Goal: Complete application form

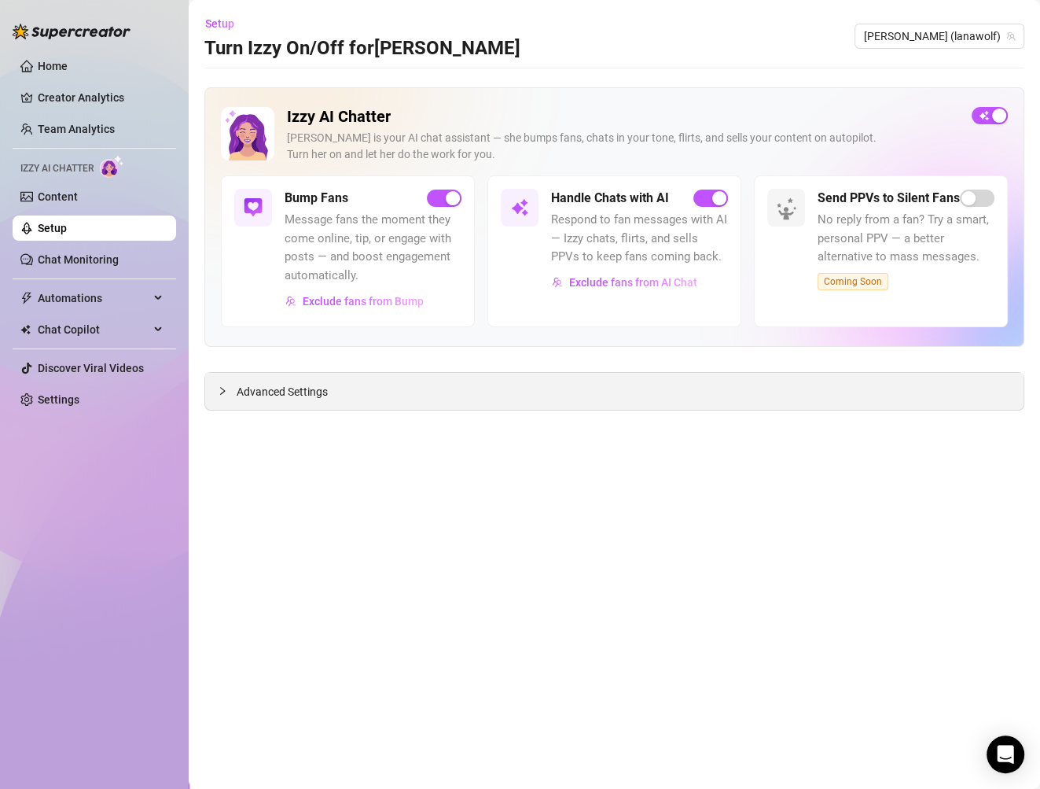
click at [294, 384] on span "Advanced Settings" at bounding box center [282, 391] width 91 height 17
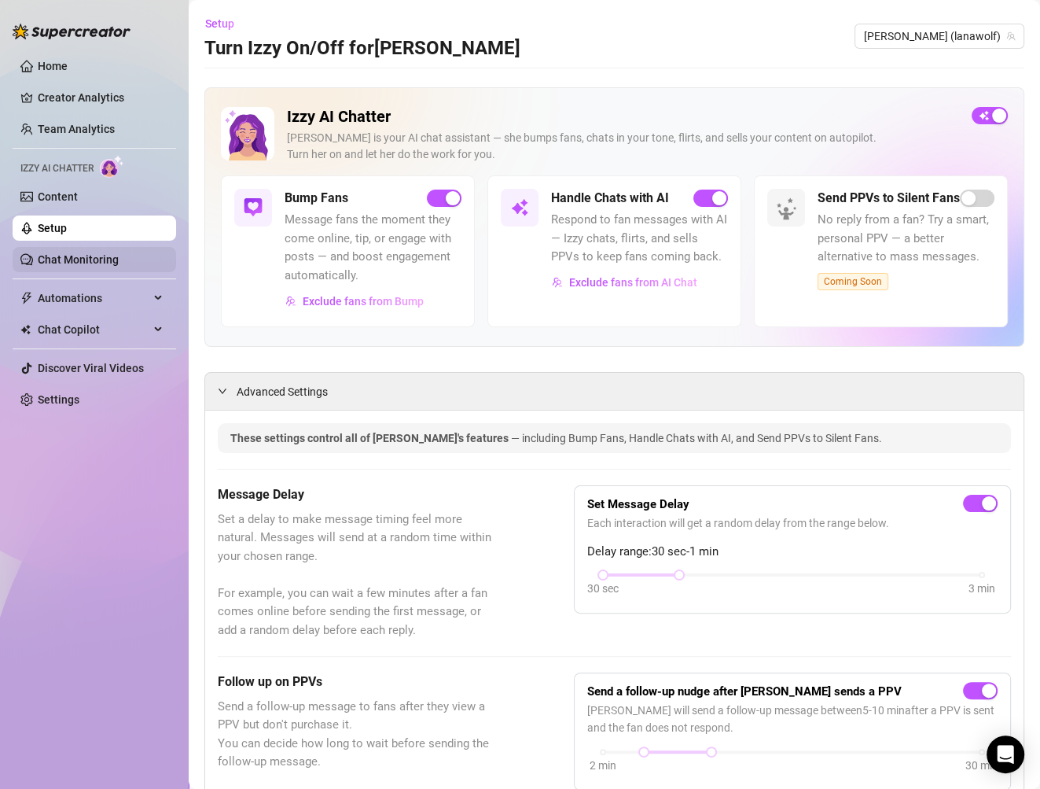
click at [86, 263] on link "Chat Monitoring" at bounding box center [78, 259] width 81 height 13
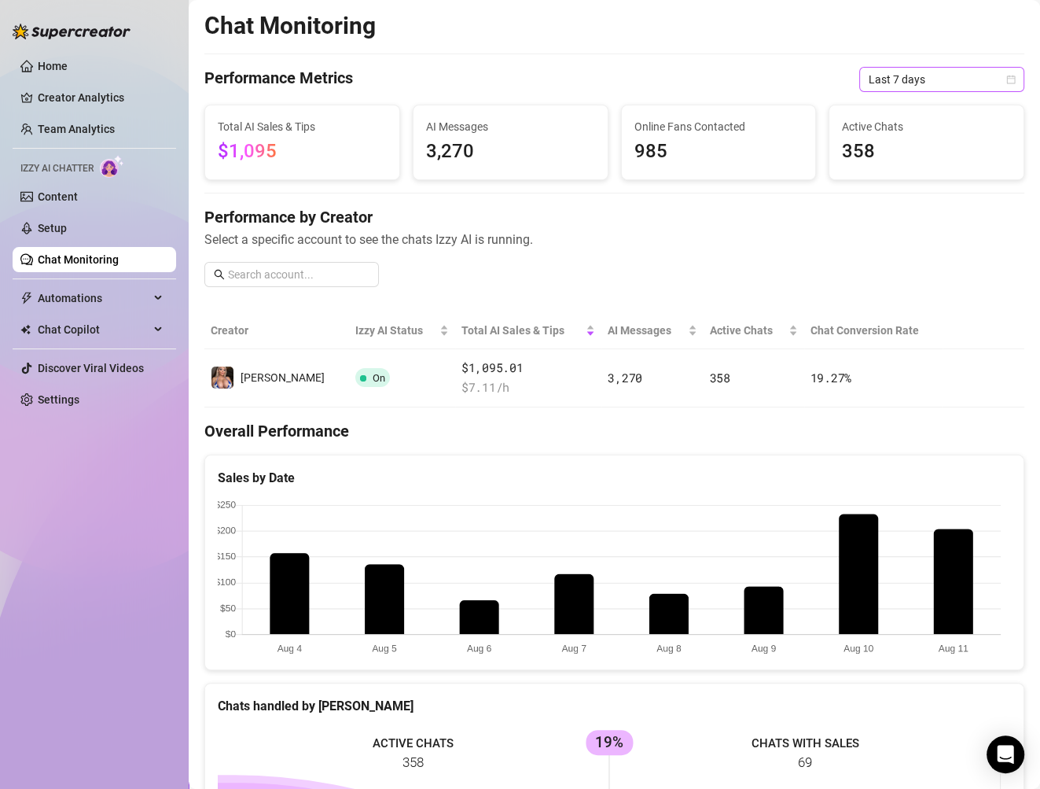
click at [1006, 82] on icon "calendar" at bounding box center [1010, 79] width 9 height 9
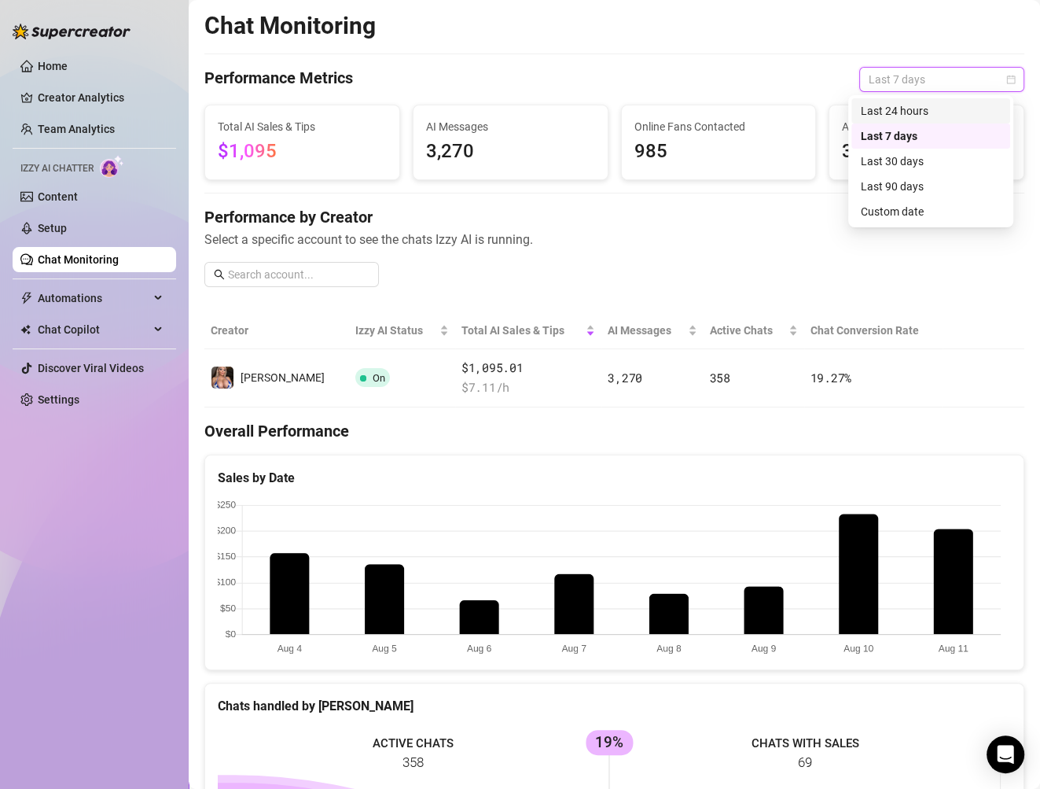
click at [910, 110] on div "Last 24 hours" at bounding box center [931, 110] width 140 height 17
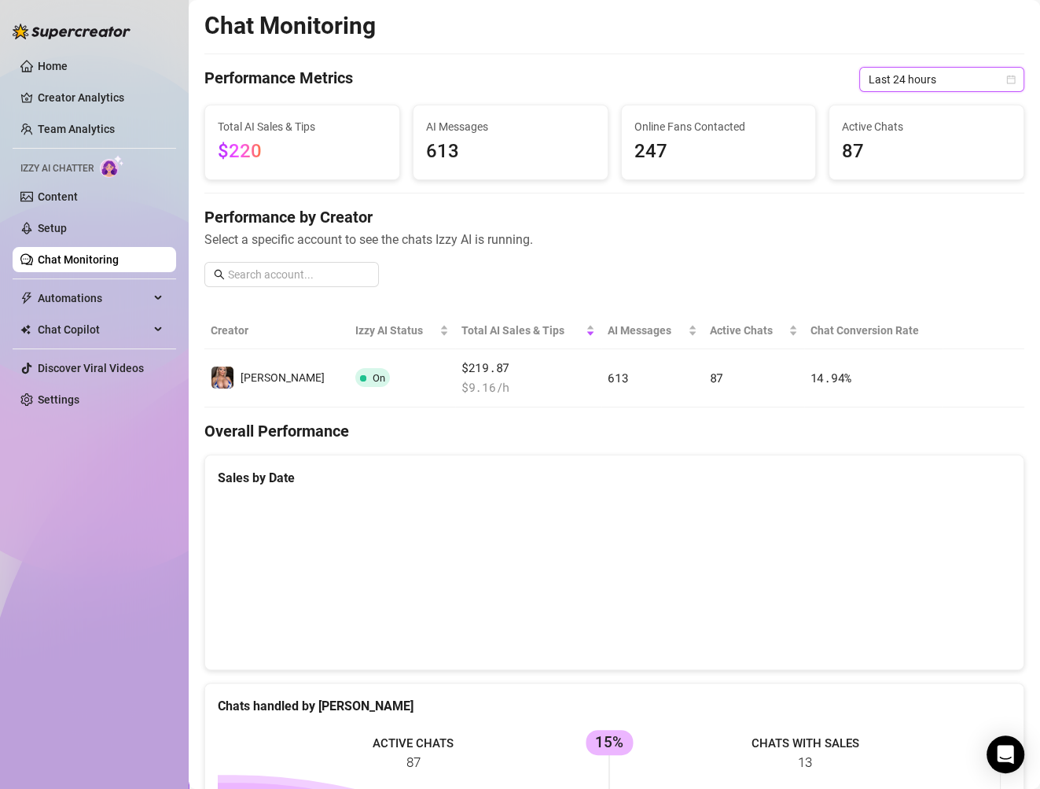
click at [1007, 83] on icon "calendar" at bounding box center [1011, 79] width 9 height 9
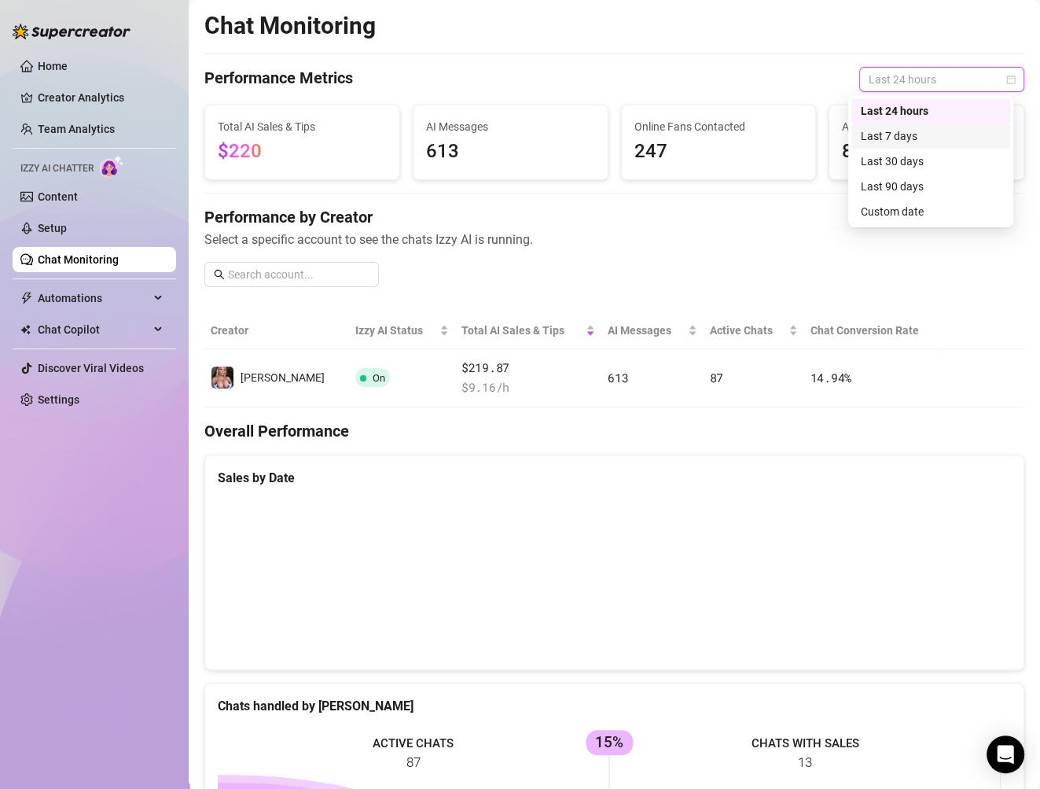
click at [900, 134] on div "Last 7 days" at bounding box center [931, 135] width 140 height 17
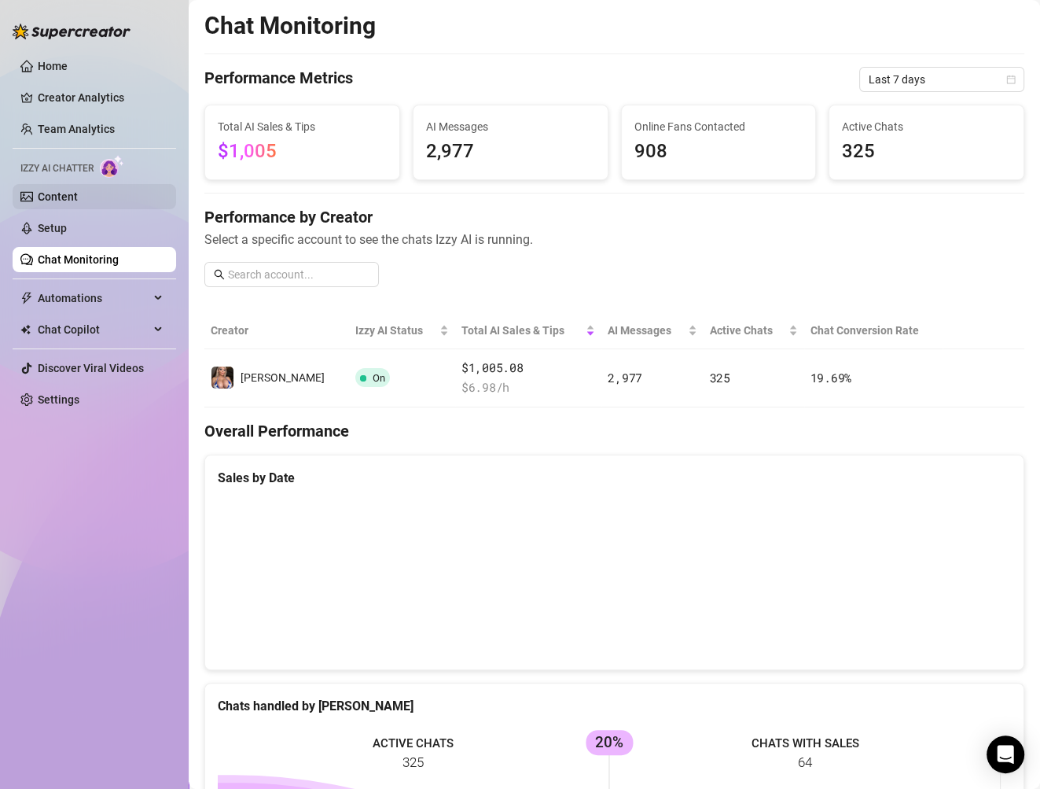
click at [71, 196] on link "Content" at bounding box center [58, 196] width 40 height 13
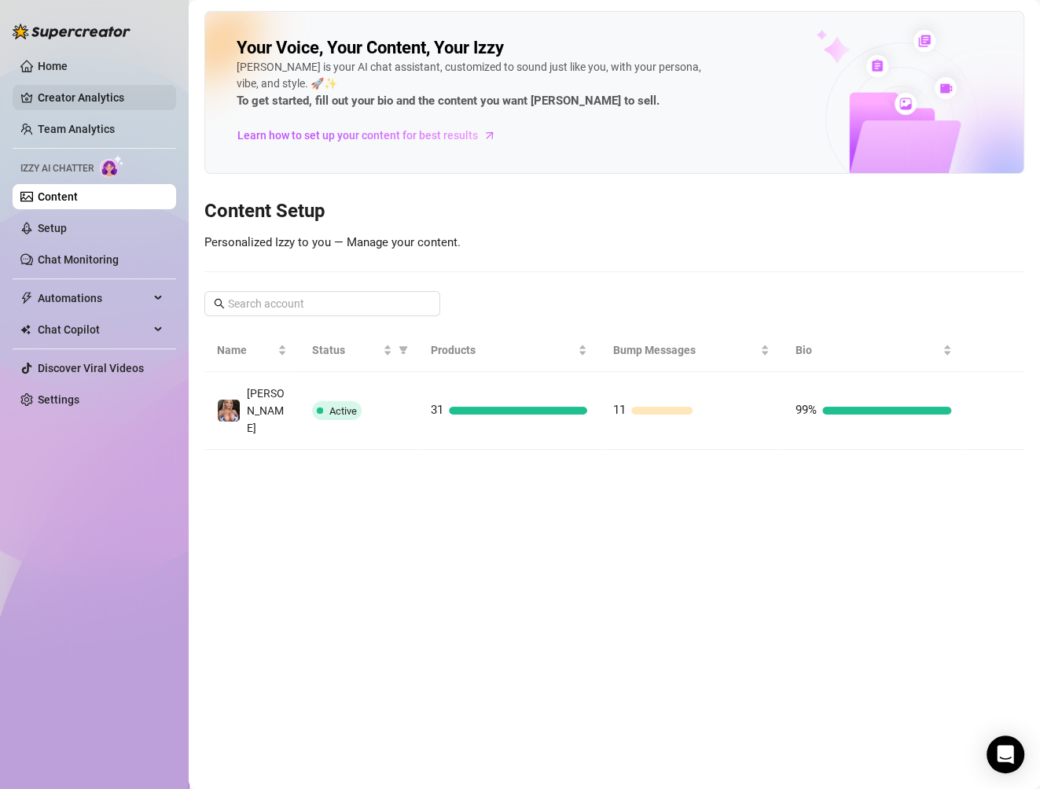
click at [98, 96] on link "Creator Analytics" at bounding box center [101, 97] width 126 height 25
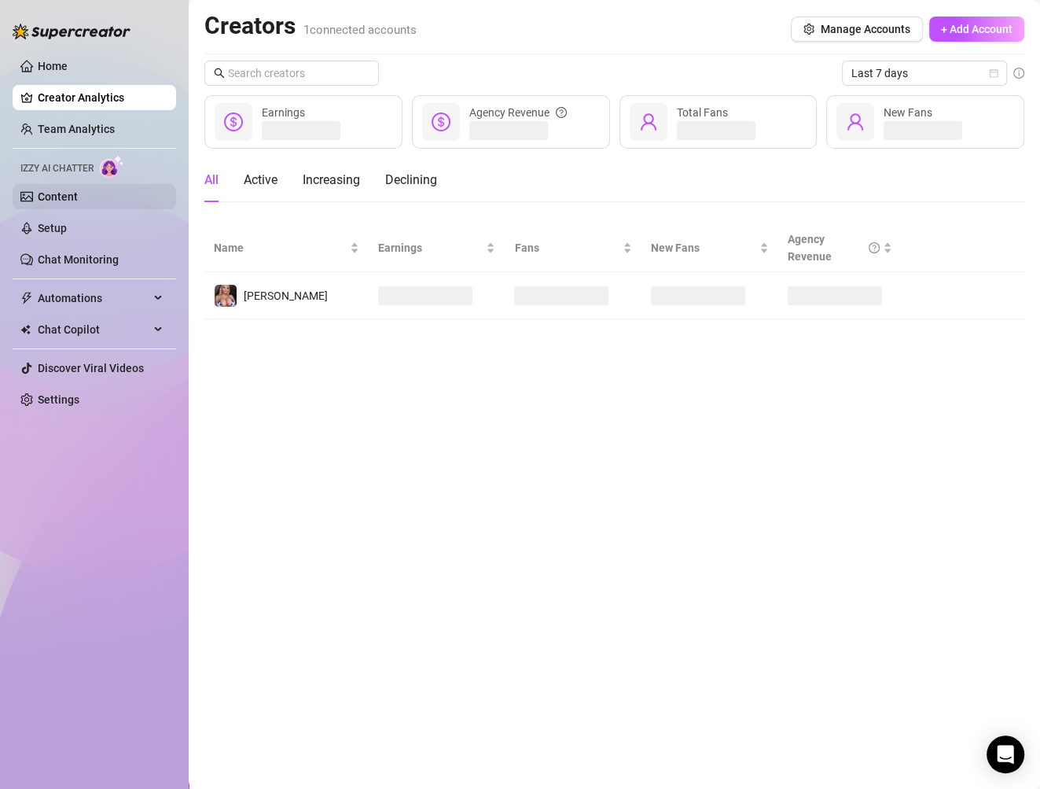
click at [66, 200] on link "Content" at bounding box center [58, 196] width 40 height 13
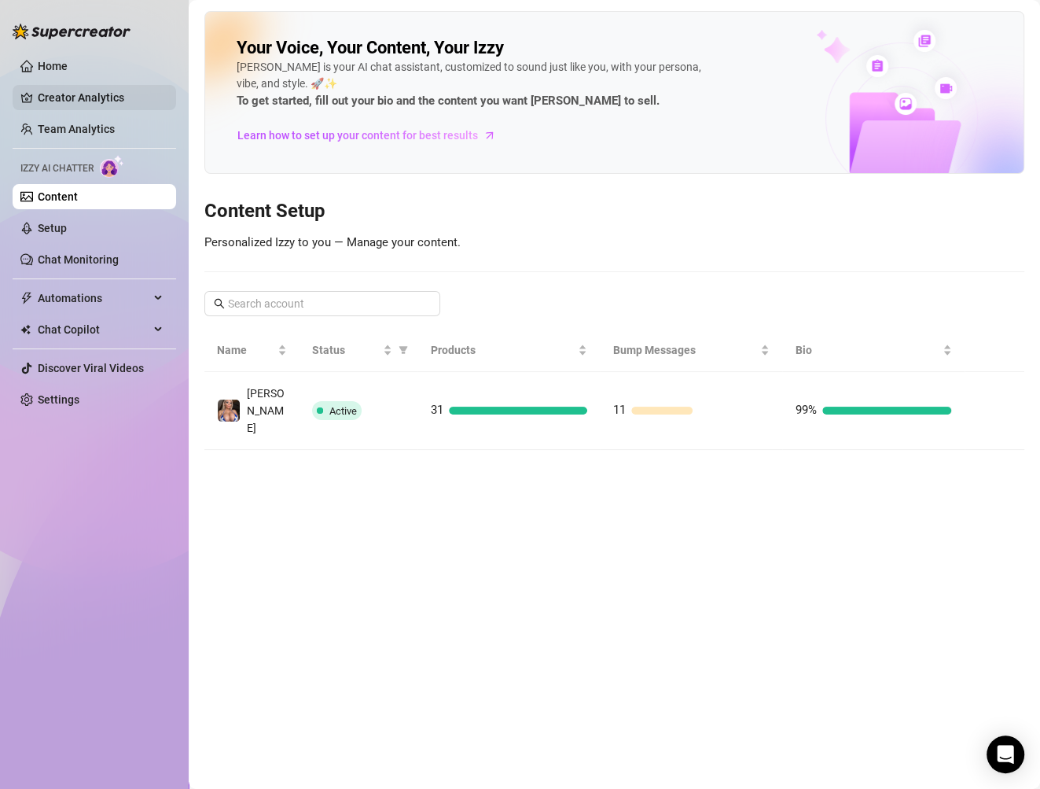
click at [86, 99] on link "Creator Analytics" at bounding box center [101, 97] width 126 height 25
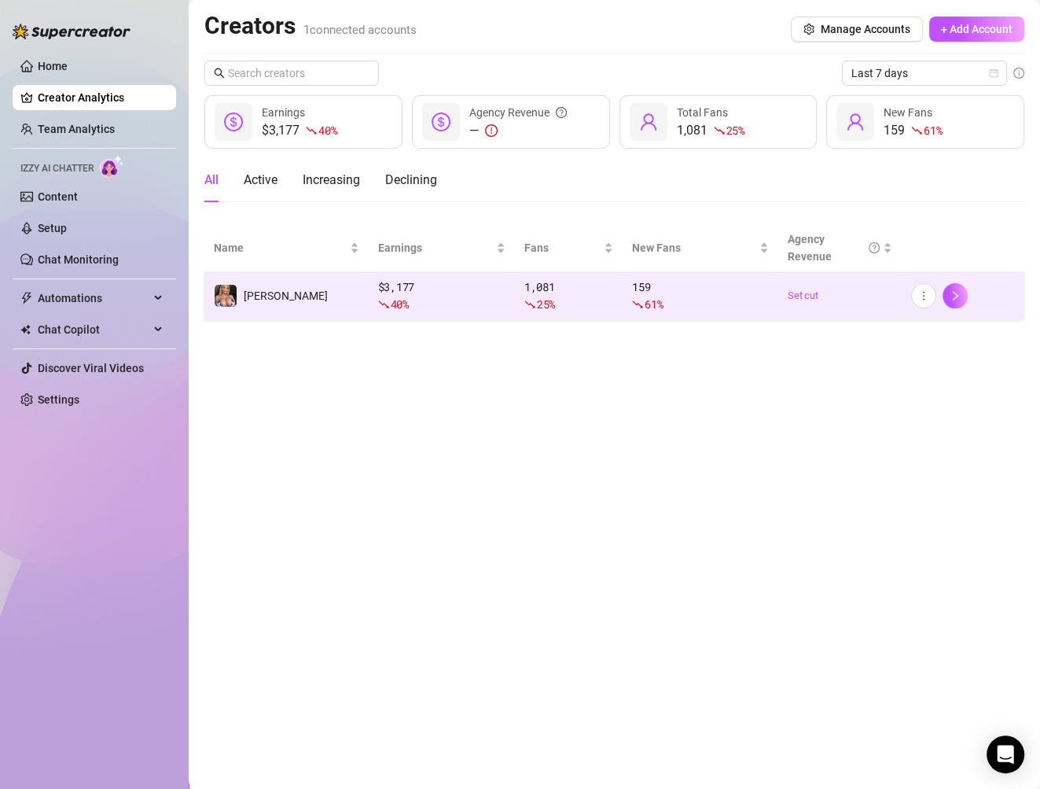
click at [686, 302] on div "61 %" at bounding box center [700, 304] width 137 height 17
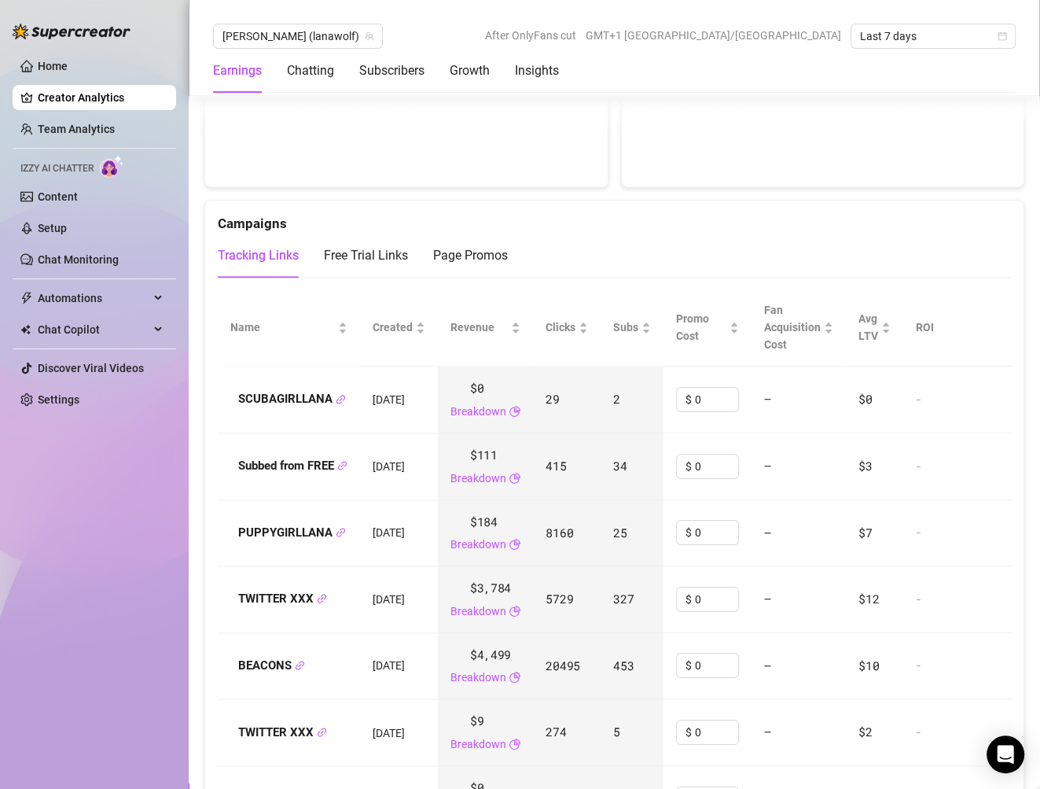
scroll to position [1703, 0]
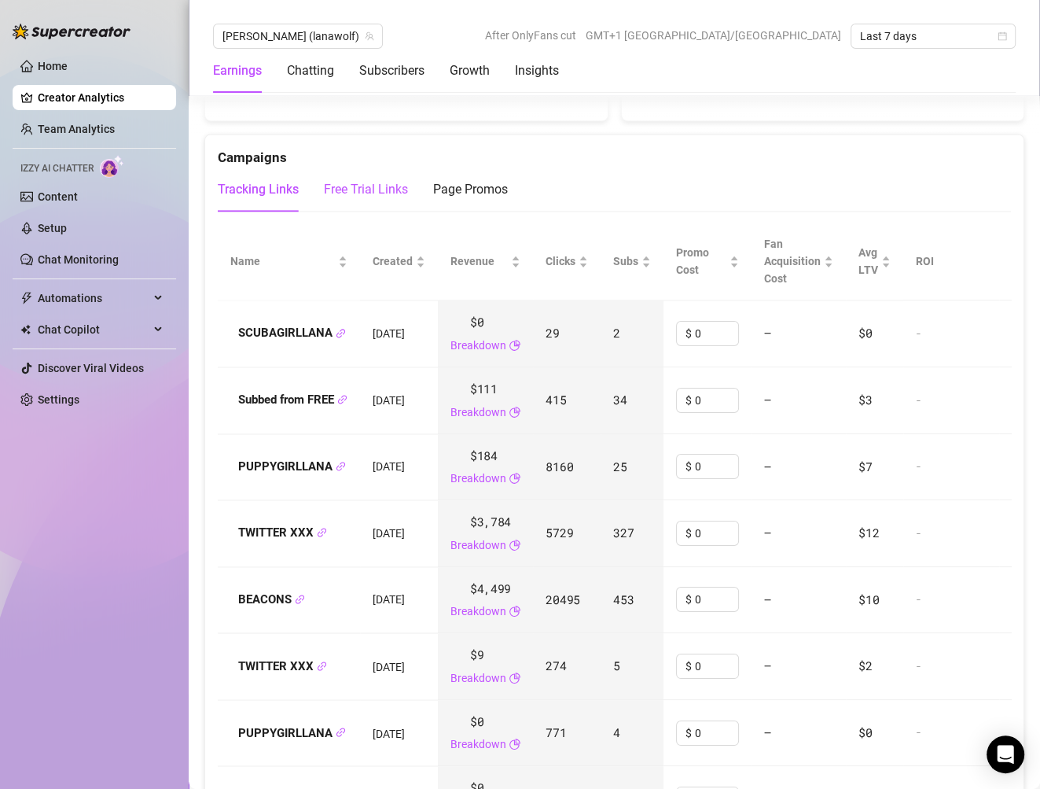
click at [374, 180] on div "Free Trial Links" at bounding box center [366, 189] width 84 height 19
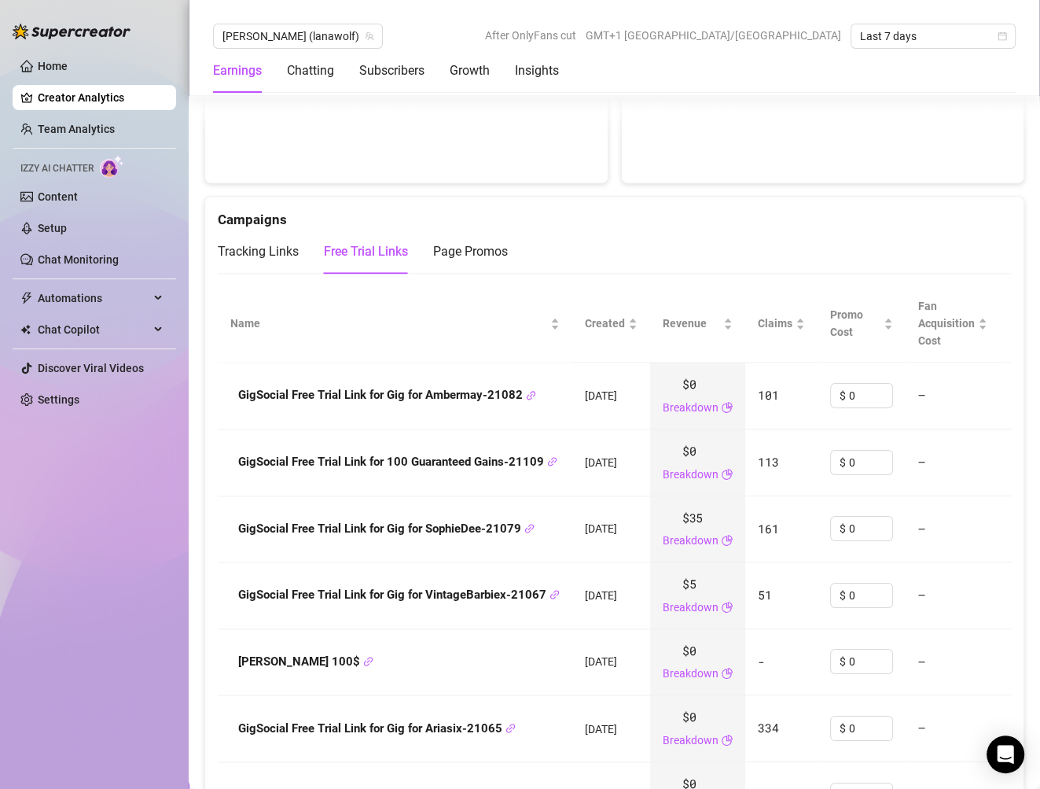
scroll to position [1638, 0]
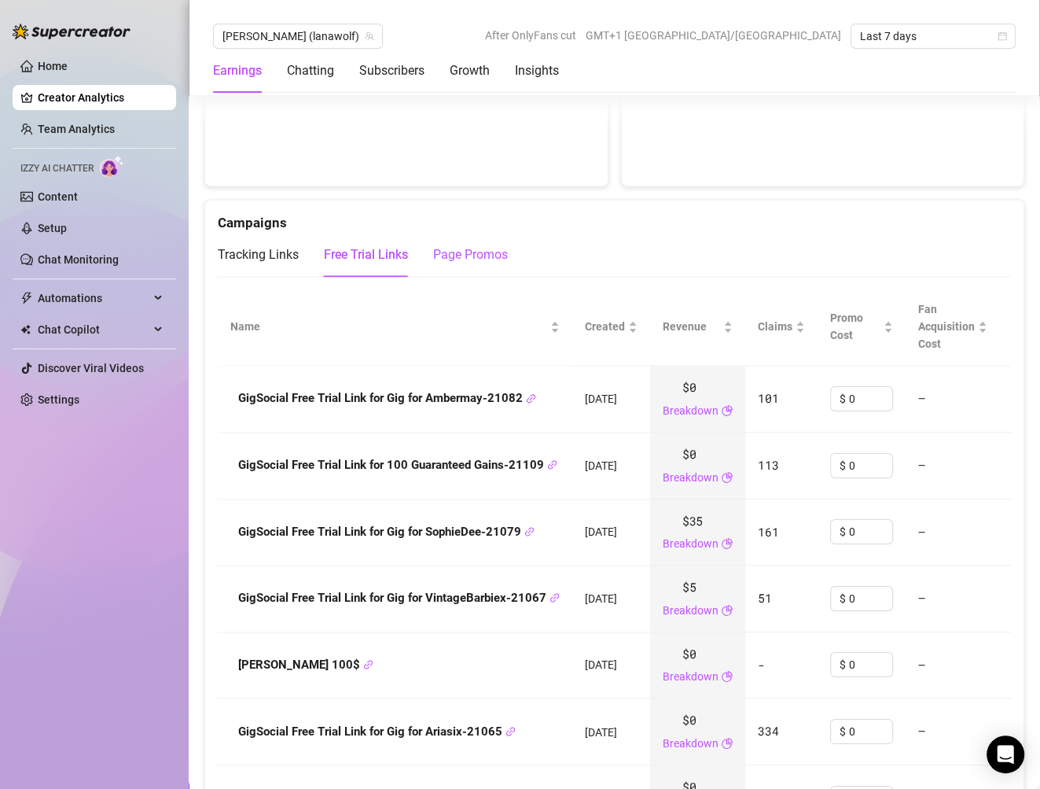
click at [469, 245] on div "Page Promos" at bounding box center [470, 254] width 75 height 19
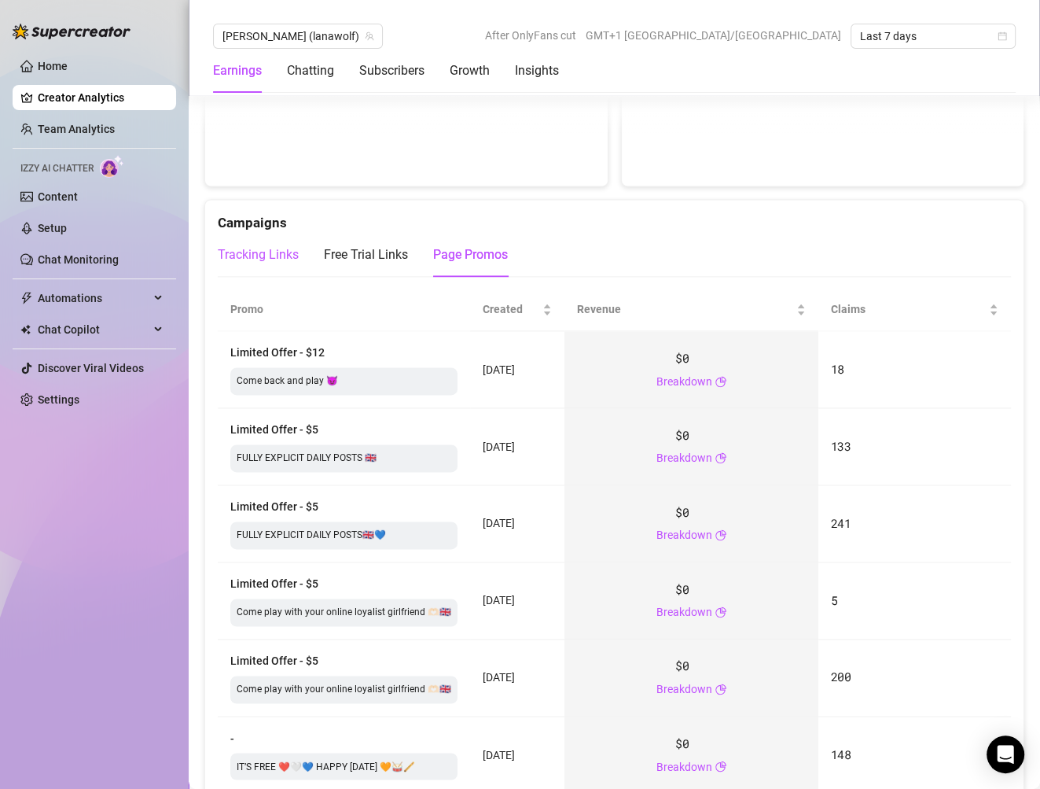
click at [258, 252] on div "Tracking Links" at bounding box center [258, 254] width 81 height 19
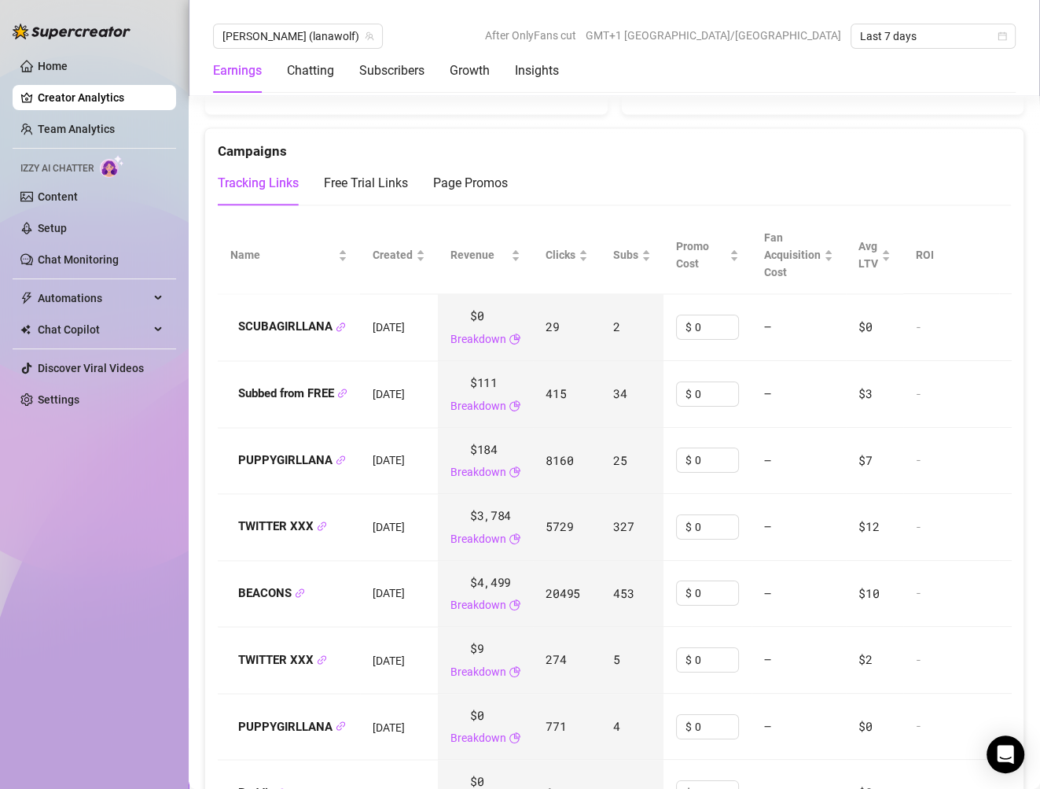
scroll to position [1507, 0]
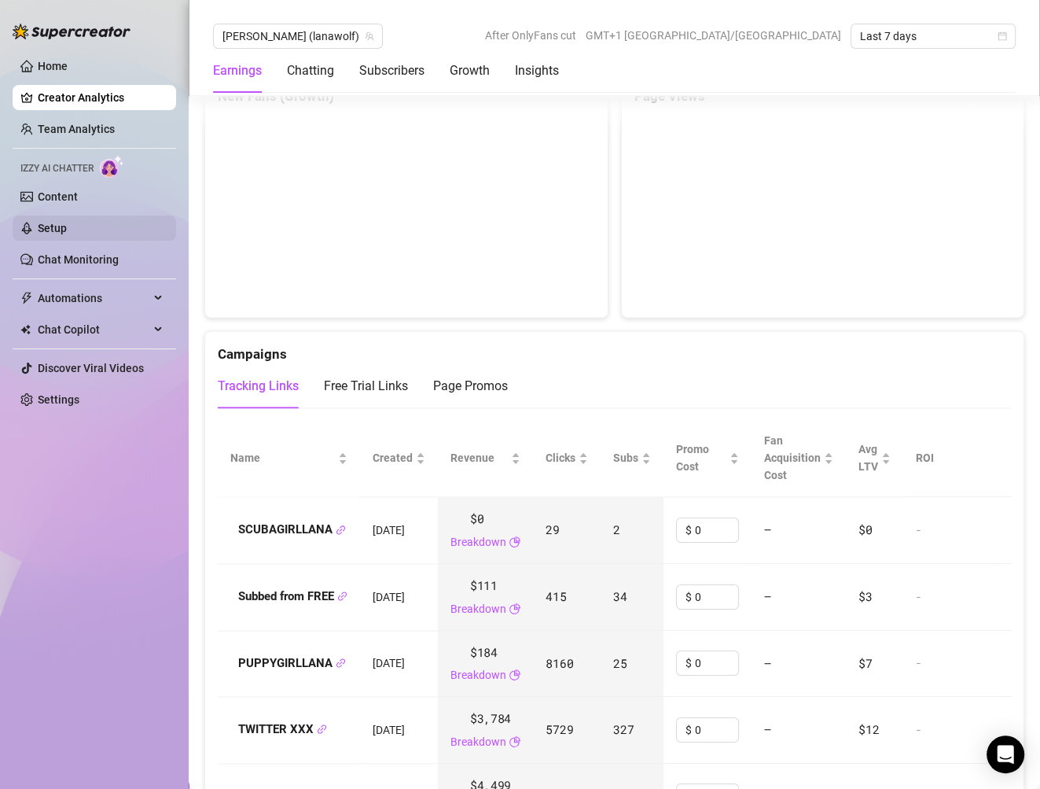
click at [54, 223] on link "Setup" at bounding box center [52, 228] width 29 height 13
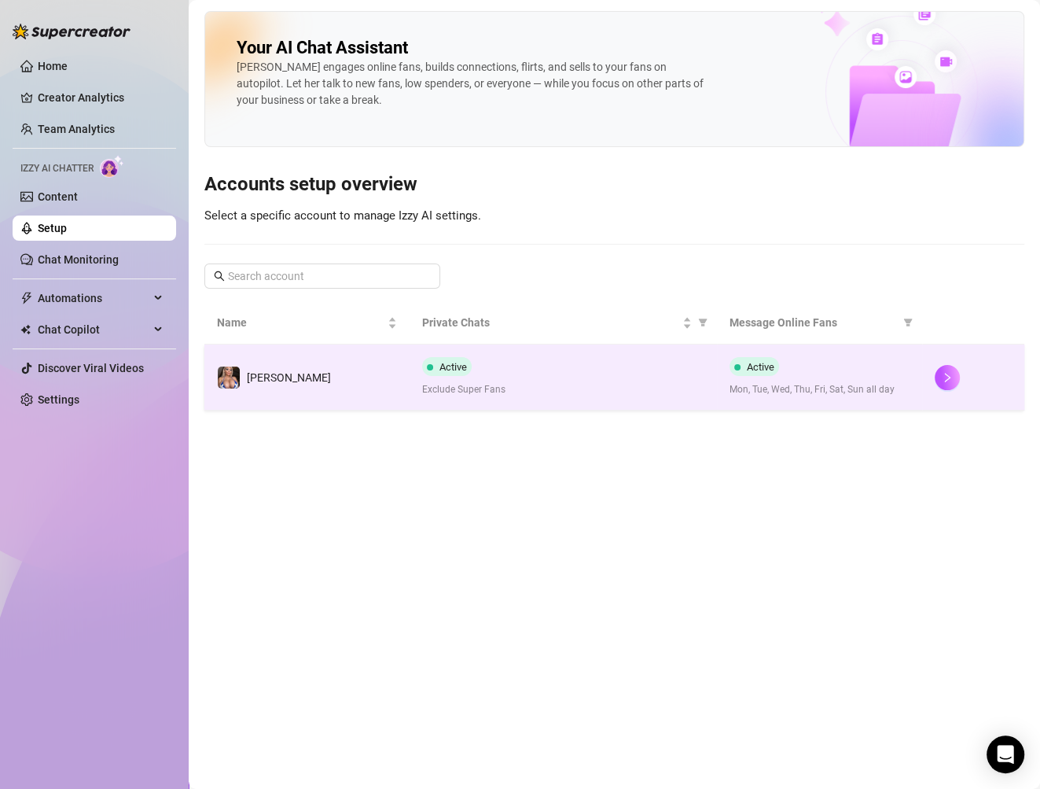
click at [594, 382] on span "Exclude Super Fans" at bounding box center [563, 389] width 282 height 15
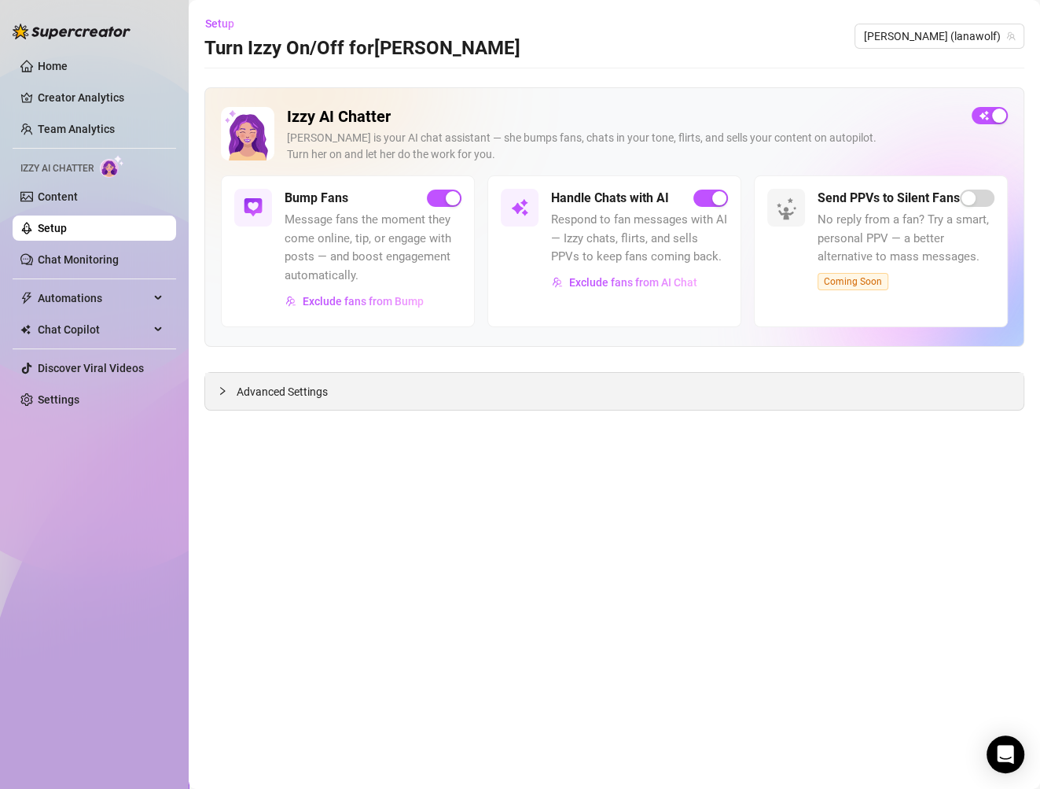
click at [292, 384] on span "Advanced Settings" at bounding box center [282, 391] width 91 height 17
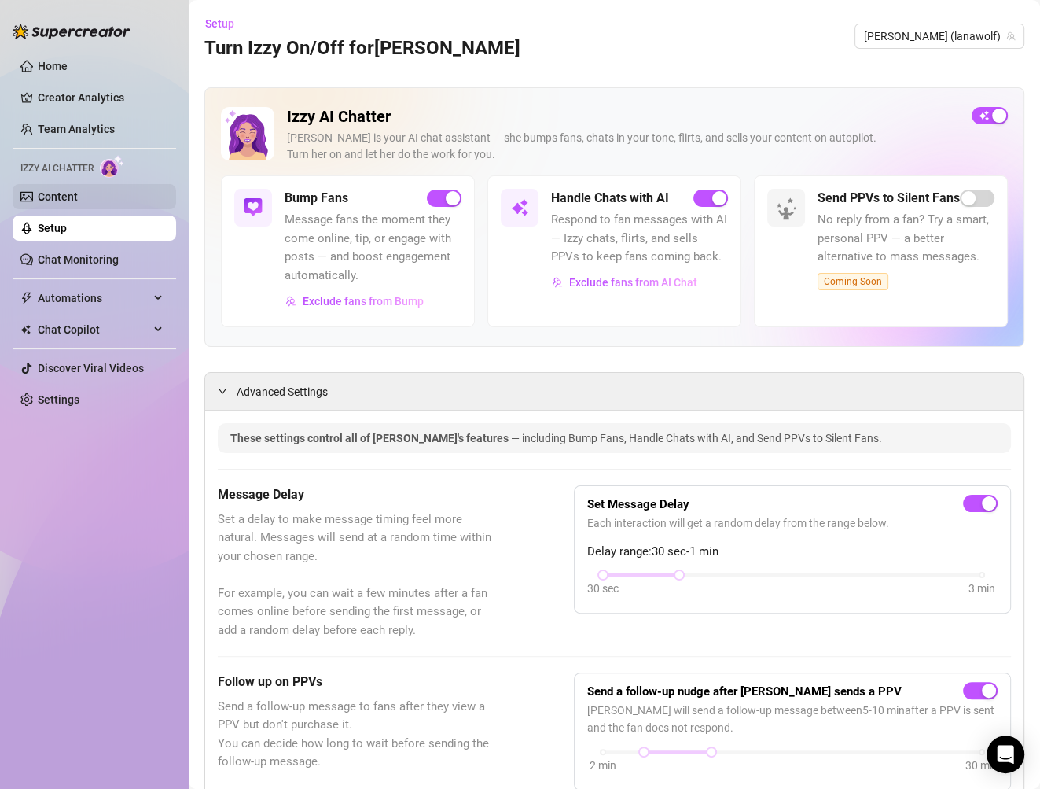
click at [68, 196] on link "Content" at bounding box center [58, 196] width 40 height 13
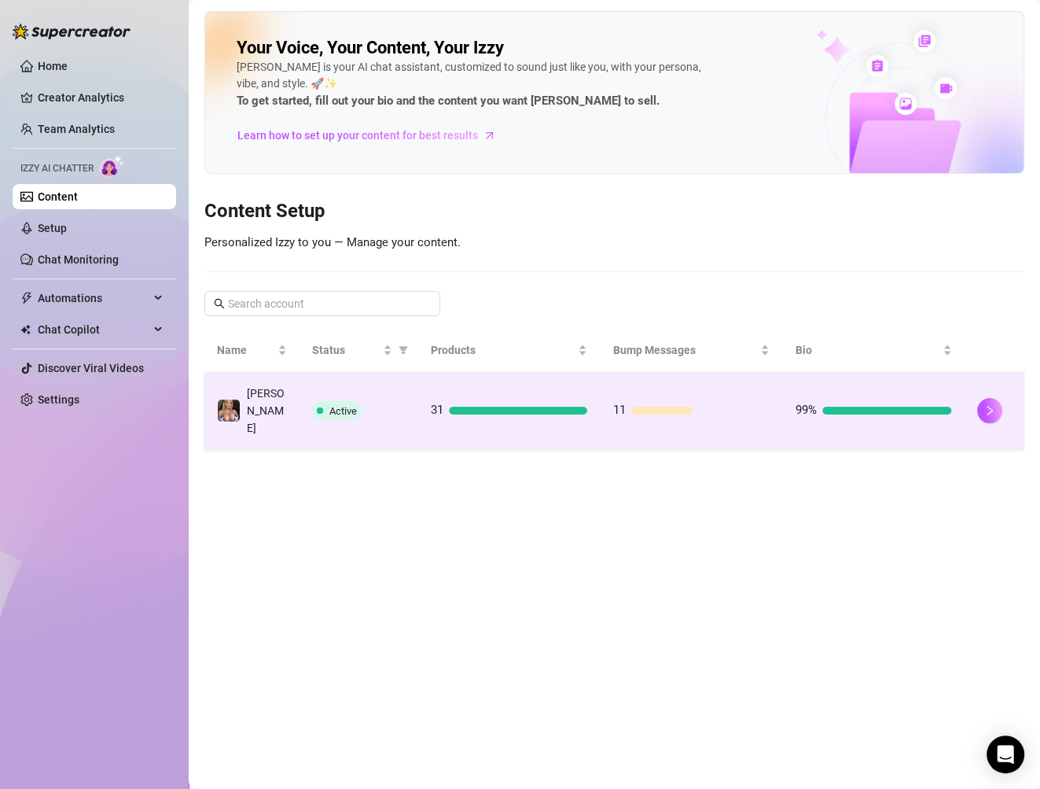
click at [532, 412] on td "31" at bounding box center [509, 411] width 182 height 78
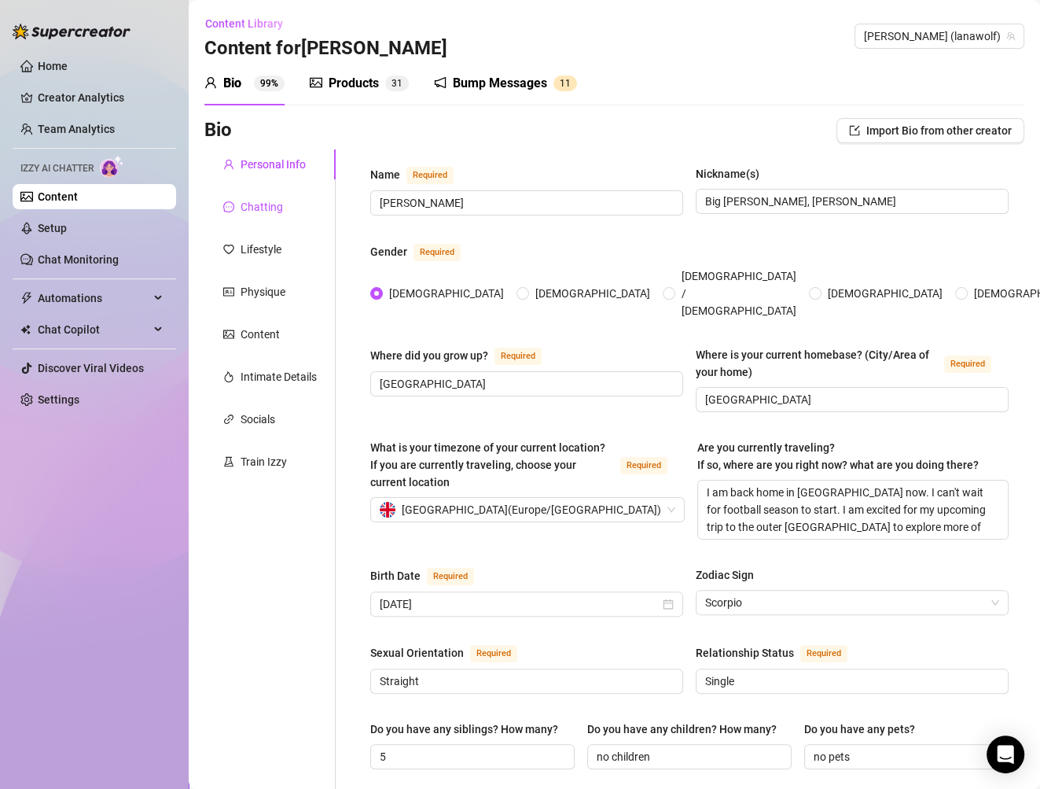
click at [271, 210] on div "Chatting" at bounding box center [262, 206] width 42 height 17
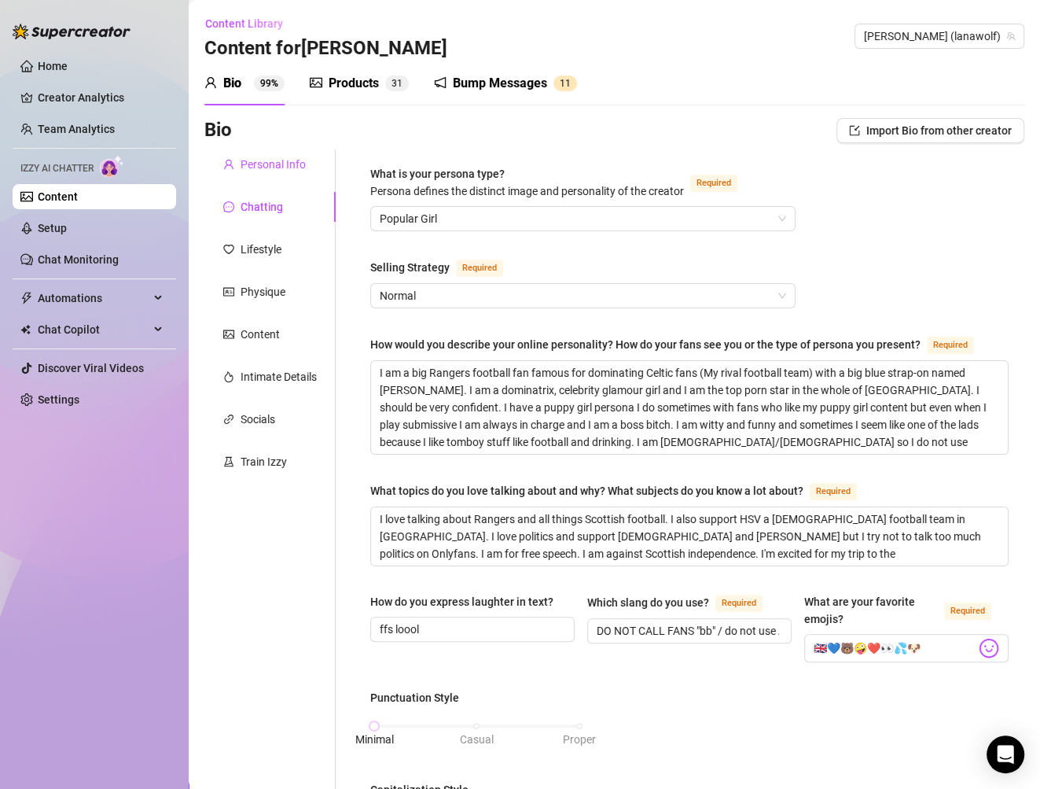
click at [260, 167] on div "Personal Info" at bounding box center [273, 164] width 65 height 17
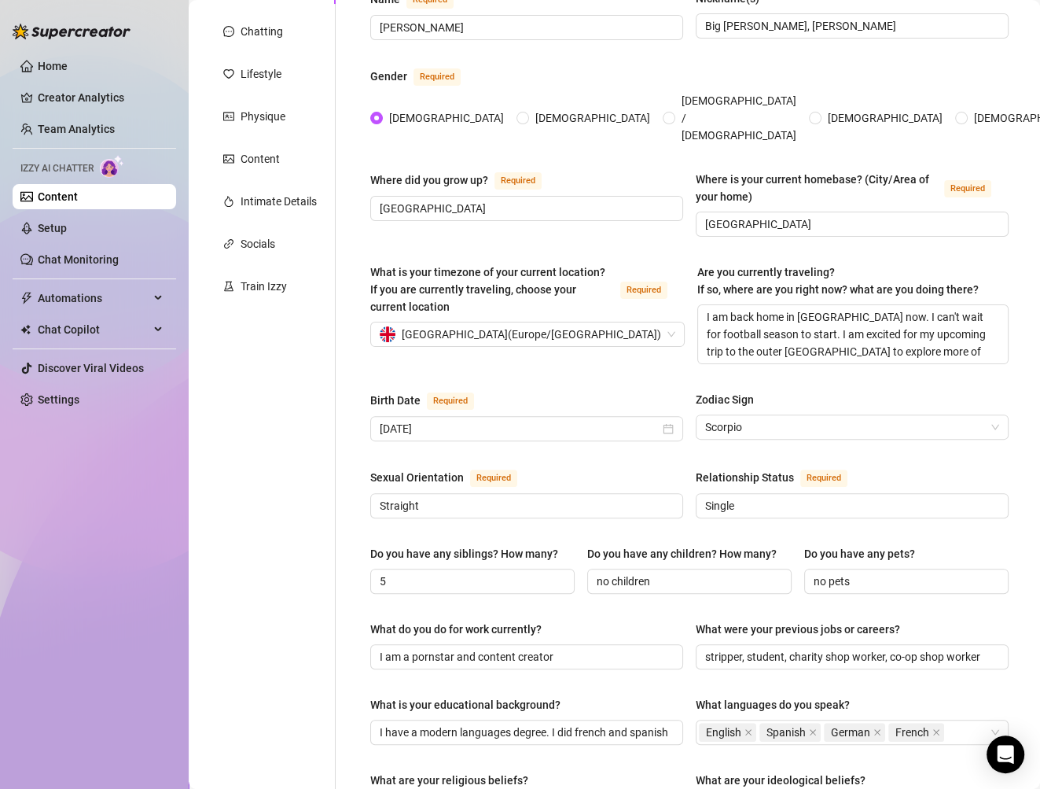
scroll to position [196, 0]
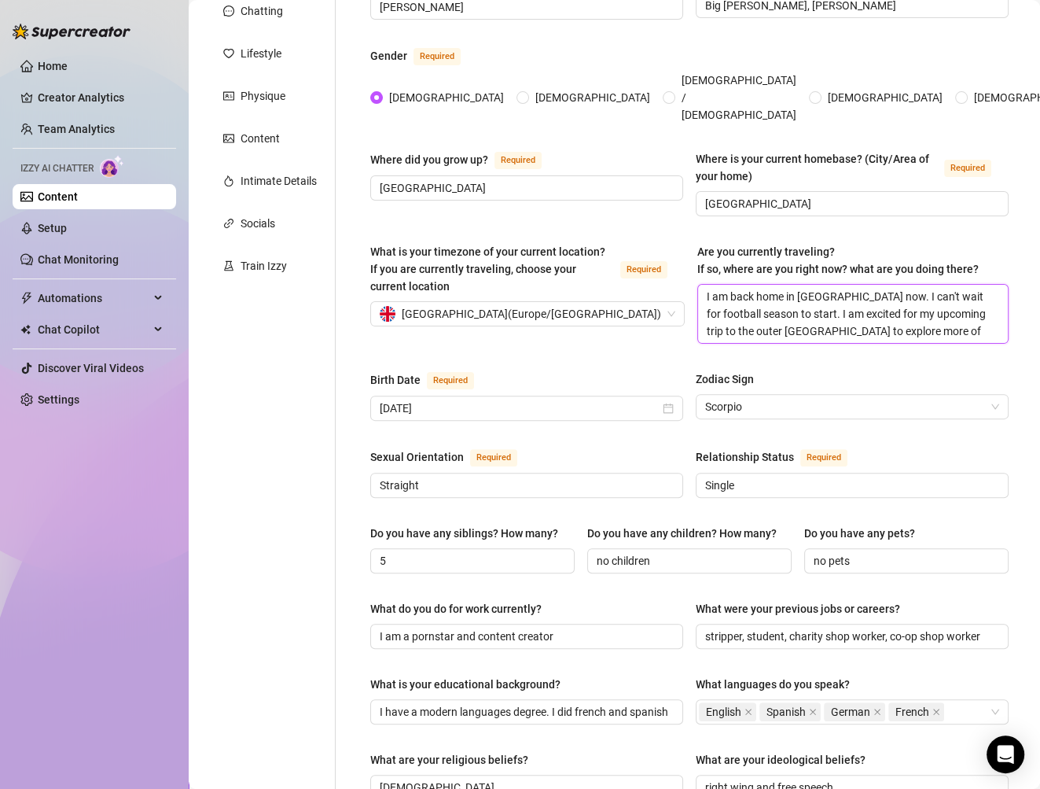
drag, startPoint x: 918, startPoint y: 302, endPoint x: 644, endPoint y: 238, distance: 281.7
click at [644, 243] on div "What is your timezone of your current location? If you are currently traveling,…" at bounding box center [689, 300] width 638 height 115
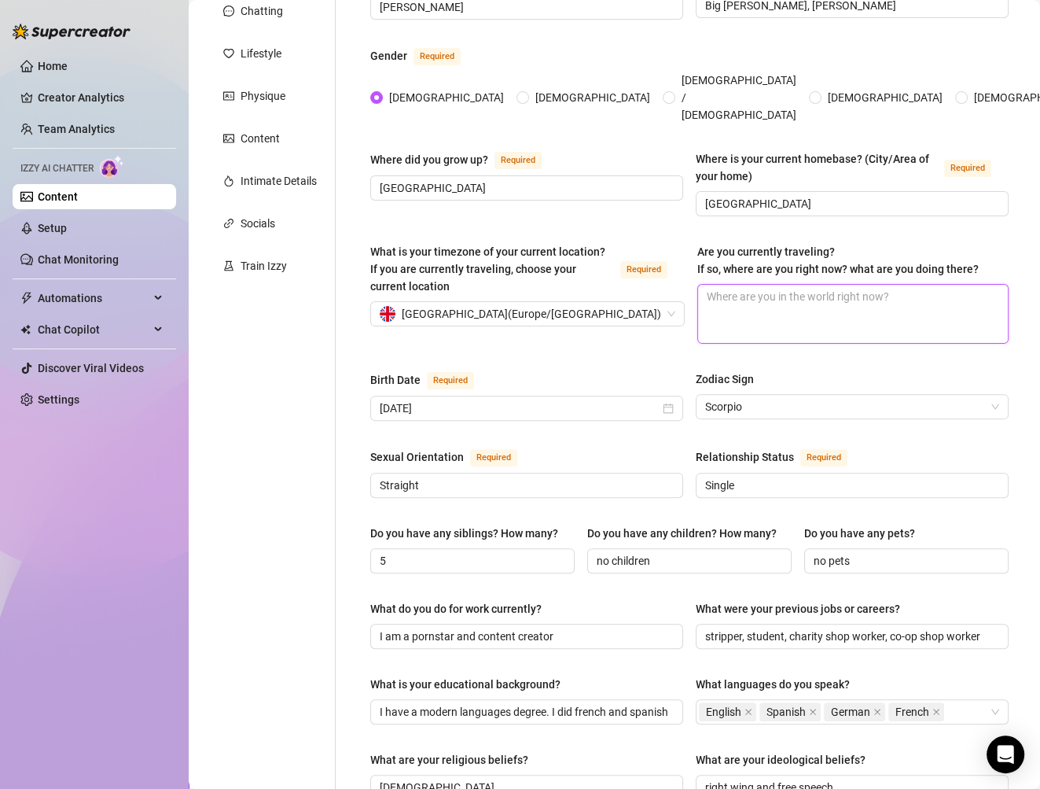
type textarea "I"
type textarea "I a"
type textarea "I am"
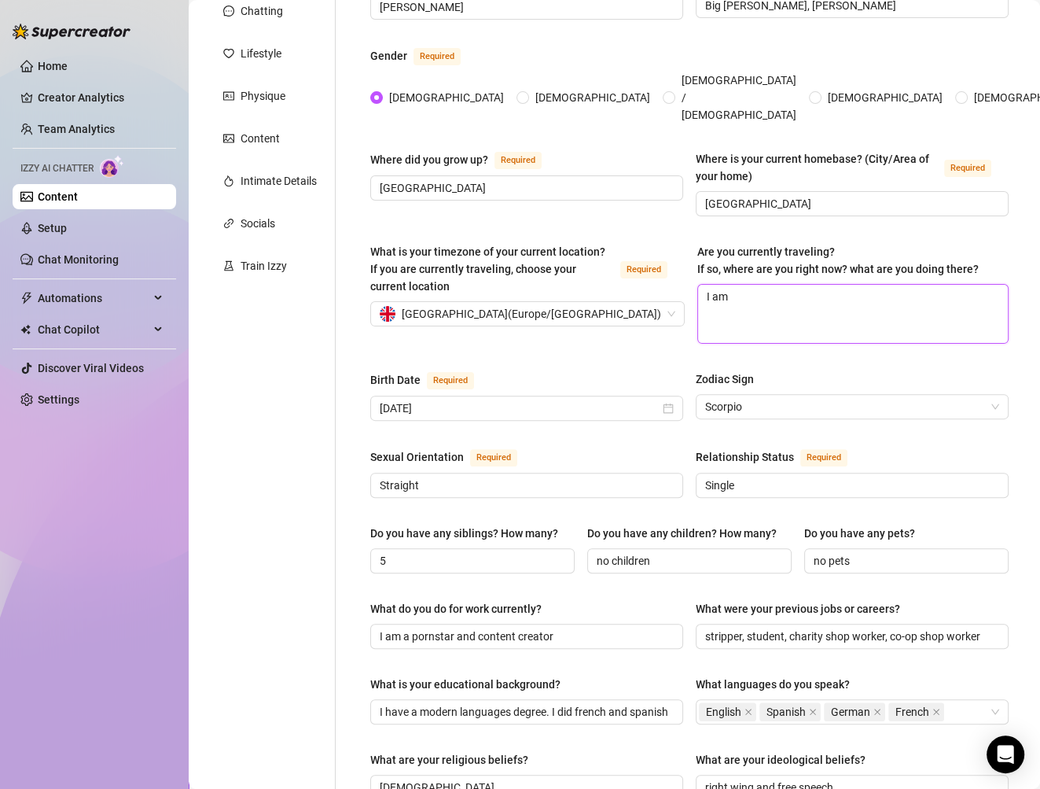
type textarea "I am c"
type textarea "I am cu"
type textarea "I am cur"
type textarea "I am curr"
type textarea "I am curre"
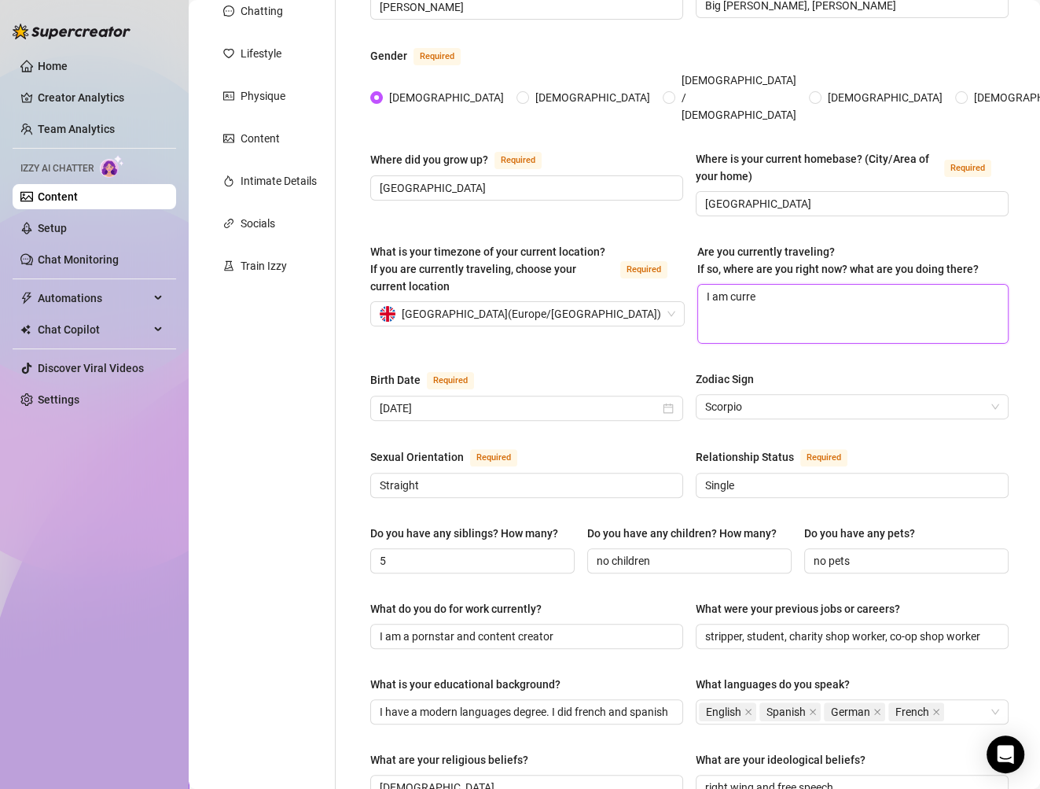
type textarea "I am curren"
type textarea "I am current"
type textarea "I am currentl"
type textarea "I am currently"
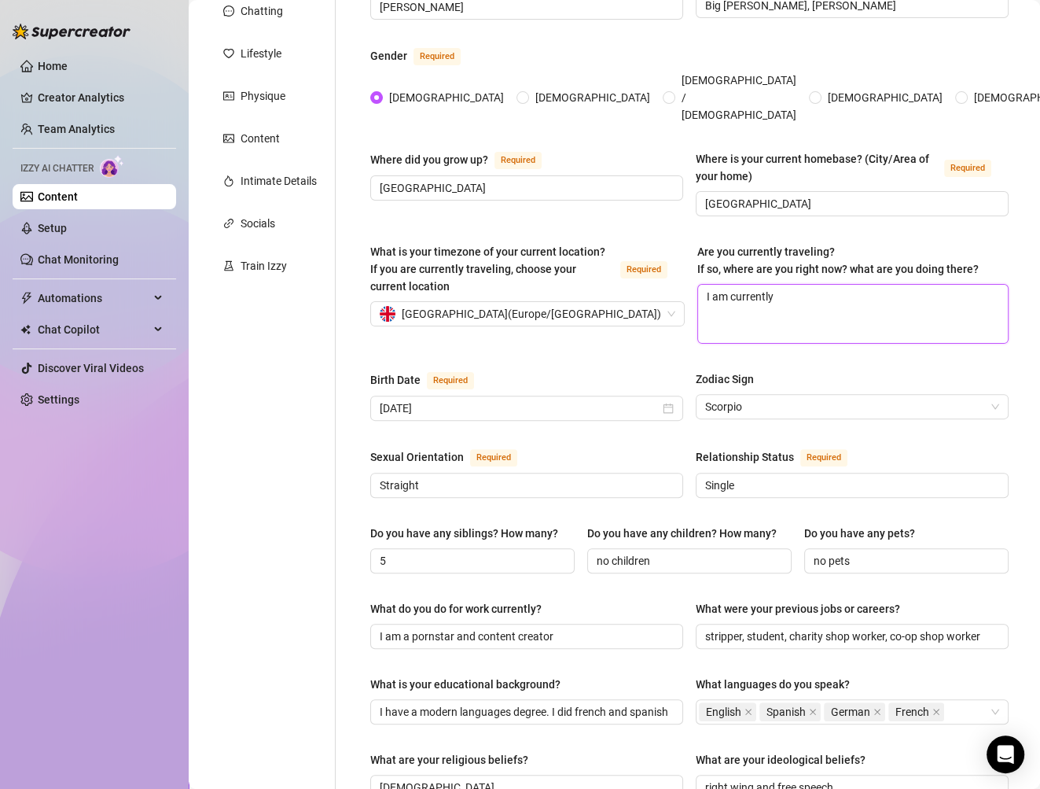
type textarea "I am currently o"
type textarea "I am currently on"
type textarea "I am currently on a"
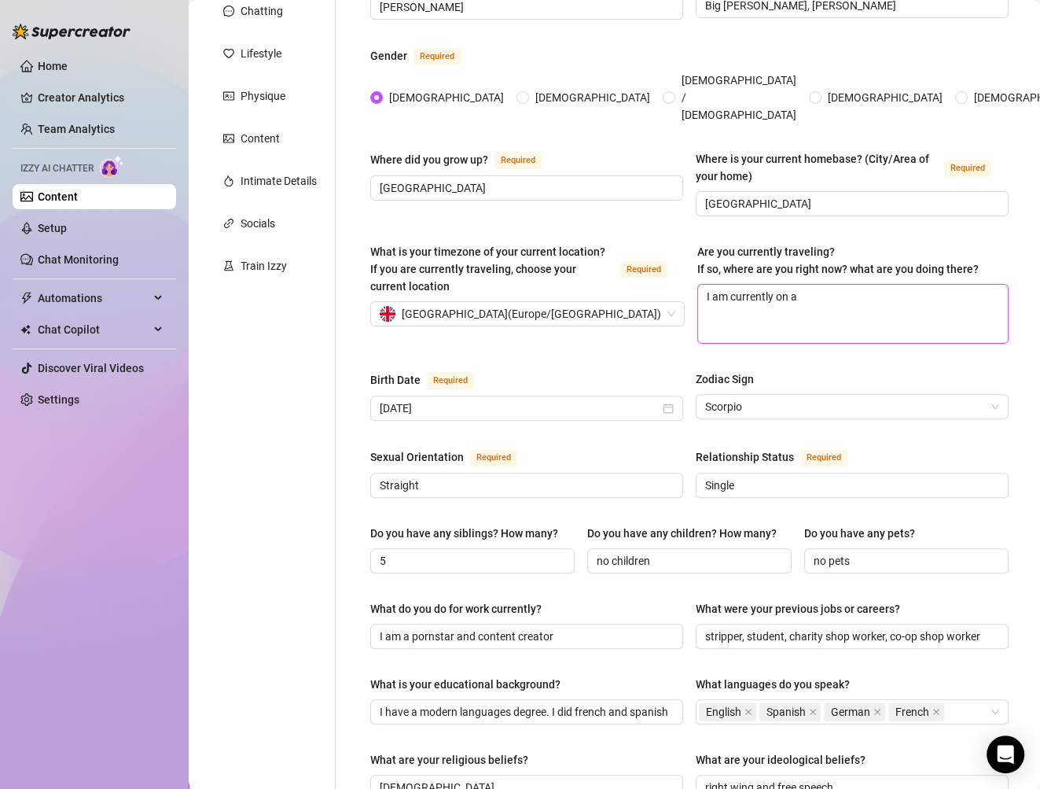
type textarea "I am currently on a r"
type textarea "I am currently on a ro"
type textarea "I am currently on a roa"
type textarea "I am currently on a road"
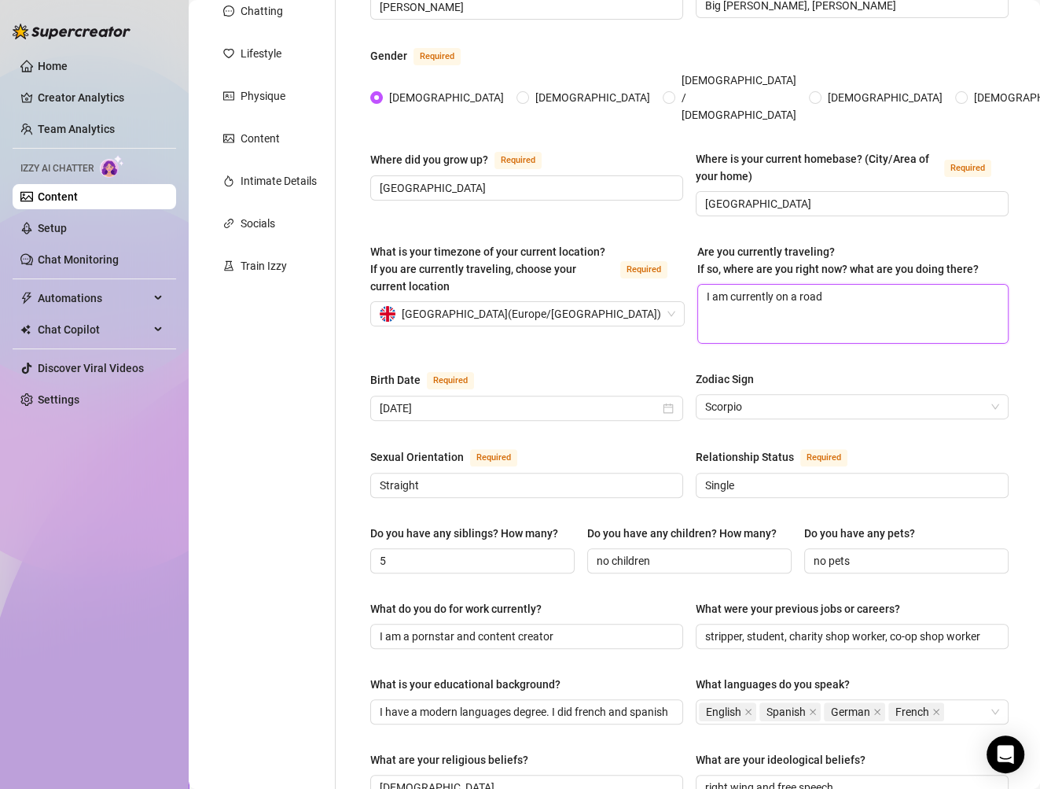
type textarea "I am currently on a road t"
type textarea "I am currently on a road tr"
type textarea "I am currently on a road tri"
type textarea "I am currently on a road trip"
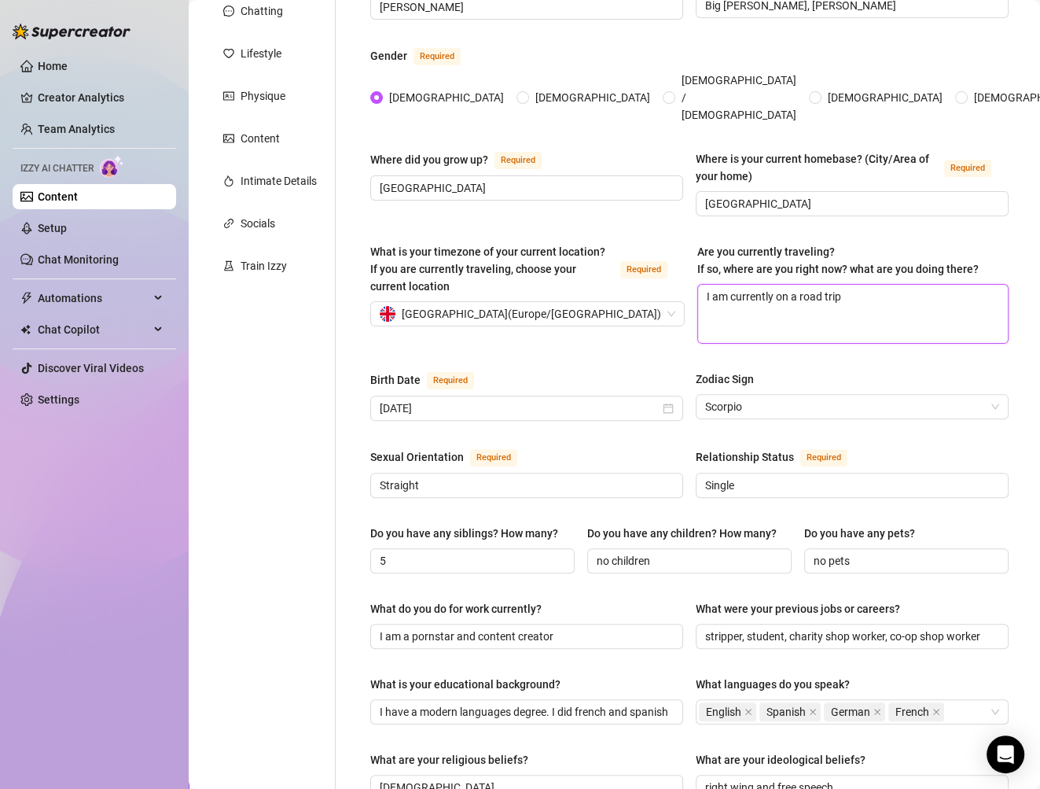
type textarea "I am currently on a road trip a"
type textarea "I am currently on a road trip ar"
type textarea "I am currently on a road trip aro"
type textarea "I am currently on a road trip arou"
type textarea "I am currently on a road trip aroun"
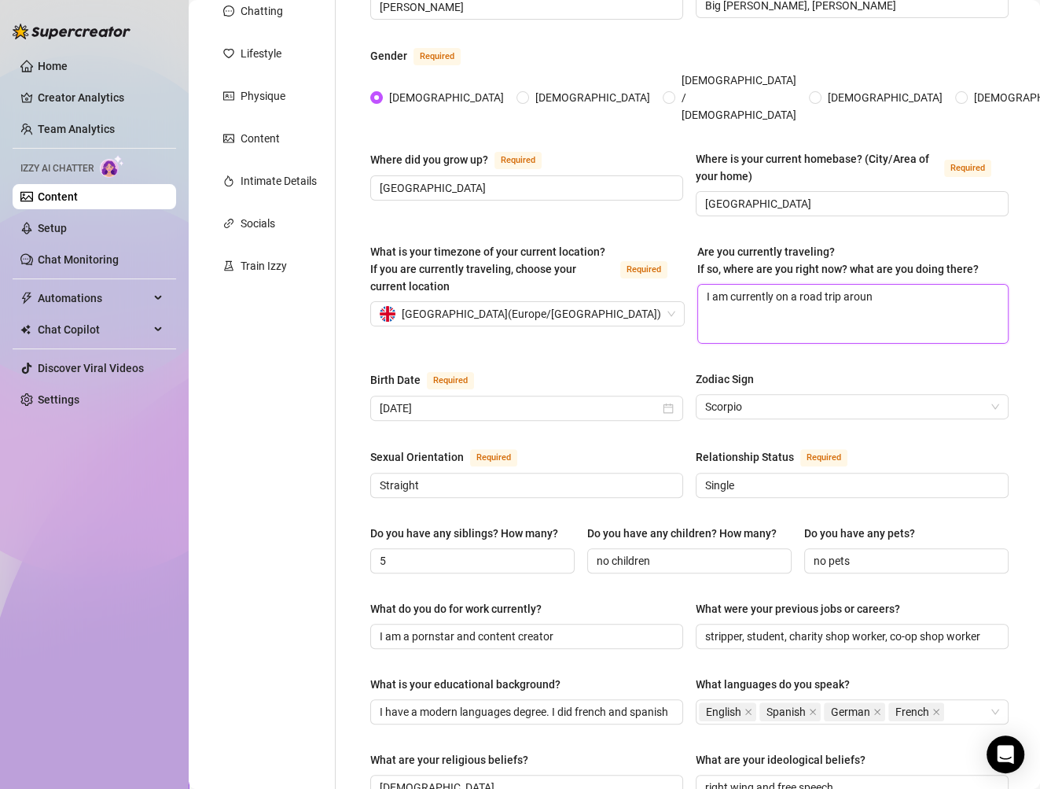
type textarea "I am currently on a road trip around"
type textarea "I am currently on a road trip around t"
type textarea "I am currently on a road trip around th"
type textarea "I am currently on a road trip around the"
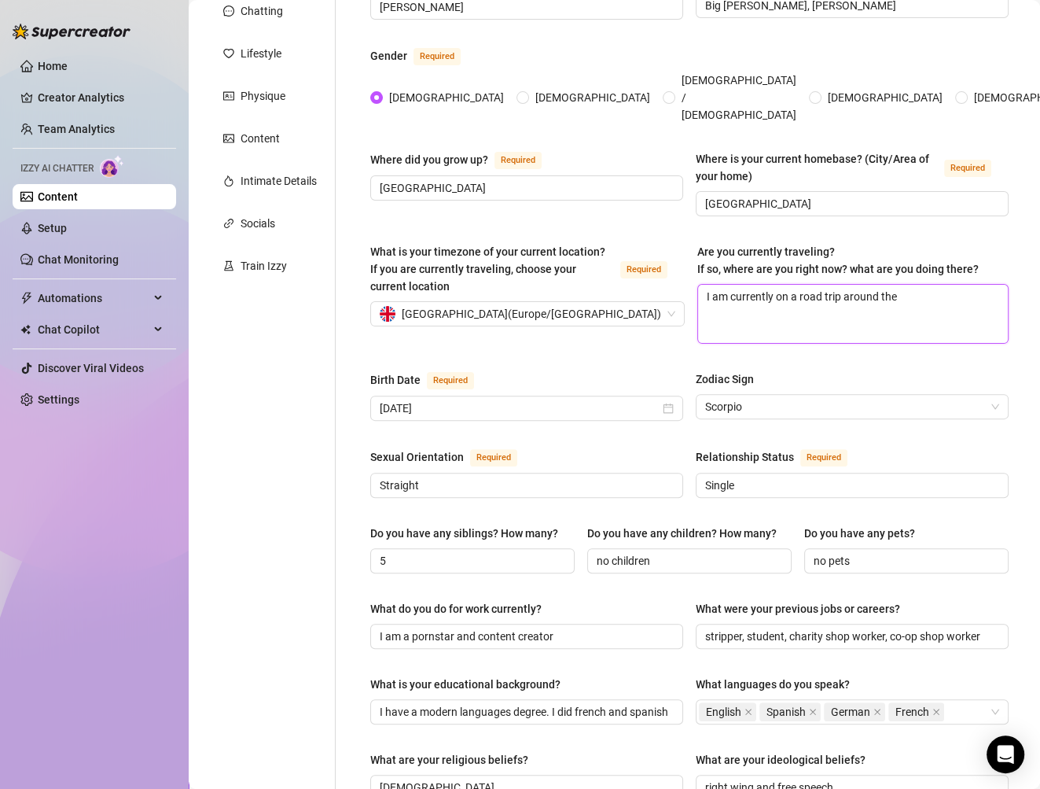
type textarea "I am currently on a road trip around the"
type textarea "I am currently on a road trip around the o"
type textarea "I am currently on a road trip around the ou"
type textarea "I am currently on a road trip around the out"
type textarea "I am currently on a road trip around the oute"
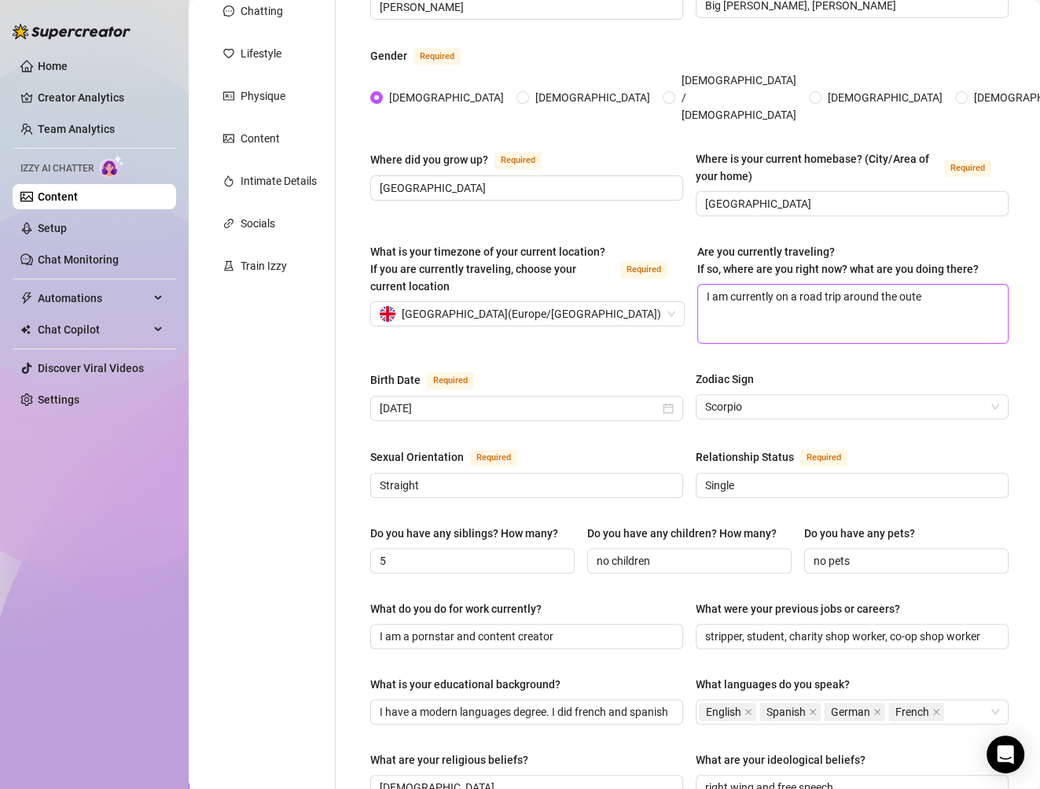
type textarea "I am currently on a road trip around the outer"
type textarea "I am currently on a road trip around the outer h"
type textarea "I am currently on a road trip around the outer he"
type textarea "I am currently on a road trip around the outer heb"
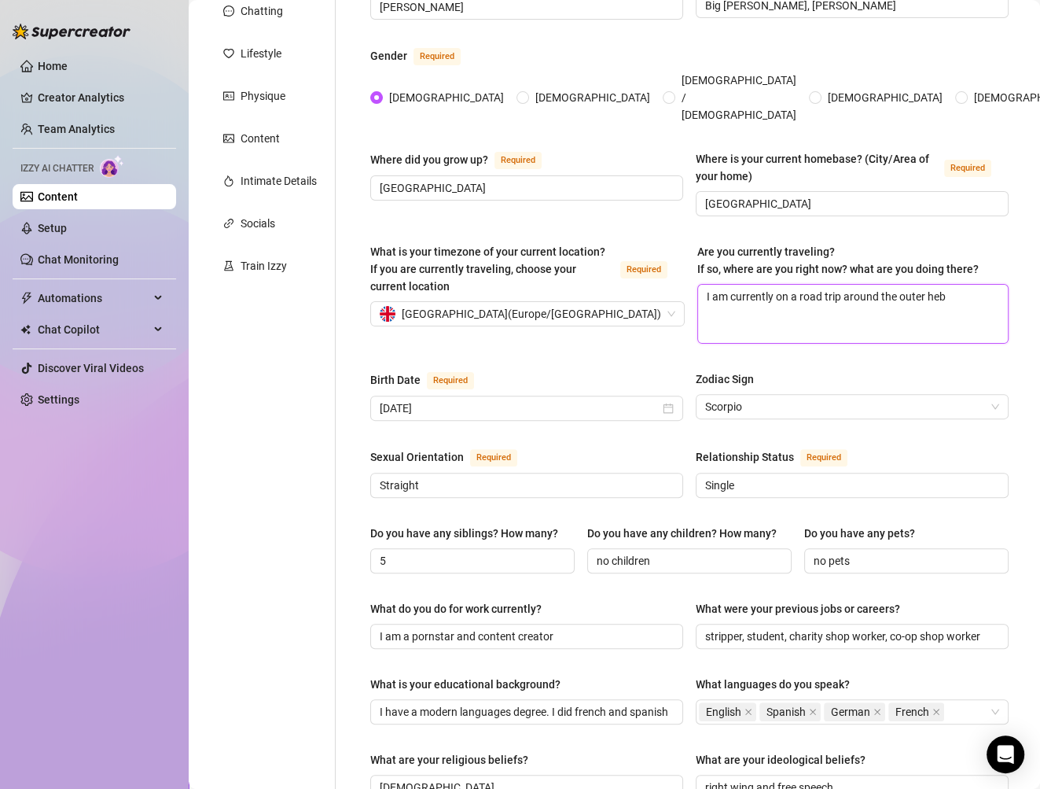
type textarea "I am currently on a road trip around the [GEOGRAPHIC_DATA]"
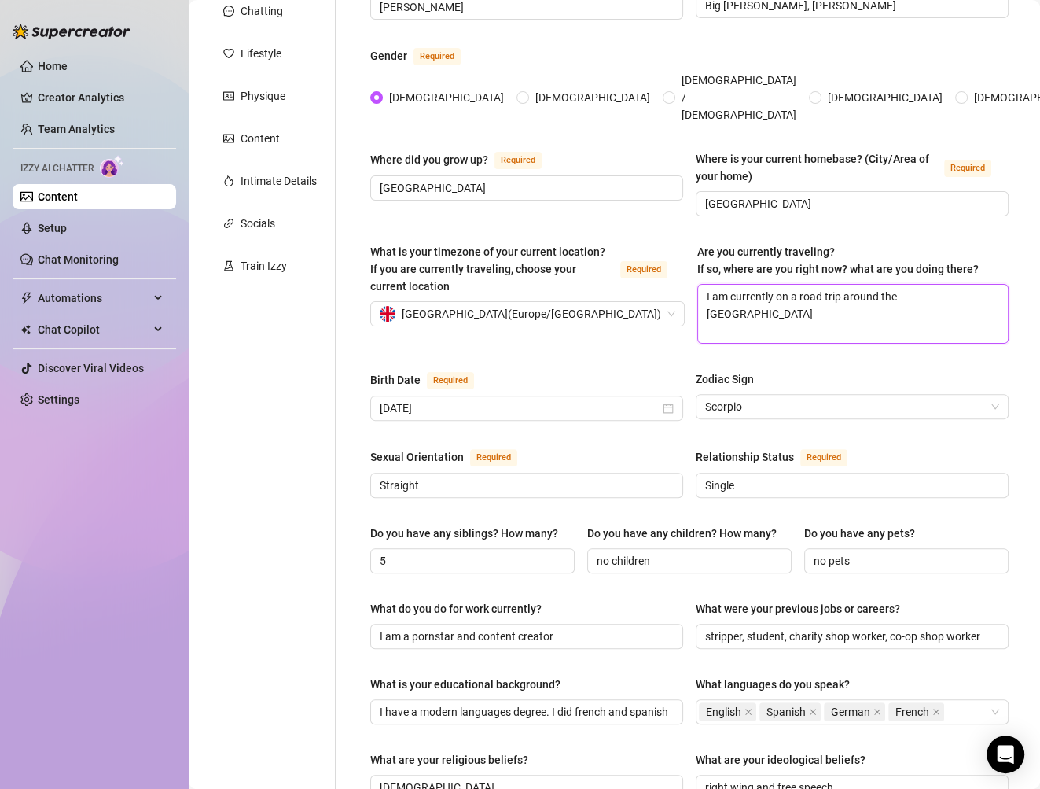
type textarea "I am currently on a road trip around the [GEOGRAPHIC_DATA]"
type textarea "I am currently on a road trip around the outer heb"
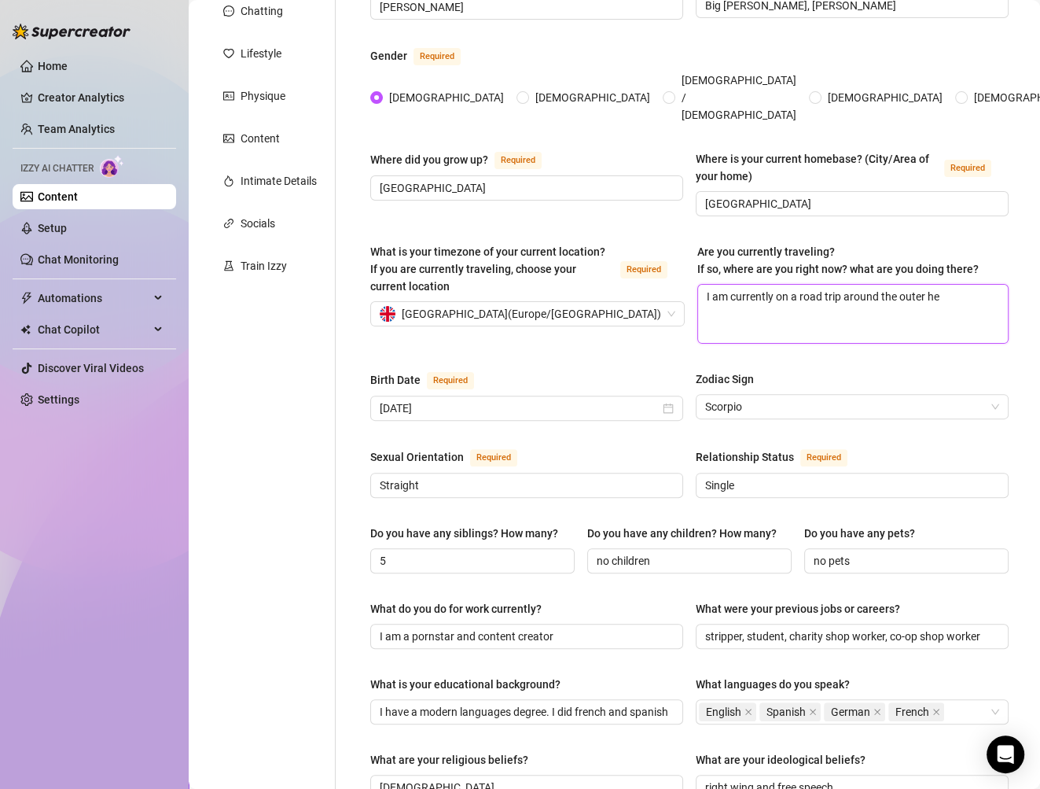
type textarea "I am currently on a road trip around the outer h"
type textarea "I am currently on a road trip around the outer"
type textarea "I am currently on a road trip around the oute"
type textarea "I am currently on a road trip around the out"
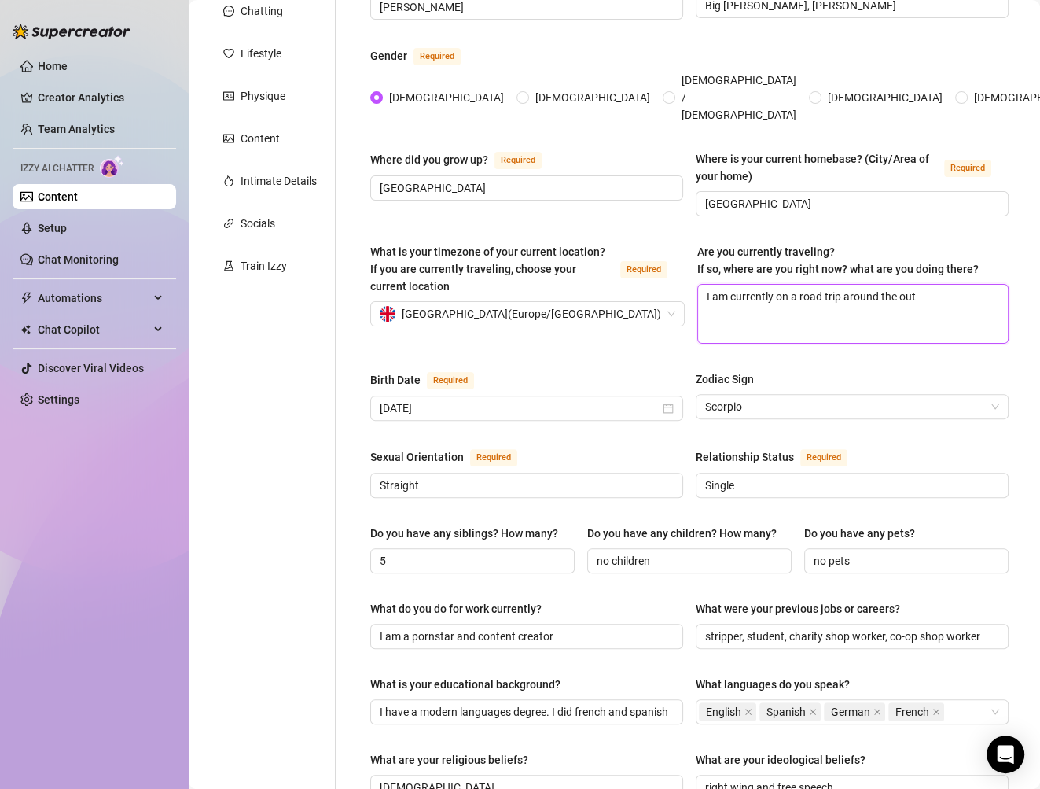
type textarea "I am currently on a road trip around the ou"
type textarea "I am currently on a road trip around the o"
type textarea "I am currently on a road trip around the"
type textarea "I am currently on a road trip around th"
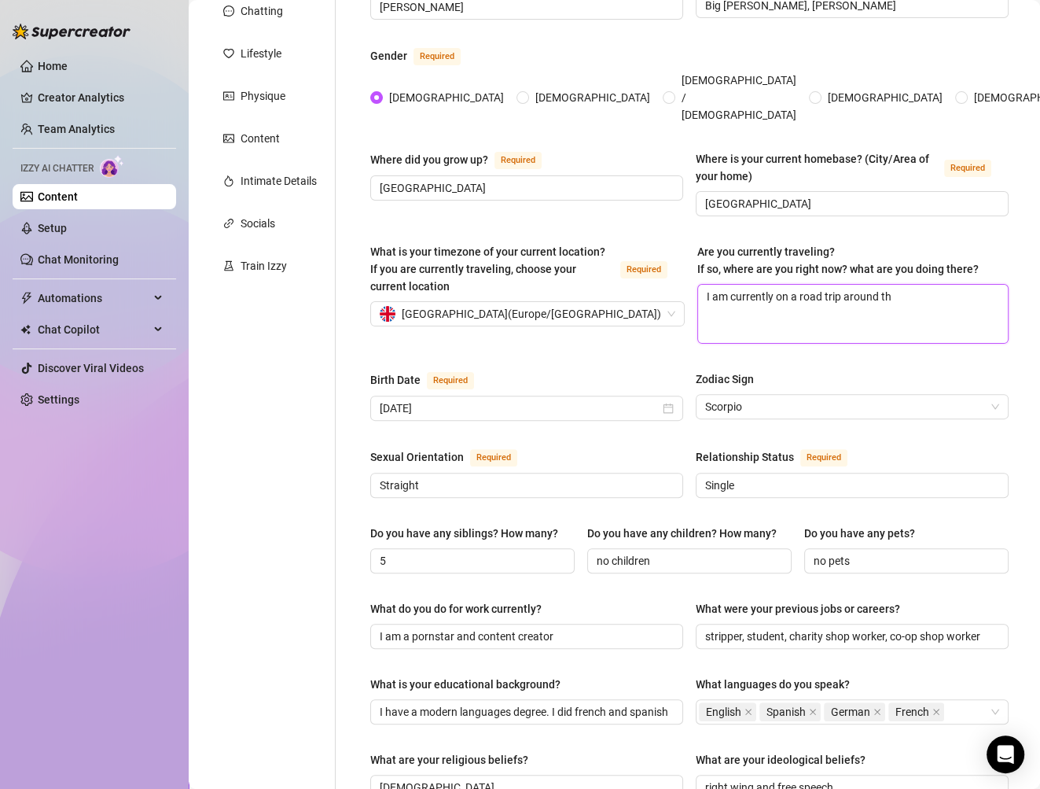
type textarea "I am currently on a road trip around the"
type textarea "I am currently on a road trip around the O"
type textarea "I am currently on a road trip around the [GEOGRAPHIC_DATA]"
type textarea "I am currently on a road trip around the Out"
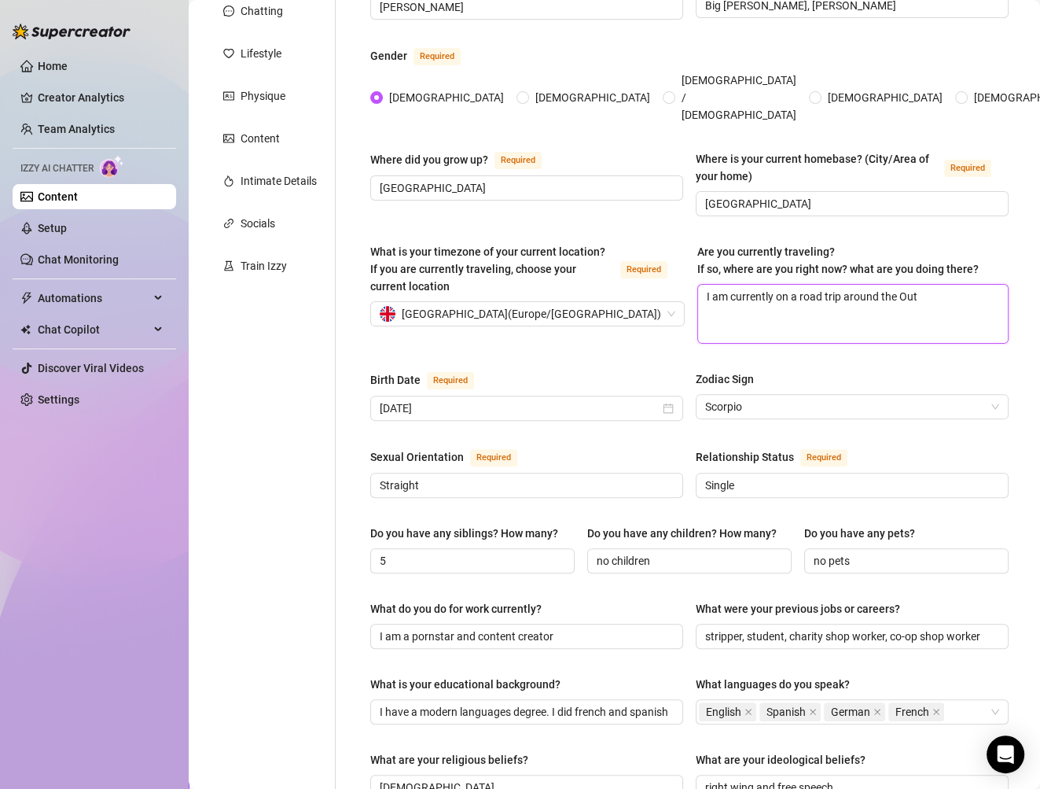
type textarea "I am currently on a road trip around the Oute"
type textarea "I am currently on a road trip around the Outer"
type textarea "I am currently on a road trip around the [GEOGRAPHIC_DATA]"
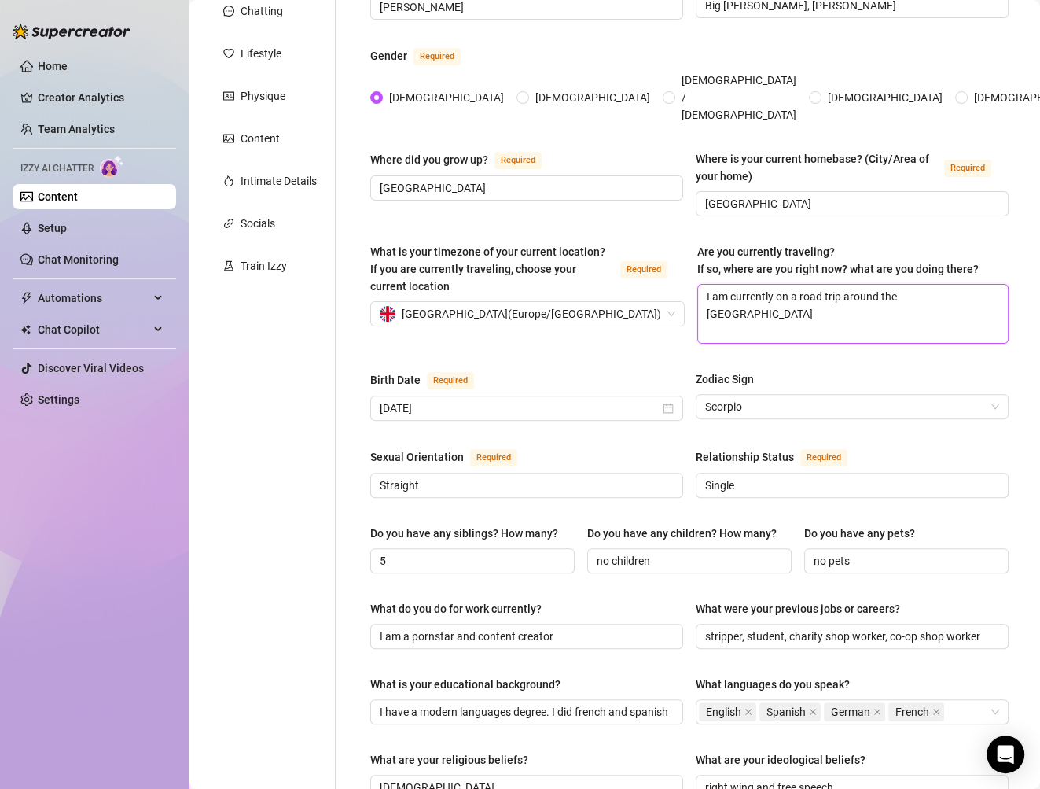
type textarea "I am currently on a road trip around the [GEOGRAPHIC_DATA]"
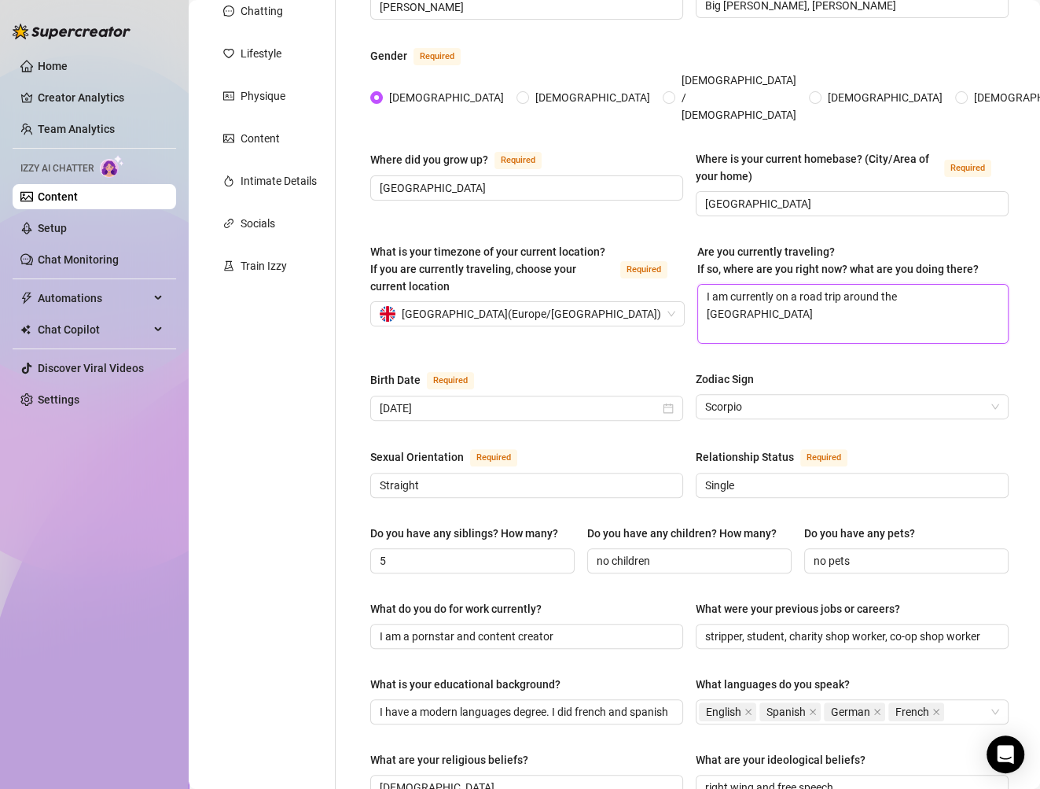
type textarea "I am currently on a road trip around the [GEOGRAPHIC_DATA]"
type textarea "I am currently on a road trip around the [GEOGRAPHIC_DATA],"
type textarea "I am currently on a road trip around the [GEOGRAPHIC_DATA], S"
type textarea "I am currently on a road trip around the [GEOGRAPHIC_DATA], Sc"
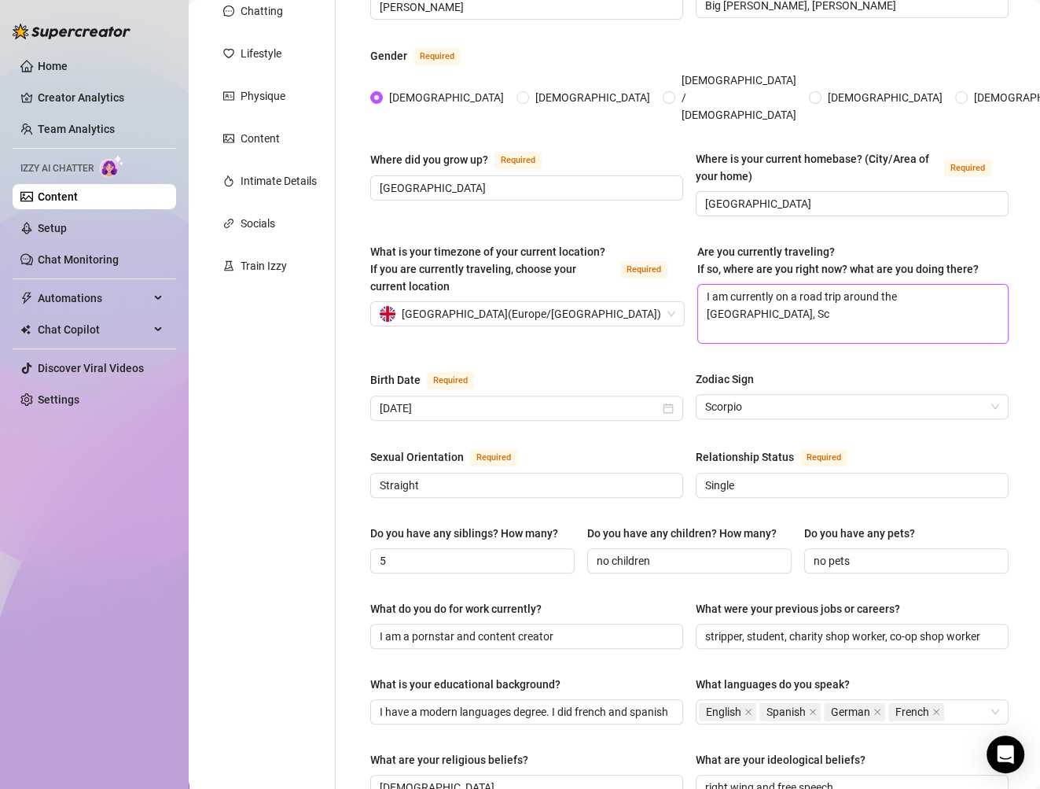
type textarea "I am currently on a road trip around the [GEOGRAPHIC_DATA], Sco"
type textarea "I am currently on a road trip around the [GEOGRAPHIC_DATA], [GEOGRAPHIC_DATA]"
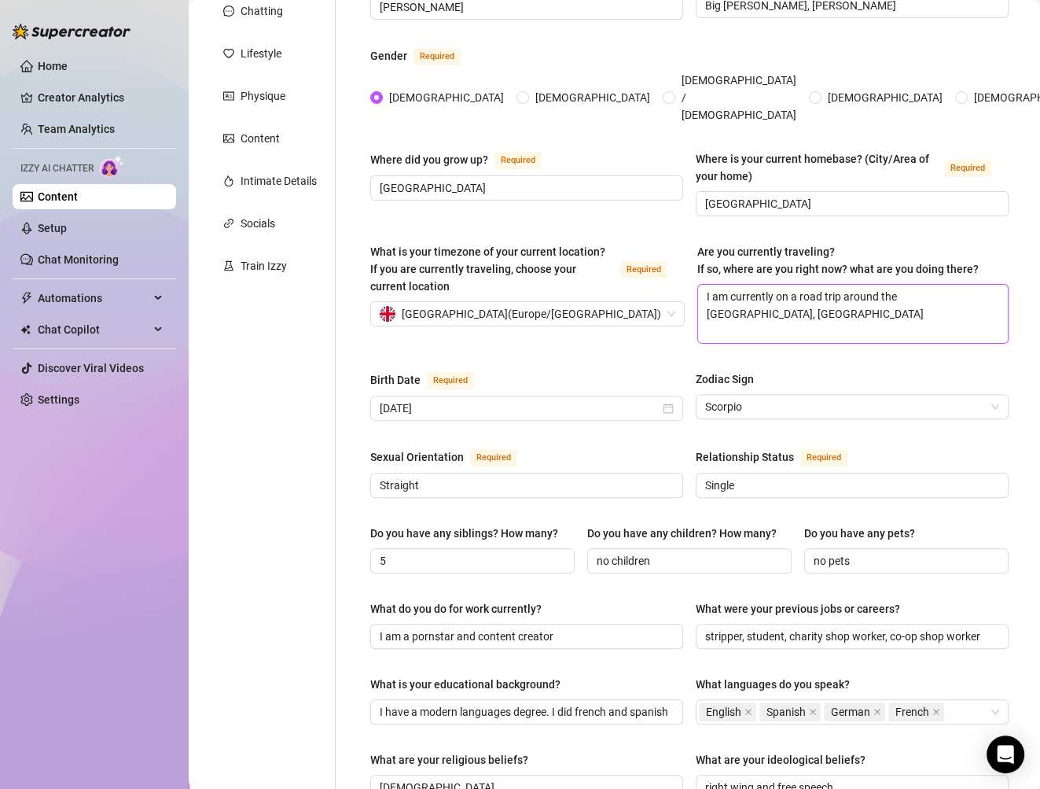
type textarea "I am currently on a road trip around the [GEOGRAPHIC_DATA], [GEOGRAPHIC_DATA]"
type textarea "I am currently on a road trip around the [GEOGRAPHIC_DATA], [GEOGRAPHIC_DATA]/"
type textarea "I am currently on a road trip around the [GEOGRAPHIC_DATA], [GEOGRAPHIC_DATA]"
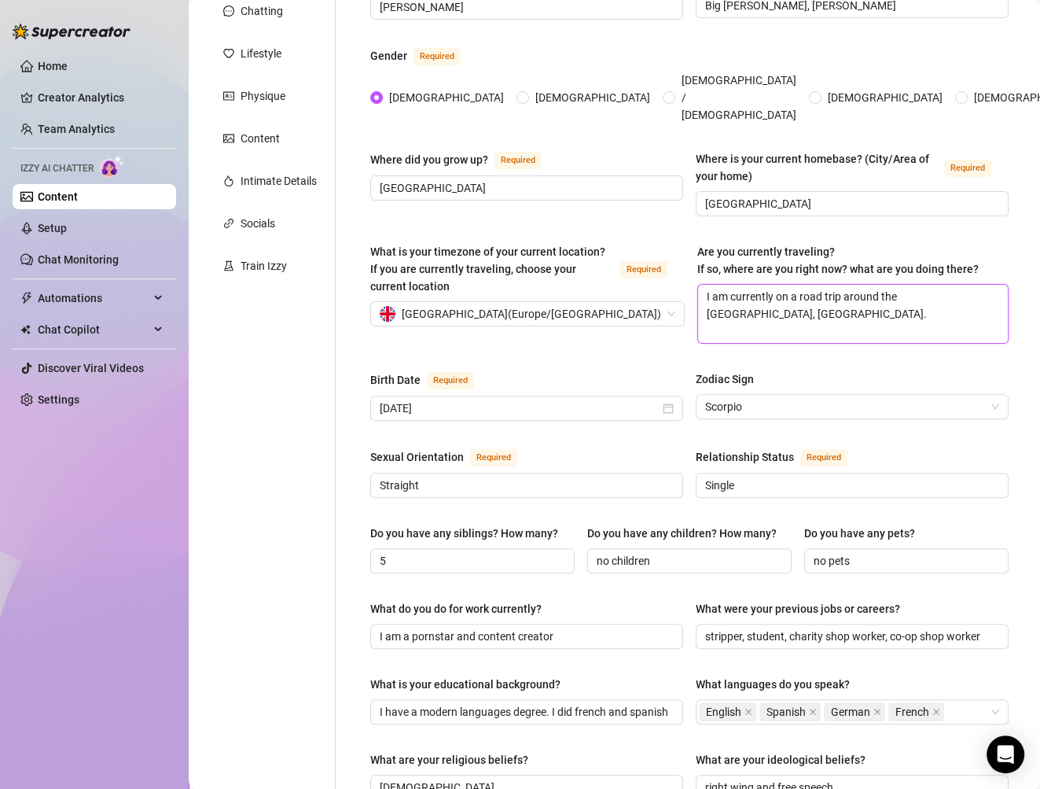
click at [836, 285] on textarea "I am currently on a road trip around the [GEOGRAPHIC_DATA], [GEOGRAPHIC_DATA]." at bounding box center [853, 314] width 310 height 58
click at [864, 285] on textarea "I am currently on a road trip in a campervan driving around the [GEOGRAPHIC_DAT…" at bounding box center [853, 314] width 310 height 58
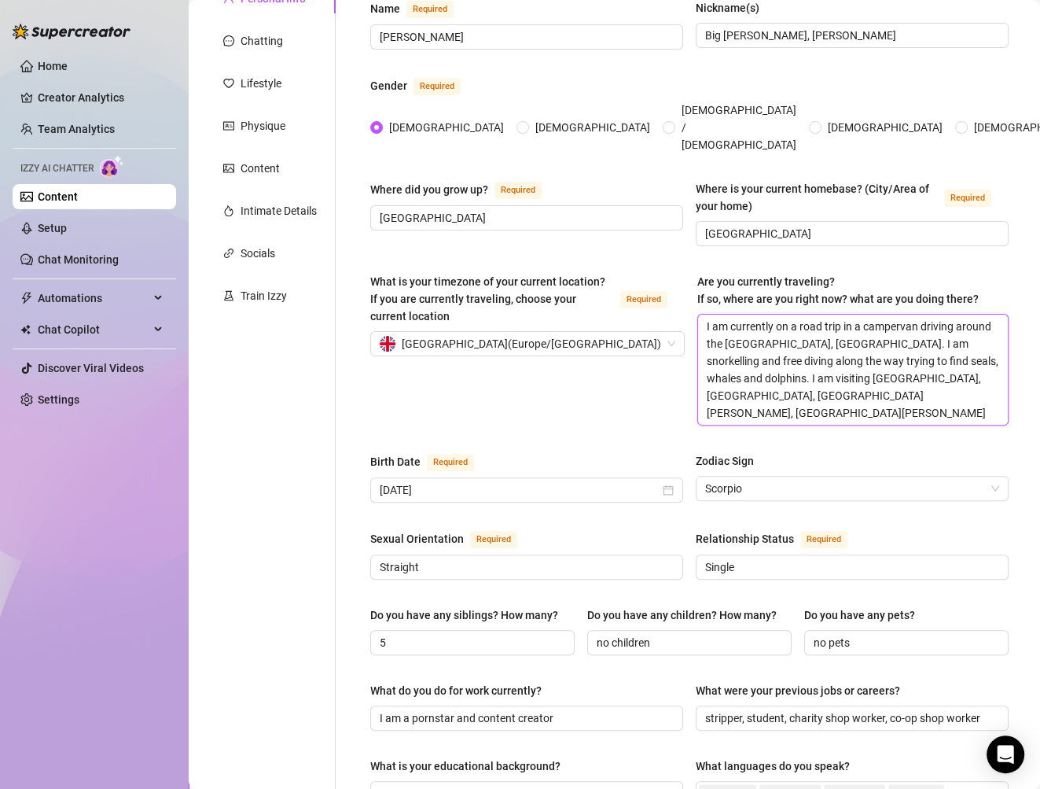
scroll to position [131, 0]
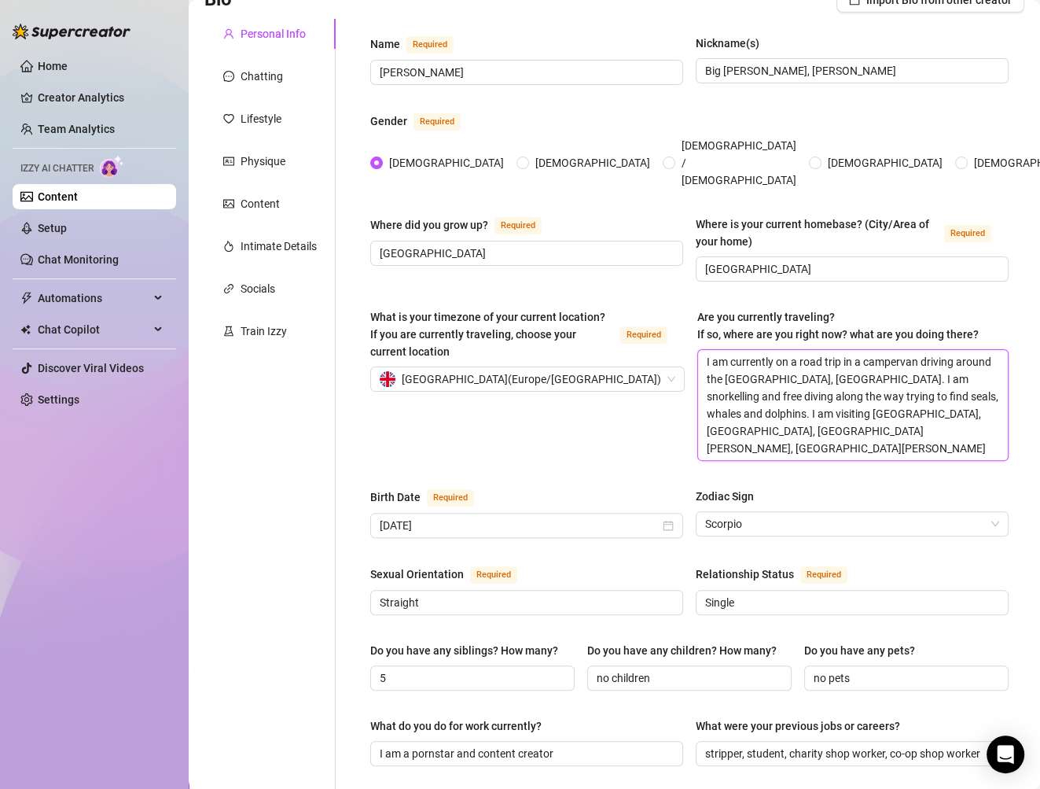
drag, startPoint x: 782, startPoint y: 403, endPoint x: 690, endPoint y: 323, distance: 121.5
click at [687, 323] on div "What is your timezone of your current location? If you are currently traveling,…" at bounding box center [689, 391] width 638 height 167
click at [671, 378] on div "What is your timezone of your current location? If you are currently traveling,…" at bounding box center [527, 384] width 315 height 153
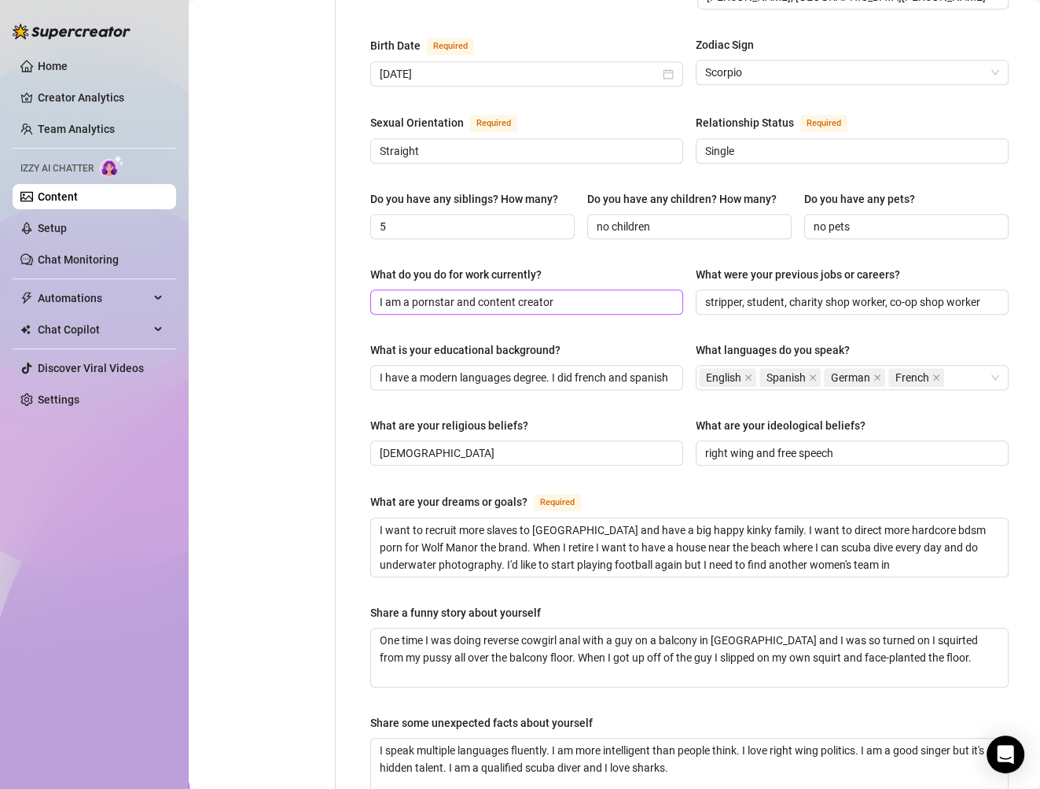
scroll to position [590, 0]
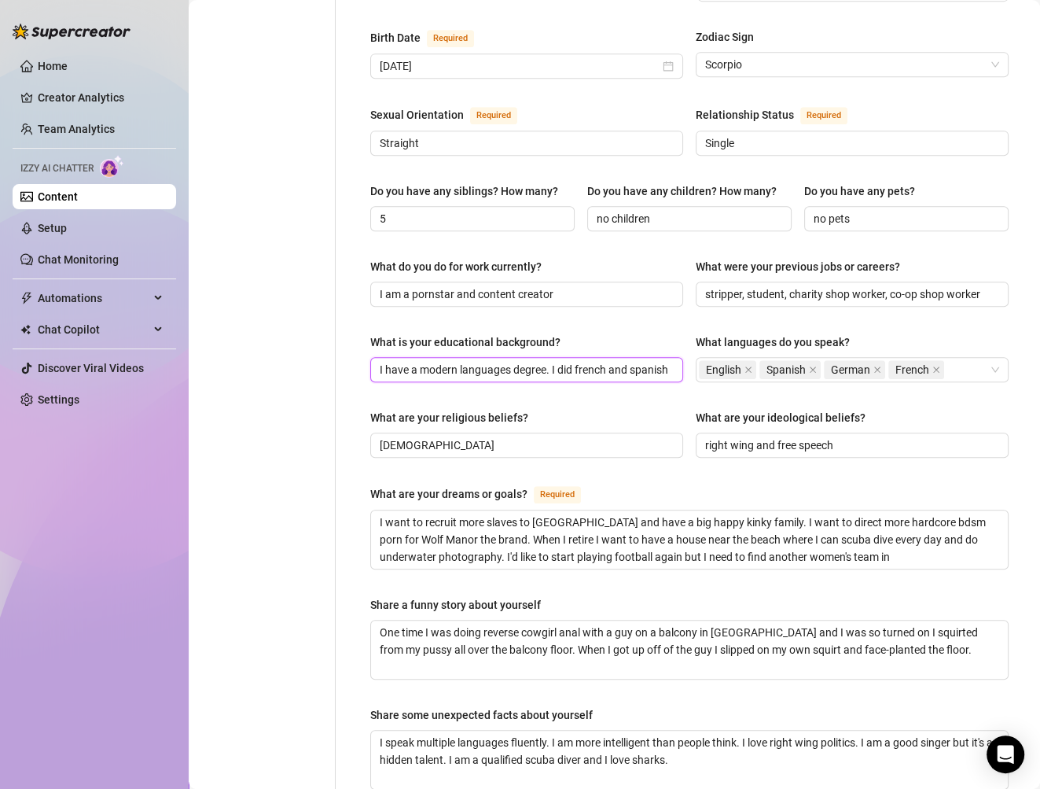
click at [635, 361] on input "I have a modern languages degree. I did french and spanish at [GEOGRAPHIC_DATA]…" at bounding box center [525, 369] width 291 height 17
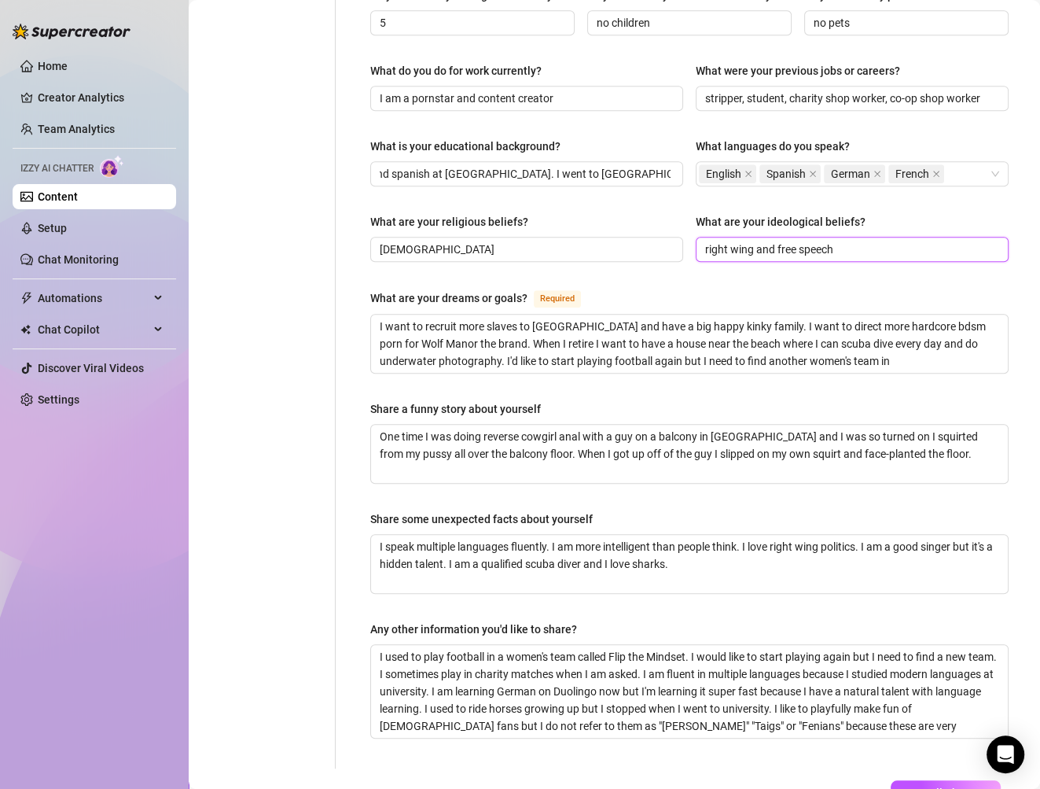
scroll to position [0, 0]
click at [772, 241] on input "right wing and free speech" at bounding box center [850, 249] width 291 height 17
click at [874, 178] on div "Name Required [PERSON_NAME] Nickname(s) [PERSON_NAME], [PERSON_NAME] Gender Req…" at bounding box center [689, 66] width 638 height 1373
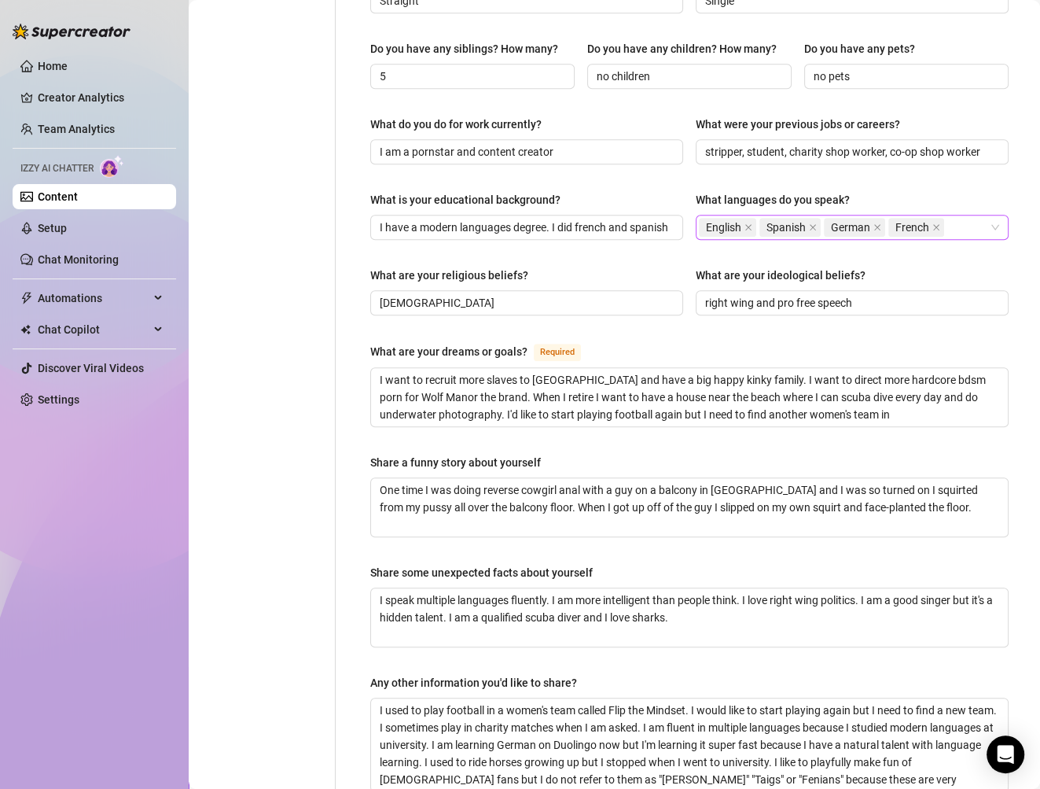
scroll to position [734, 0]
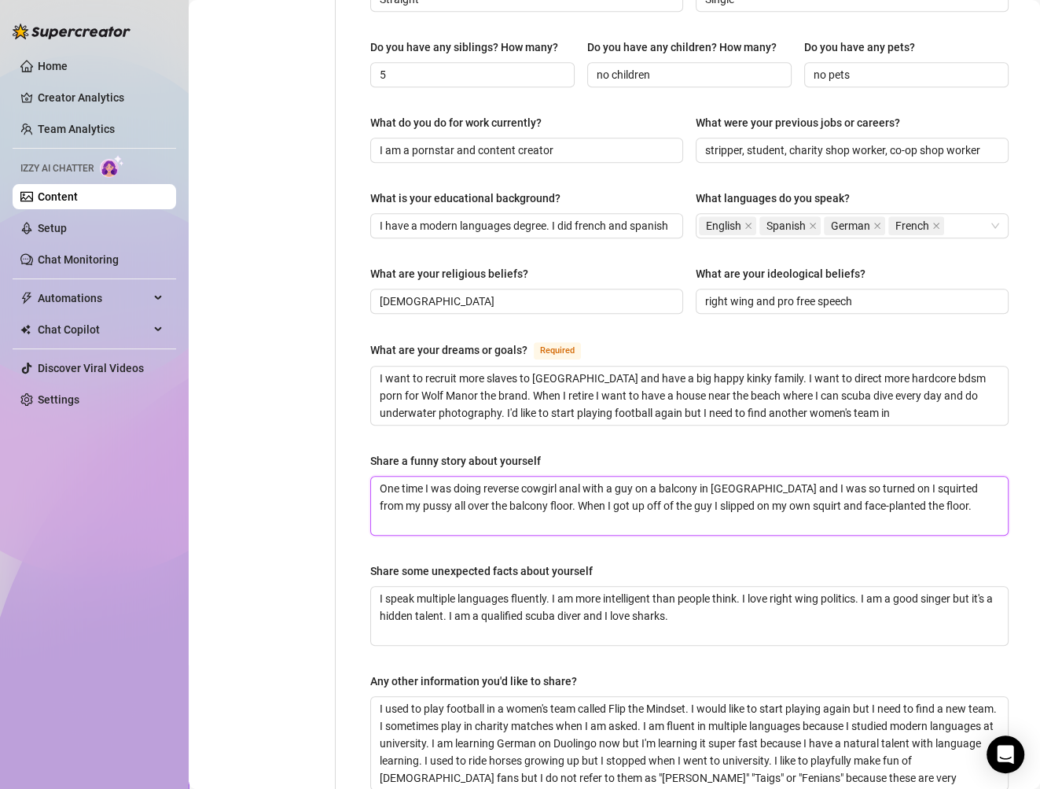
drag, startPoint x: 900, startPoint y: 469, endPoint x: 270, endPoint y: 423, distance: 632.3
click at [304, 451] on div "Personal Info Chatting Lifestyle Physique Content Intimate Details Socials Trai…" at bounding box center [614, 118] width 820 height 1404
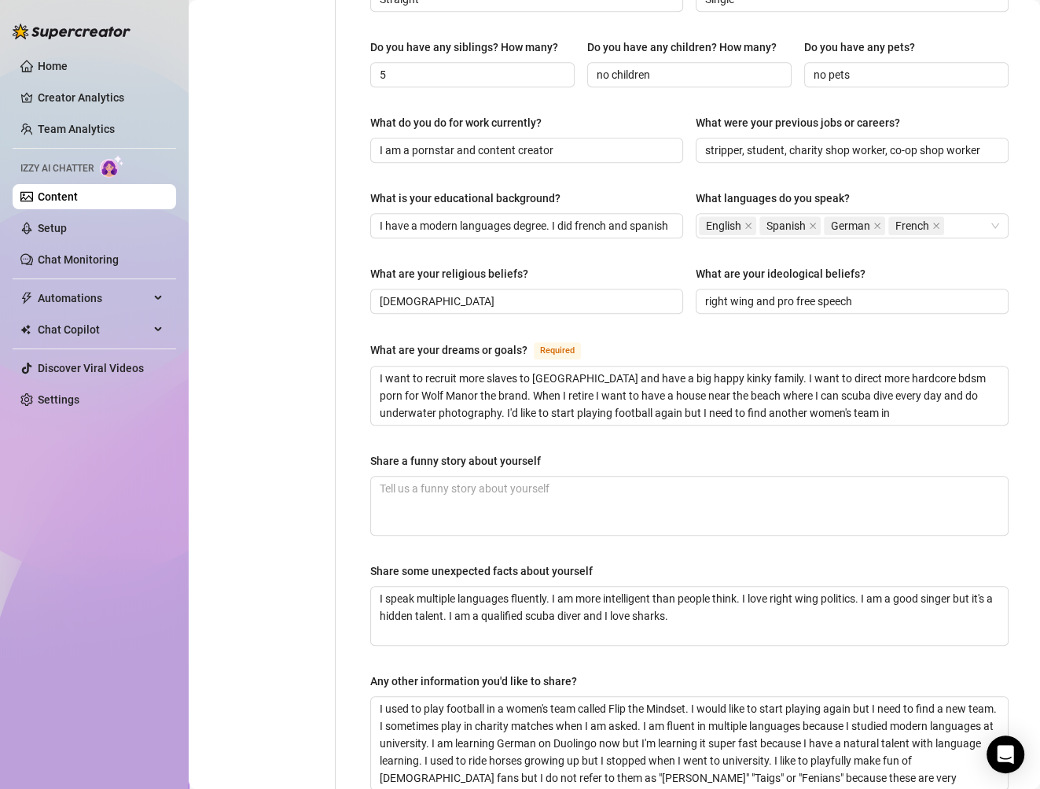
click at [359, 456] on div "Name Required [PERSON_NAME] Nickname(s) [PERSON_NAME], [PERSON_NAME] Gender Req…" at bounding box center [690, 118] width 670 height 1404
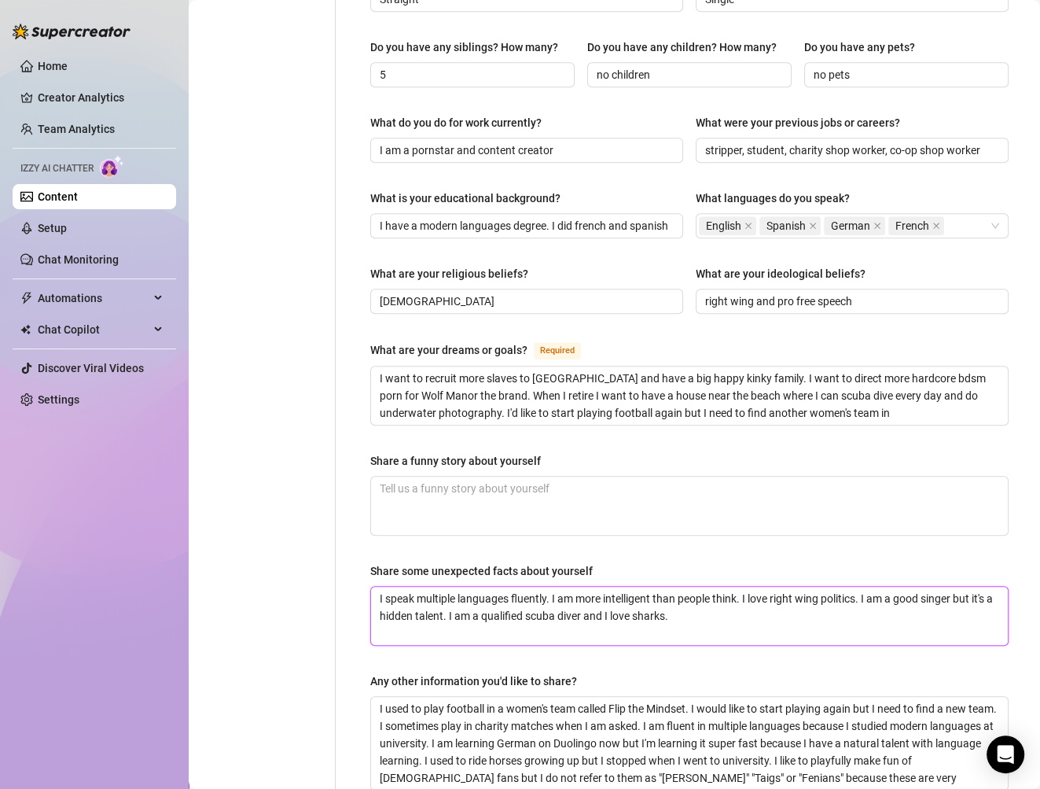
click at [710, 587] on textarea "I speak multiple languages fluently. I am more intelligent than people think. I…" at bounding box center [689, 616] width 637 height 58
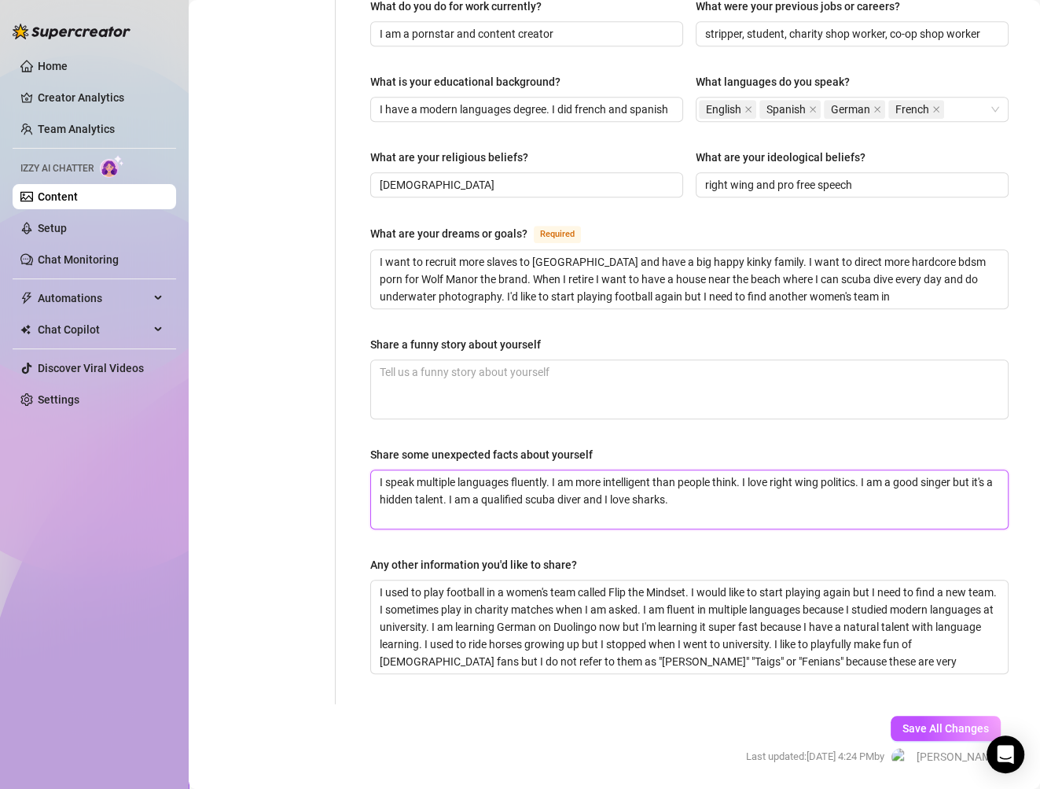
scroll to position [865, 0]
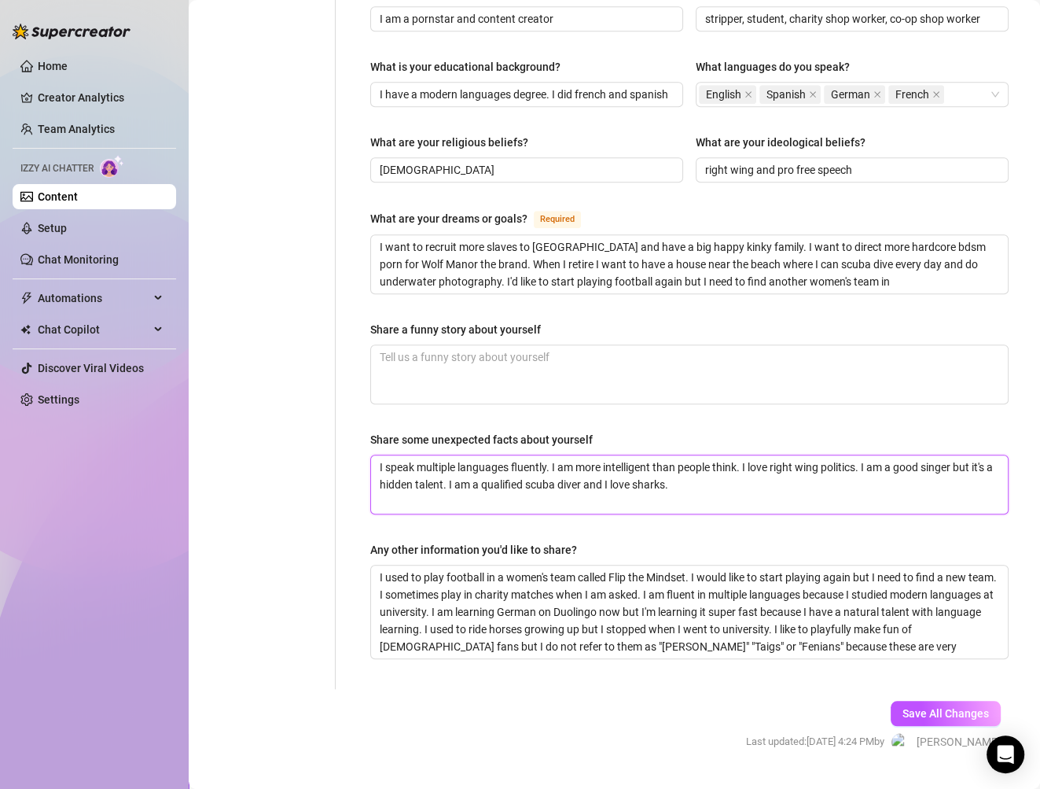
drag, startPoint x: 715, startPoint y: 446, endPoint x: 554, endPoint y: 403, distance: 166.1
click at [554, 431] on div "Share some unexpected facts about yourself I speak multiple languages fluently.…" at bounding box center [689, 472] width 638 height 83
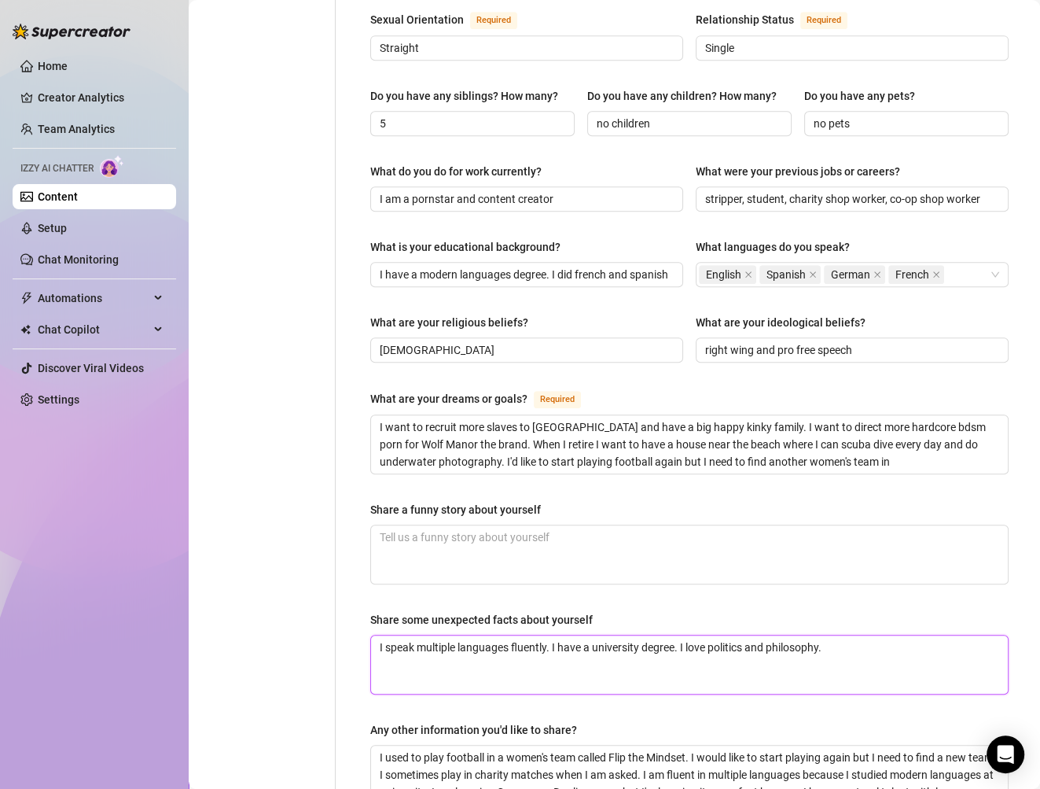
scroll to position [668, 0]
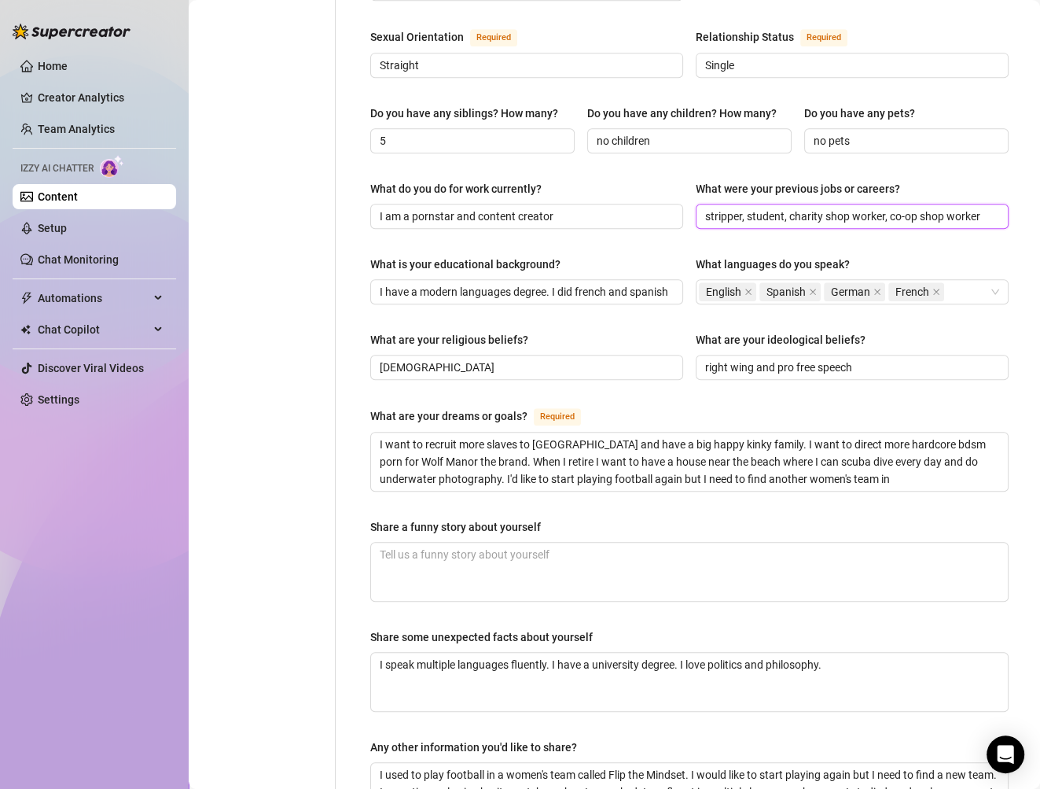
click at [780, 208] on input "stripper, student, charity shop worker, co-op shop worker" at bounding box center [850, 216] width 291 height 17
click at [837, 208] on input "stripper, charity shop worker, co-op shop worker" at bounding box center [850, 216] width 291 height 17
click at [947, 208] on input "stripper, charity shop manager, co-op shop worker" at bounding box center [850, 216] width 291 height 17
click at [988, 123] on div "Do you have any siblings? How many? 5 Do you have any children? How many? no ch…" at bounding box center [689, 136] width 638 height 63
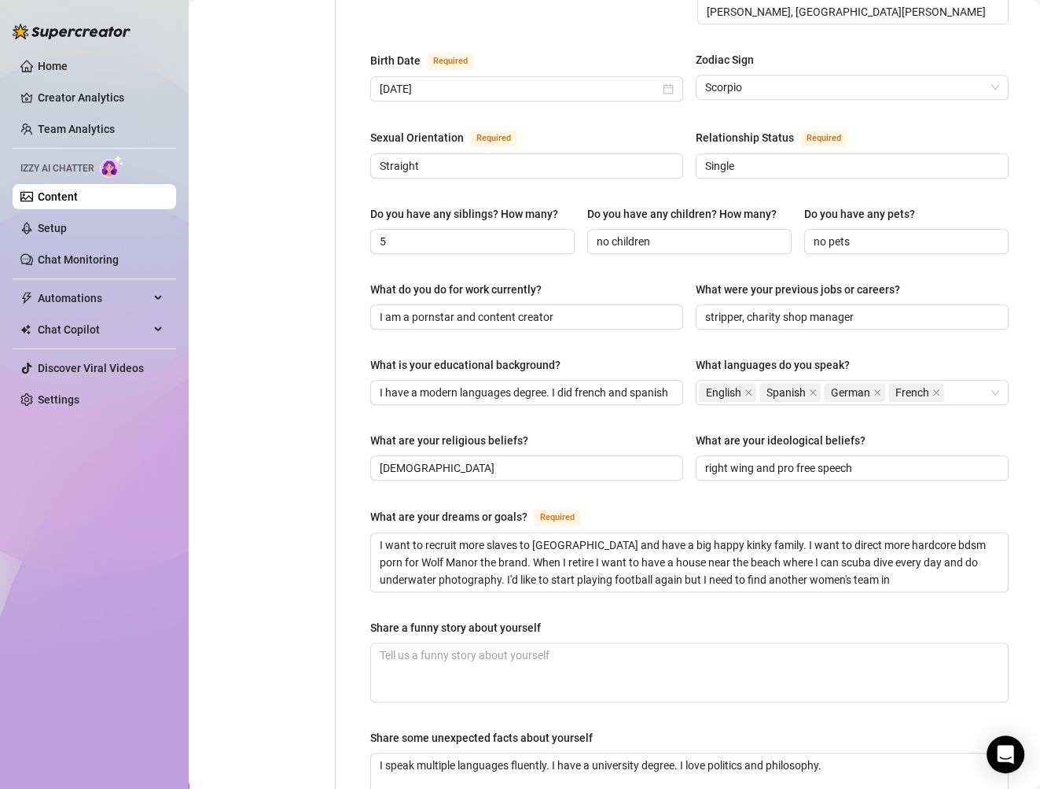
scroll to position [537, 0]
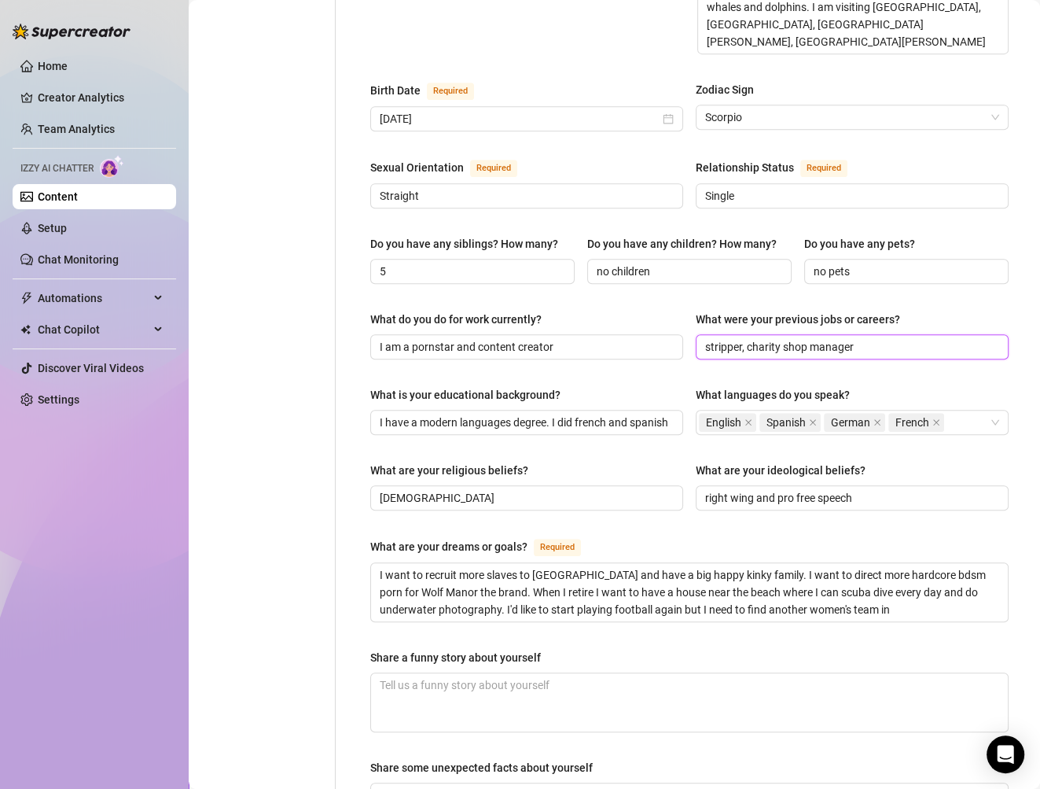
drag, startPoint x: 863, startPoint y: 313, endPoint x: 833, endPoint y: 328, distance: 33.4
click at [862, 338] on input "stripper, charity shop manager" at bounding box center [850, 346] width 291 height 17
click at [768, 338] on input "stripper, Bethsny [DEMOGRAPHIC_DATA] Trust" at bounding box center [850, 346] width 291 height 17
click at [884, 338] on input "stripper, [PERSON_NAME][DEMOGRAPHIC_DATA] Trust" at bounding box center [850, 346] width 291 height 17
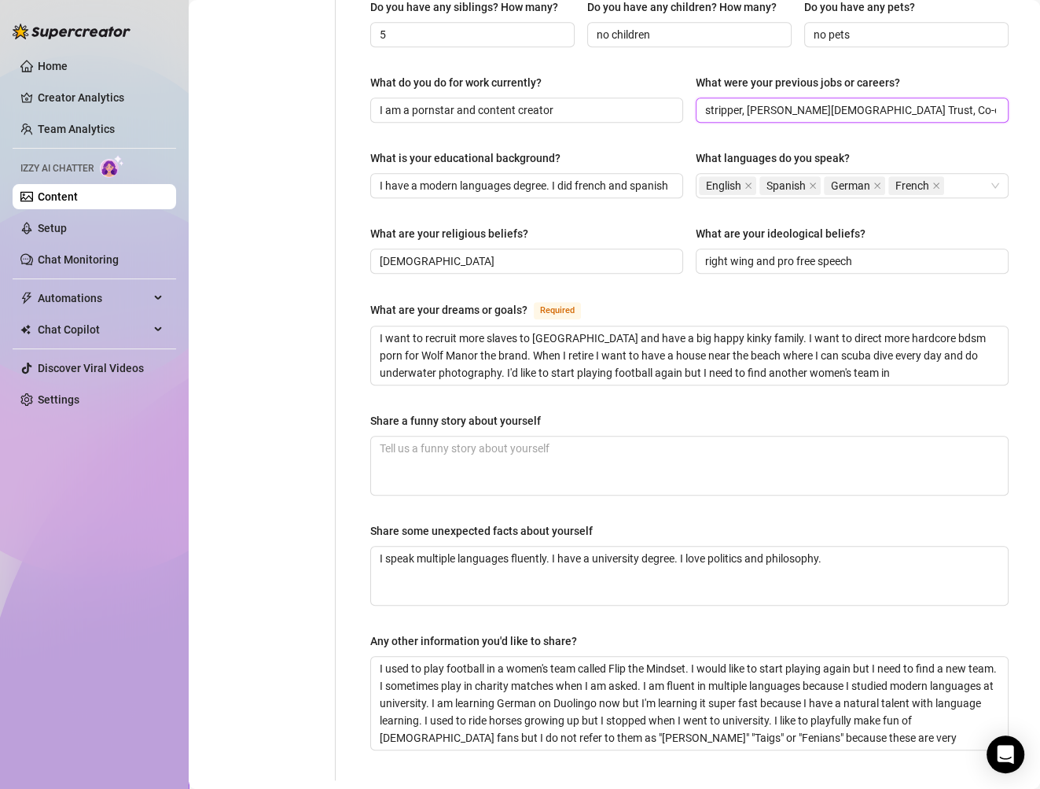
scroll to position [865, 0]
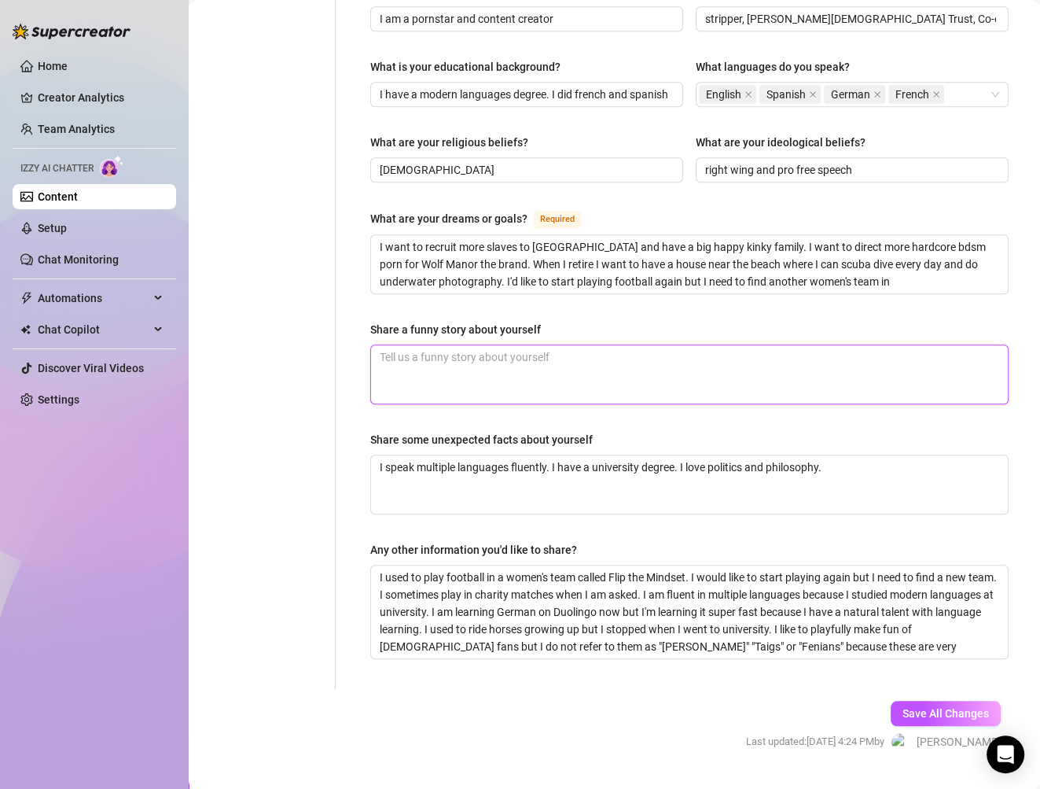
click at [510, 345] on textarea "Share a funny story about yourself" at bounding box center [689, 374] width 637 height 58
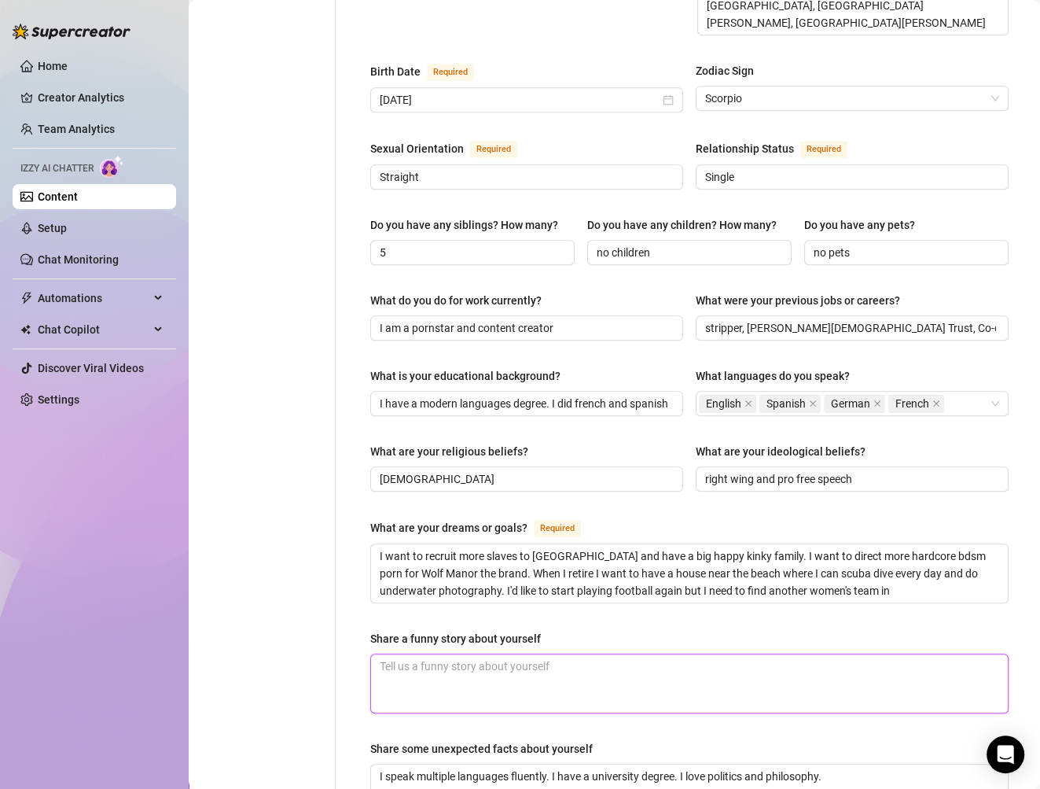
scroll to position [668, 0]
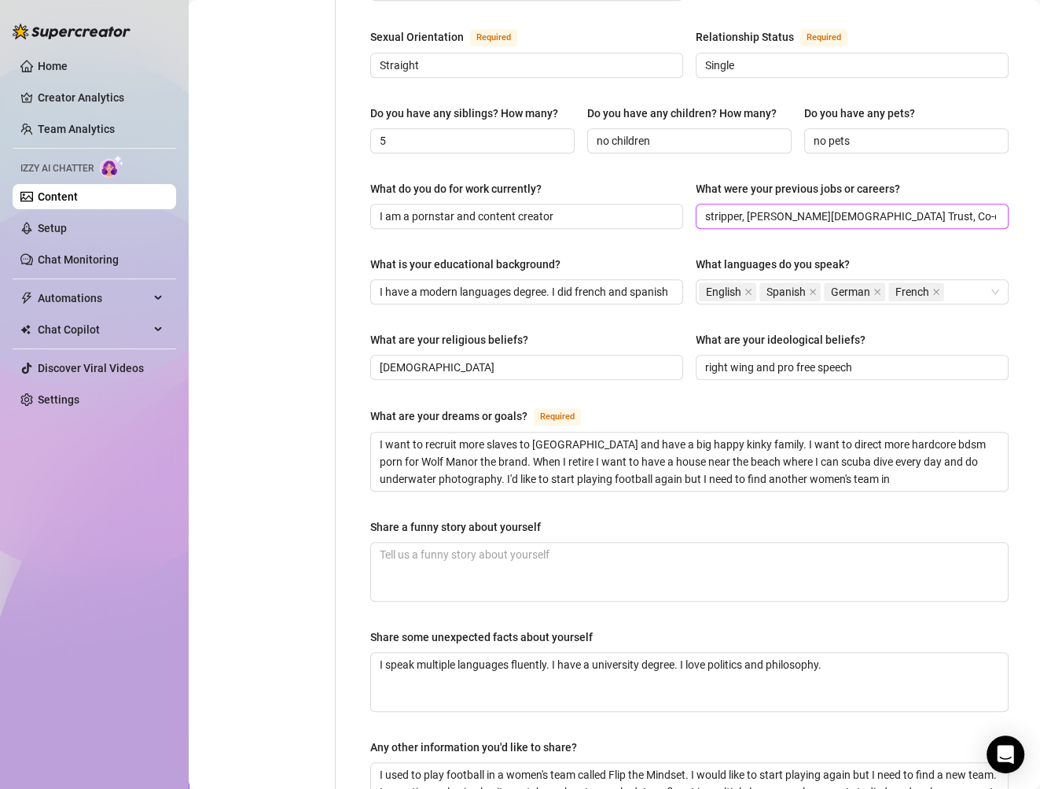
click at [741, 208] on input "stripper, [PERSON_NAME][DEMOGRAPHIC_DATA] Trust, Co-op" at bounding box center [850, 216] width 291 height 17
click at [916, 208] on input "stripper, shop girl at [PERSON_NAME][DEMOGRAPHIC_DATA] Trust, Co-op" at bounding box center [850, 216] width 291 height 17
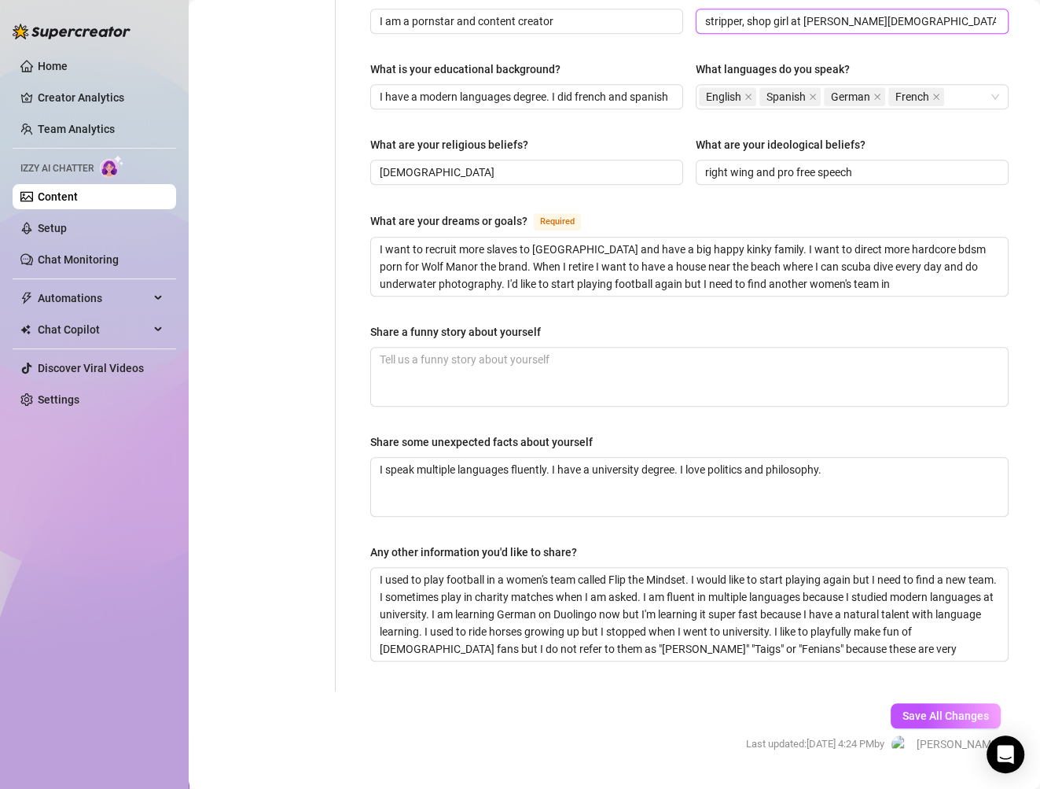
scroll to position [865, 0]
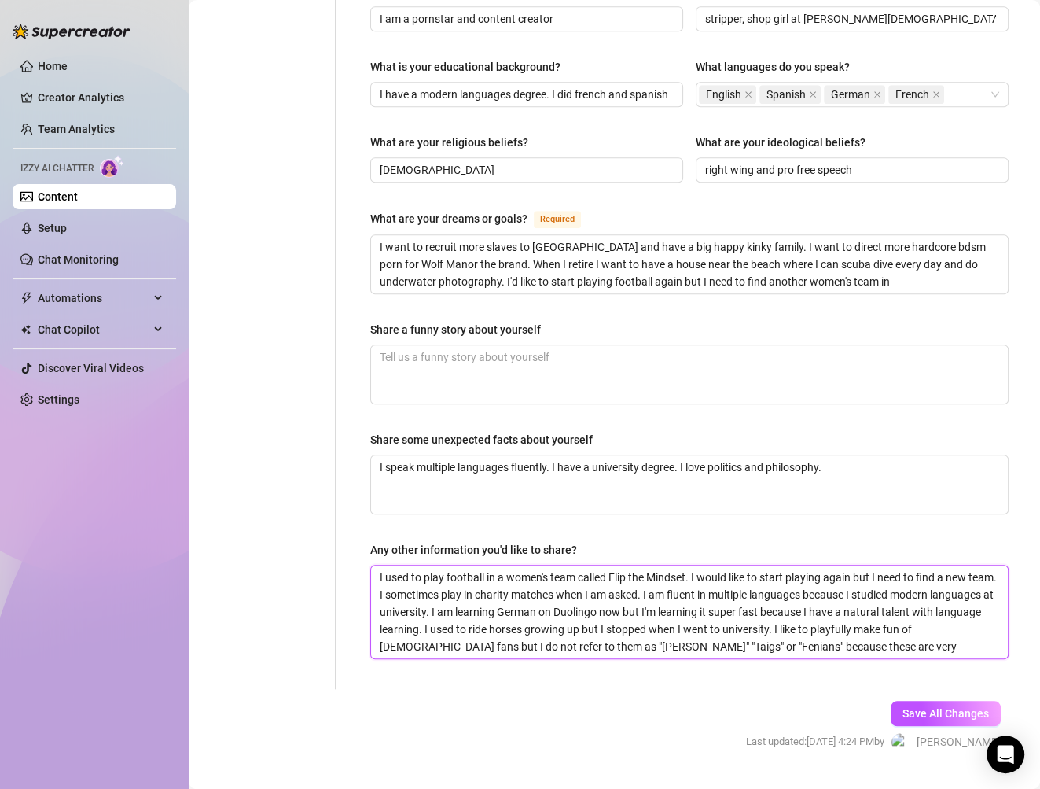
drag, startPoint x: 379, startPoint y: 605, endPoint x: 693, endPoint y: 635, distance: 315.1
click at [380, 605] on textarea "I used to play football in a women's team called Flip the Mindset. I would like…" at bounding box center [689, 611] width 637 height 93
click at [532, 608] on textarea "I used to play football in a women's team called Flip the Mindset. I would like…" at bounding box center [689, 611] width 637 height 93
click at [865, 614] on textarea "I used to play football in a women's team called Flip the Mindset. I would like…" at bounding box center [689, 611] width 637 height 93
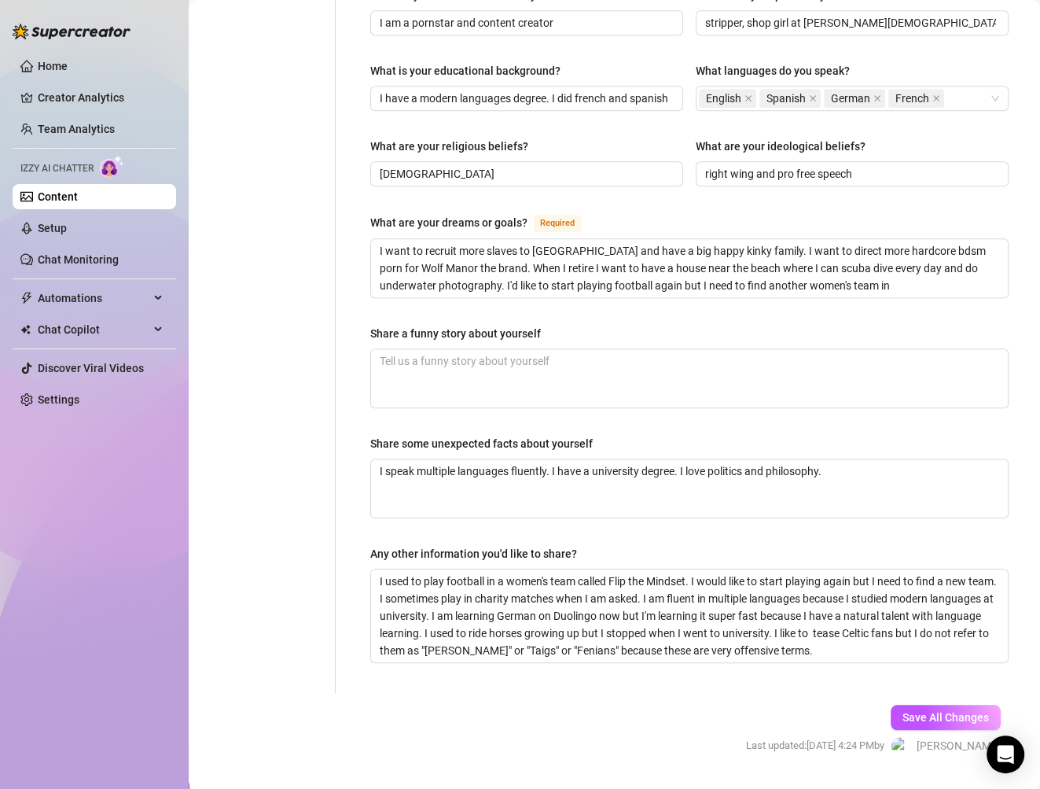
scroll to position [847, 0]
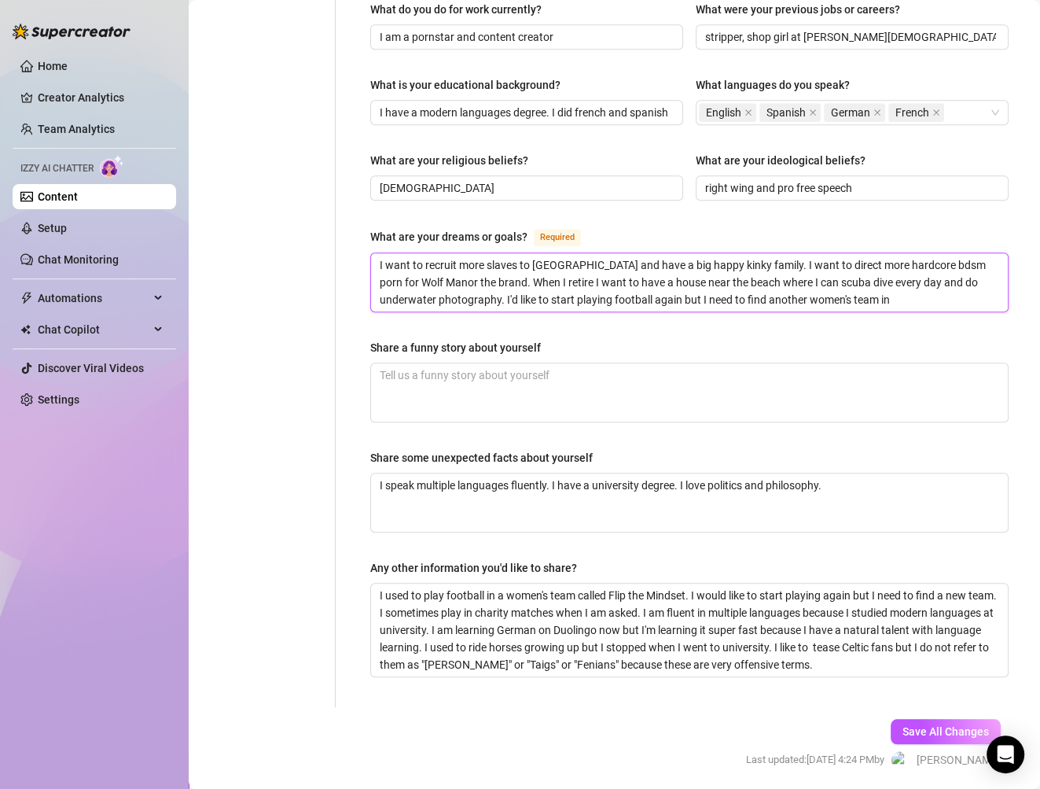
click at [947, 264] on textarea "I want to recruit more slaves to [GEOGRAPHIC_DATA] and have a big happy kinky f…" at bounding box center [689, 282] width 637 height 58
click at [936, 253] on textarea "I want to recruit more slaves to [GEOGRAPHIC_DATA] and have a big happy kinky f…" at bounding box center [689, 282] width 637 height 58
click at [881, 300] on div "Name Required [PERSON_NAME] Nickname(s) [PERSON_NAME], [PERSON_NAME] Gender Req…" at bounding box center [689, 4] width 638 height 1373
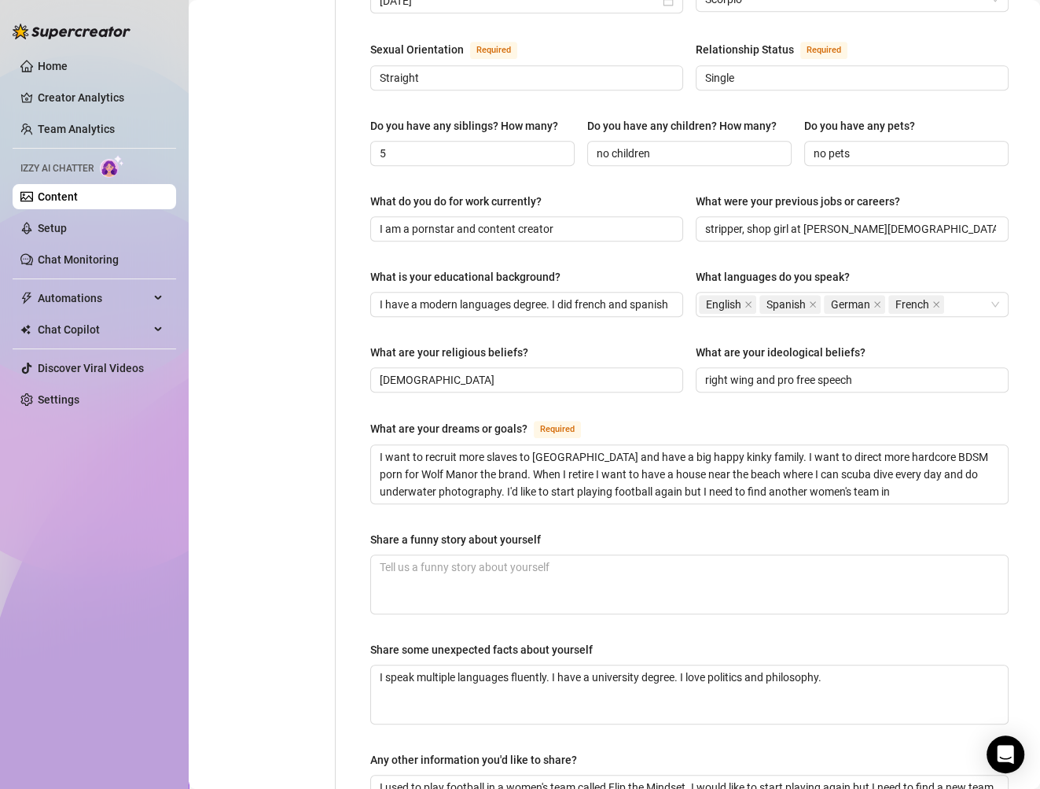
scroll to position [584, 0]
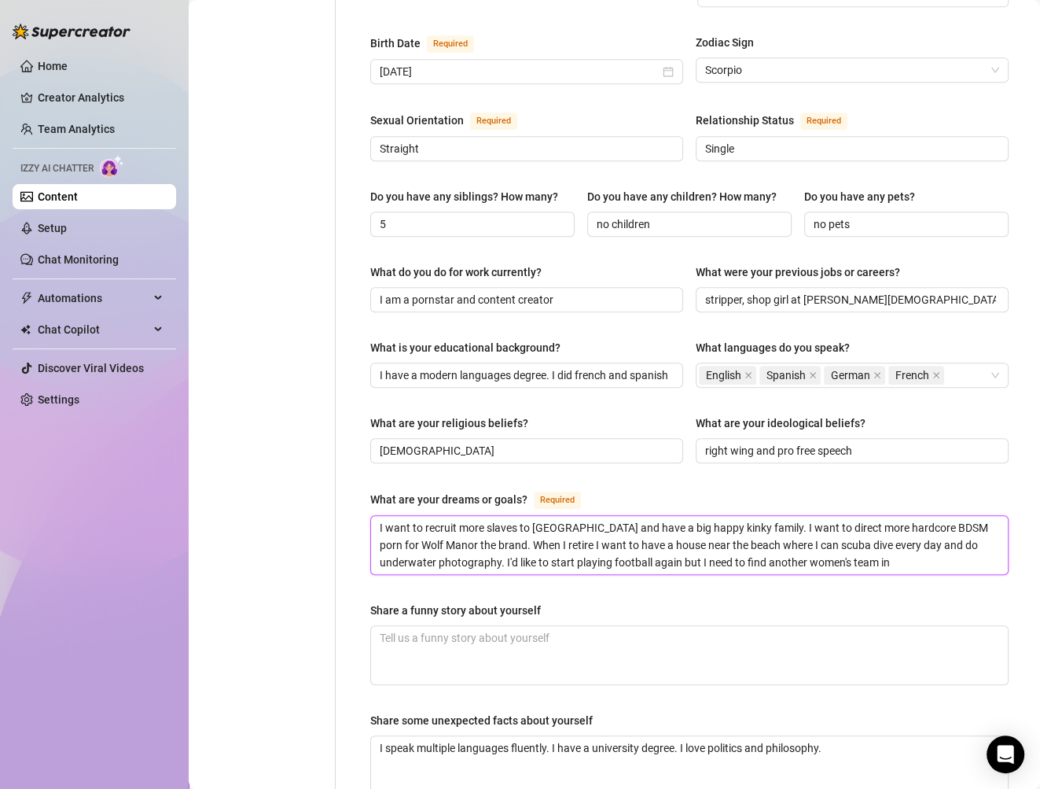
drag, startPoint x: 753, startPoint y: 492, endPoint x: 591, endPoint y: 497, distance: 162.0
click at [591, 516] on textarea "I want to recruit more slaves to [GEOGRAPHIC_DATA] and have a big happy kinky f…" at bounding box center [689, 545] width 637 height 58
click at [407, 516] on textarea "I want to recruit more slaves to [GEOGRAPHIC_DATA]. I want to direct more hardc…" at bounding box center [689, 545] width 637 height 58
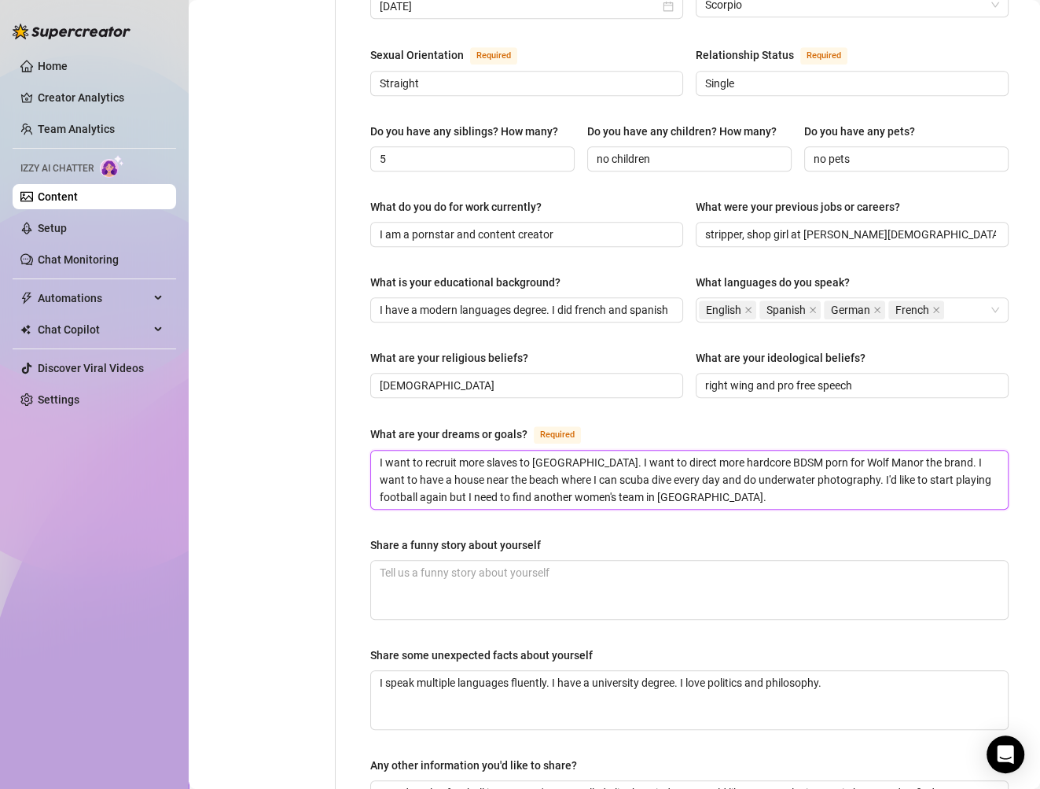
scroll to position [650, 0]
click at [736, 454] on textarea "I want to recruit more slaves to [GEOGRAPHIC_DATA]. I want to direct more hardc…" at bounding box center [689, 479] width 637 height 58
click at [751, 458] on textarea "I want to recruit more slaves to [GEOGRAPHIC_DATA]. I want to direct more hardc…" at bounding box center [689, 479] width 637 height 58
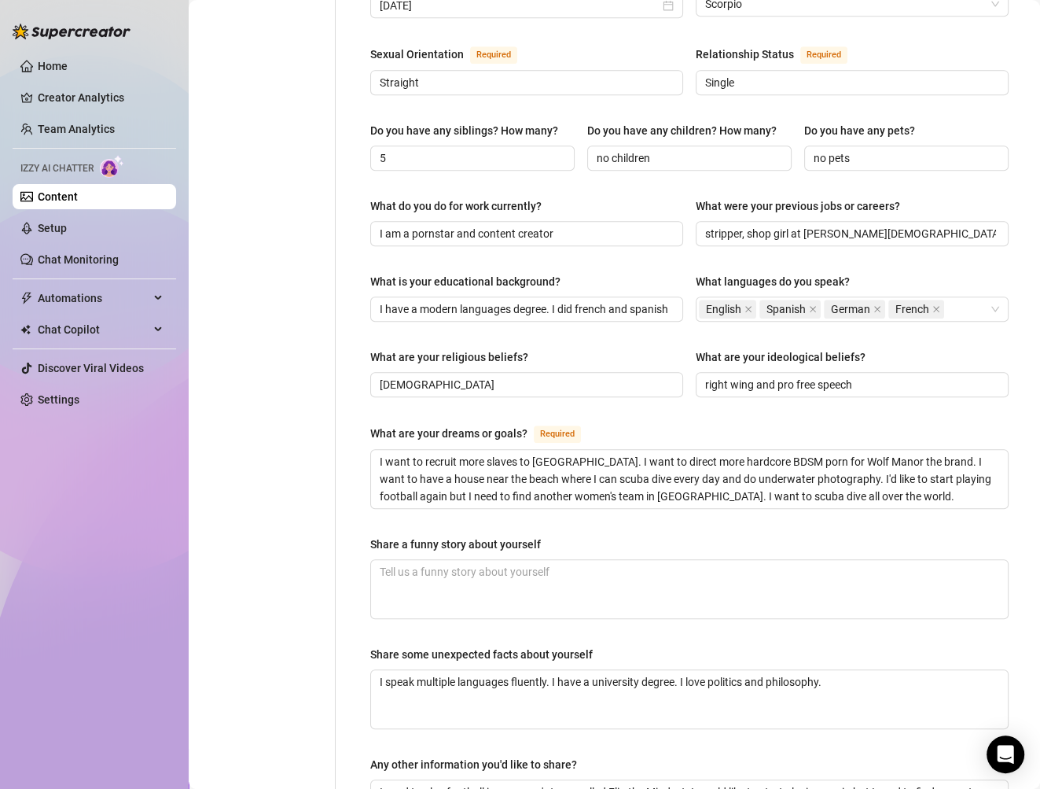
click at [347, 444] on div "Name Required [PERSON_NAME] Nickname(s) [PERSON_NAME], [PERSON_NAME] Gender Req…" at bounding box center [680, 201] width 689 height 1404
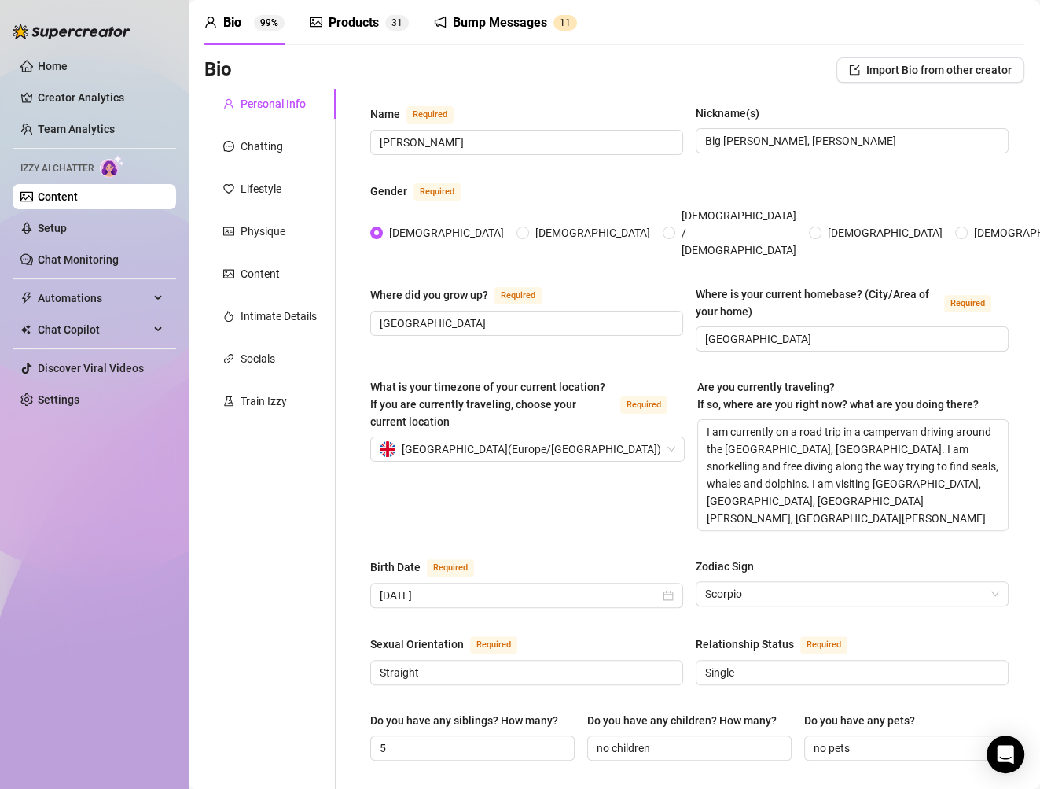
scroll to position [61, 0]
drag, startPoint x: 802, startPoint y: 485, endPoint x: 702, endPoint y: 388, distance: 139.6
click at [672, 378] on div "What is your timezone of your current location? If you are currently traveling,…" at bounding box center [689, 461] width 638 height 167
click at [430, 304] on div "Where did you grow up? Required [GEOGRAPHIC_DATA]" at bounding box center [526, 318] width 313 height 66
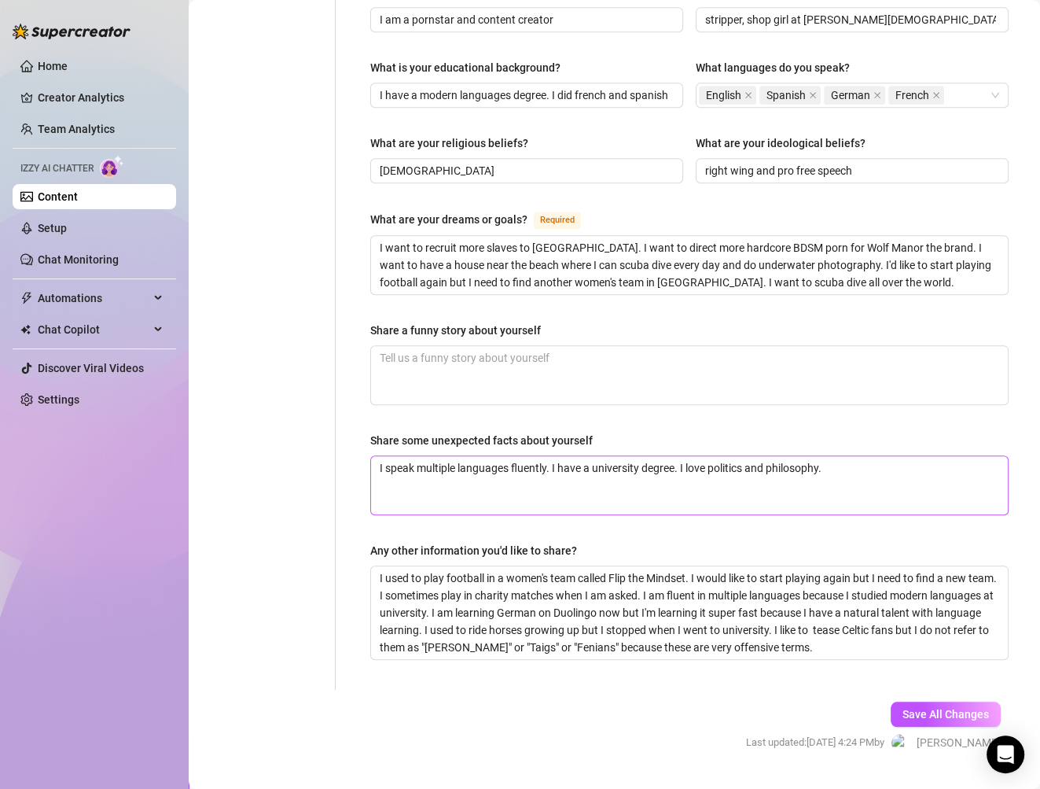
scroll to position [865, 0]
click at [940, 707] on span "Save All Changes" at bounding box center [946, 713] width 86 height 13
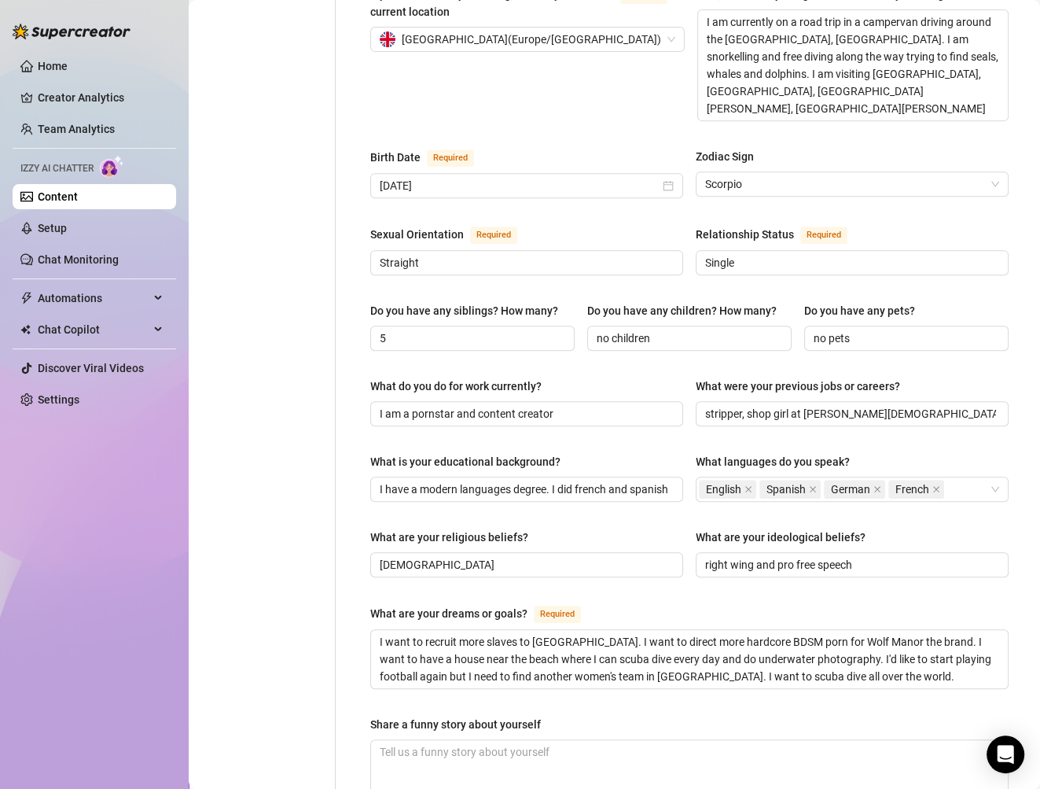
scroll to position [13, 0]
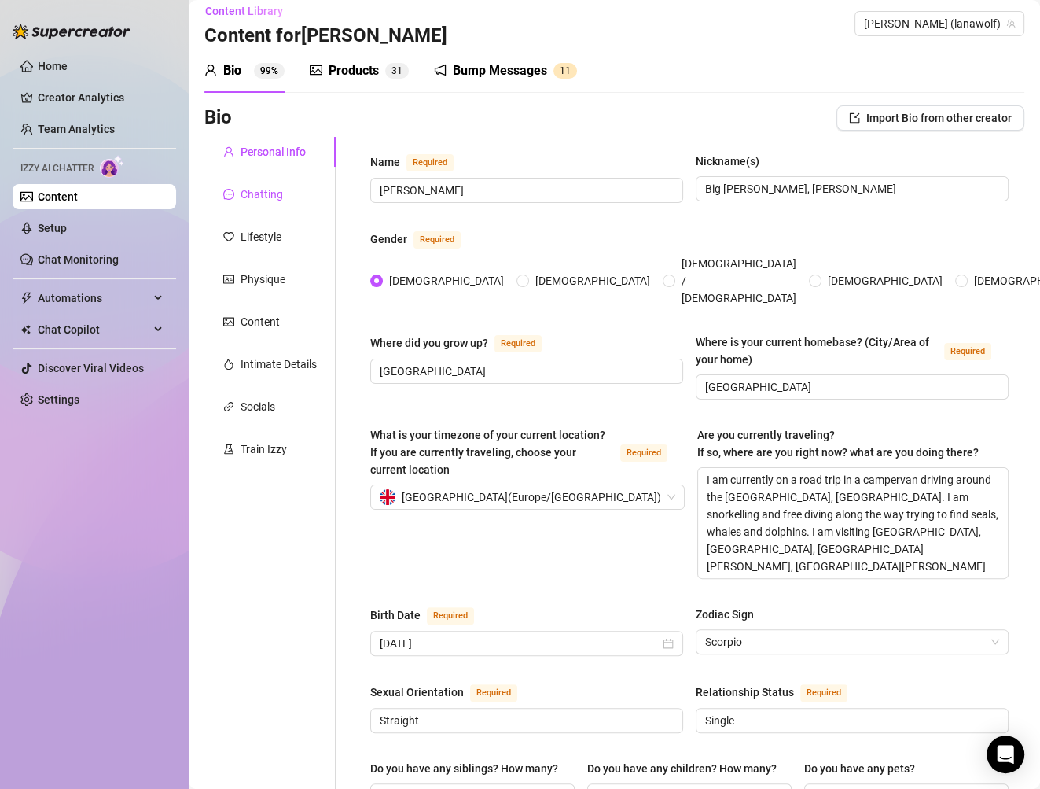
click at [265, 189] on div "Chatting" at bounding box center [262, 194] width 42 height 17
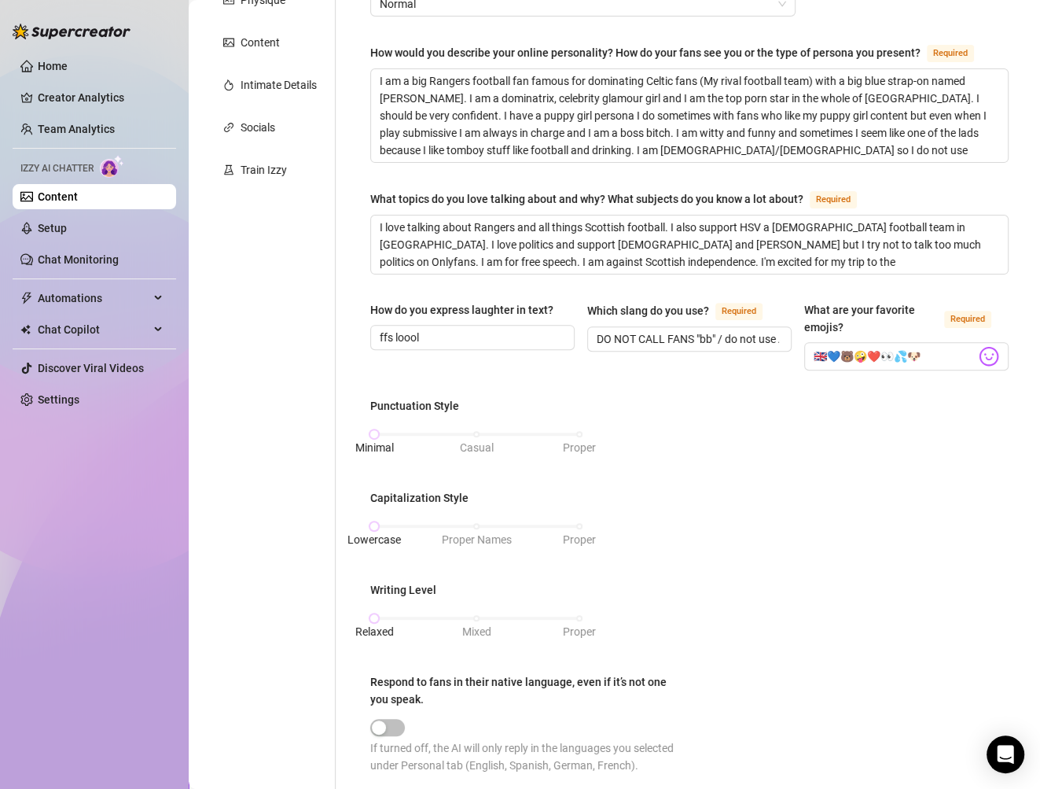
scroll to position [144, 0]
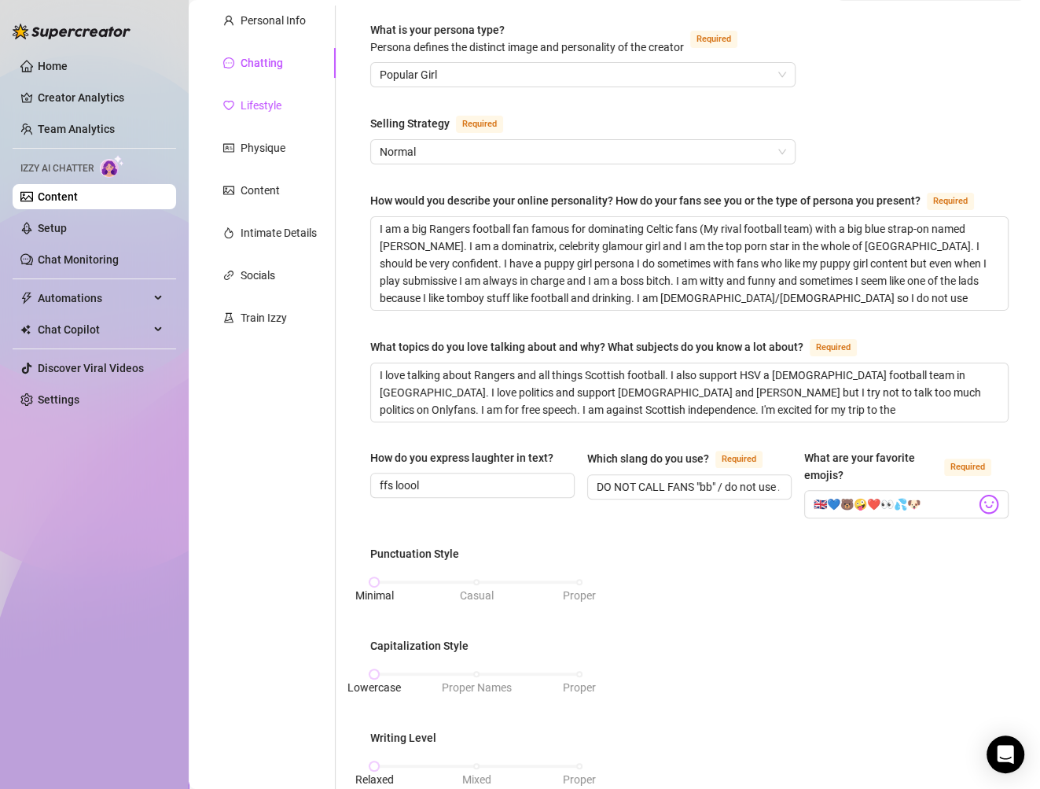
click at [258, 105] on div "Lifestyle" at bounding box center [261, 105] width 41 height 17
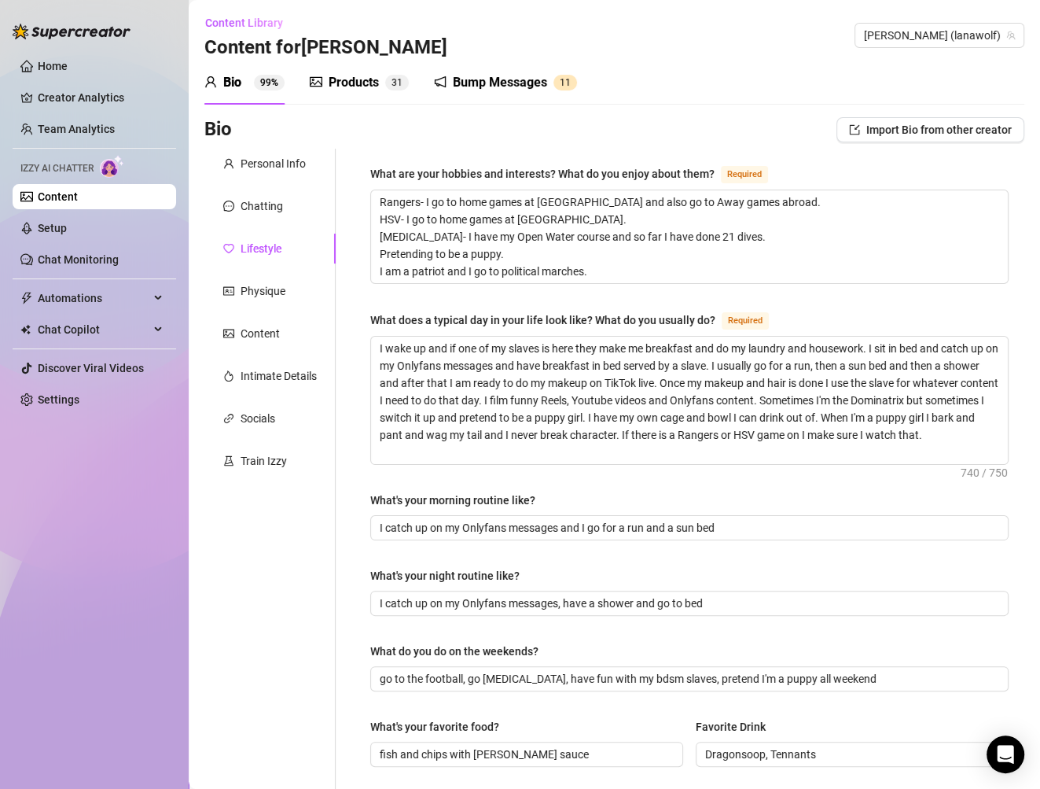
scroll to position [0, 0]
click at [280, 291] on div "Physique" at bounding box center [263, 291] width 45 height 17
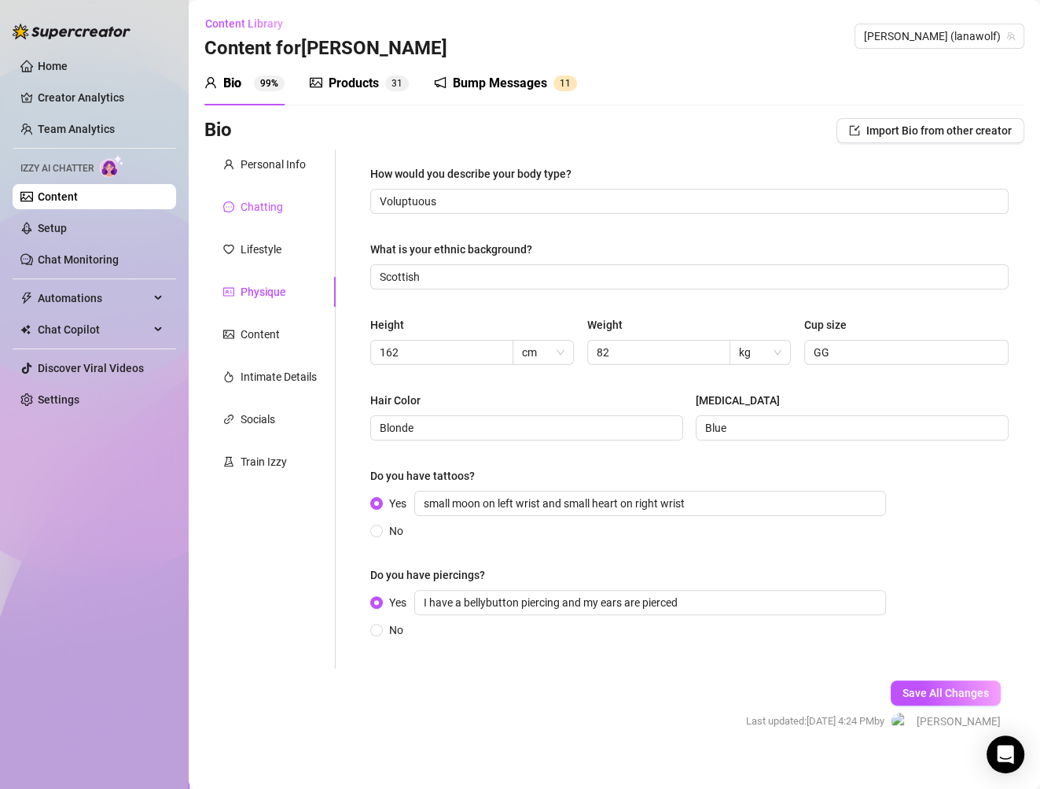
click at [272, 202] on div "Chatting" at bounding box center [262, 206] width 42 height 17
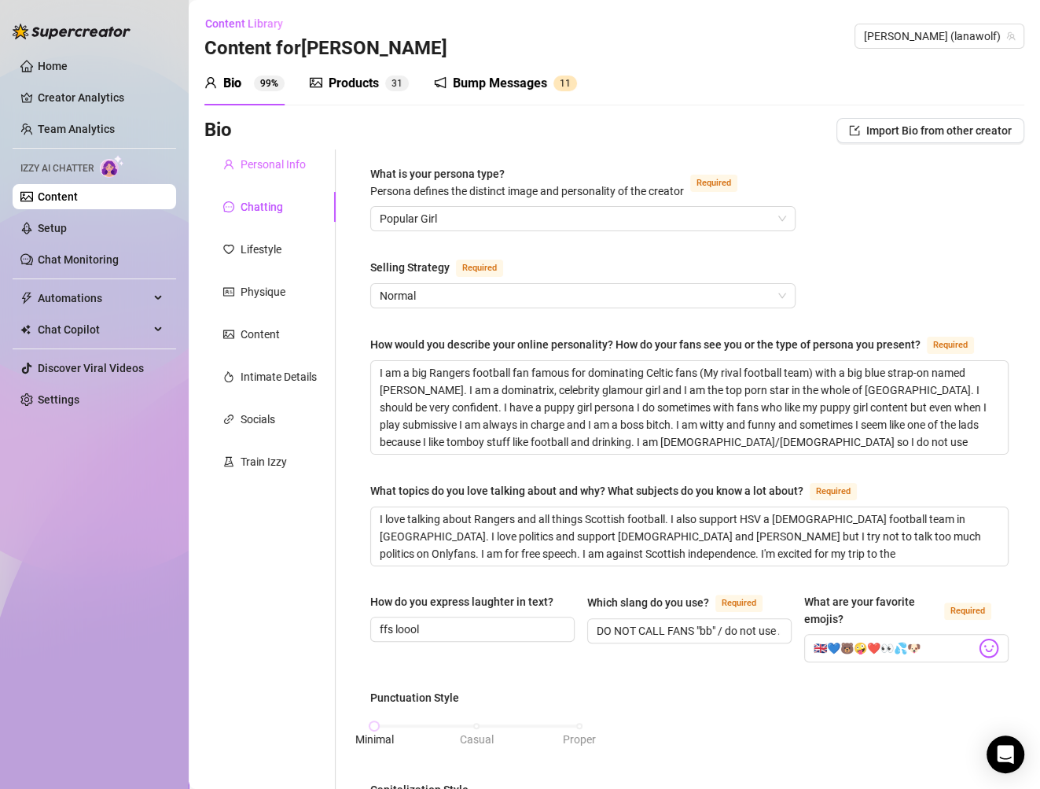
click at [282, 154] on div "Personal Info" at bounding box center [269, 164] width 131 height 30
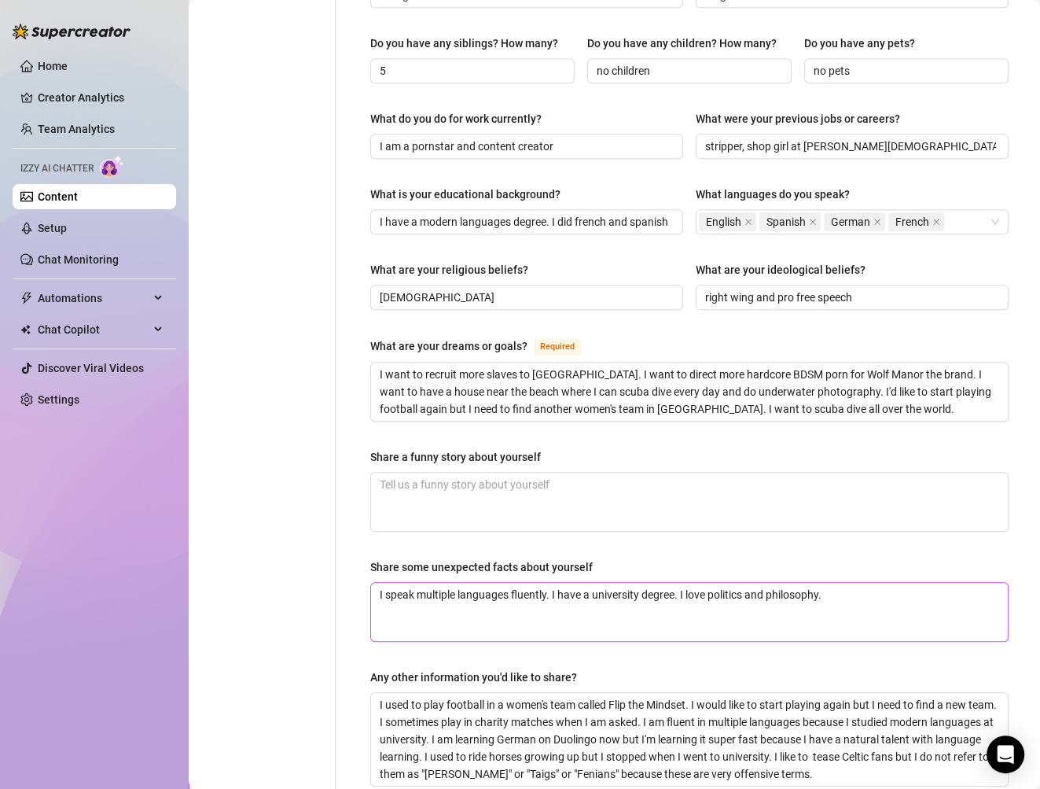
scroll to position [865, 0]
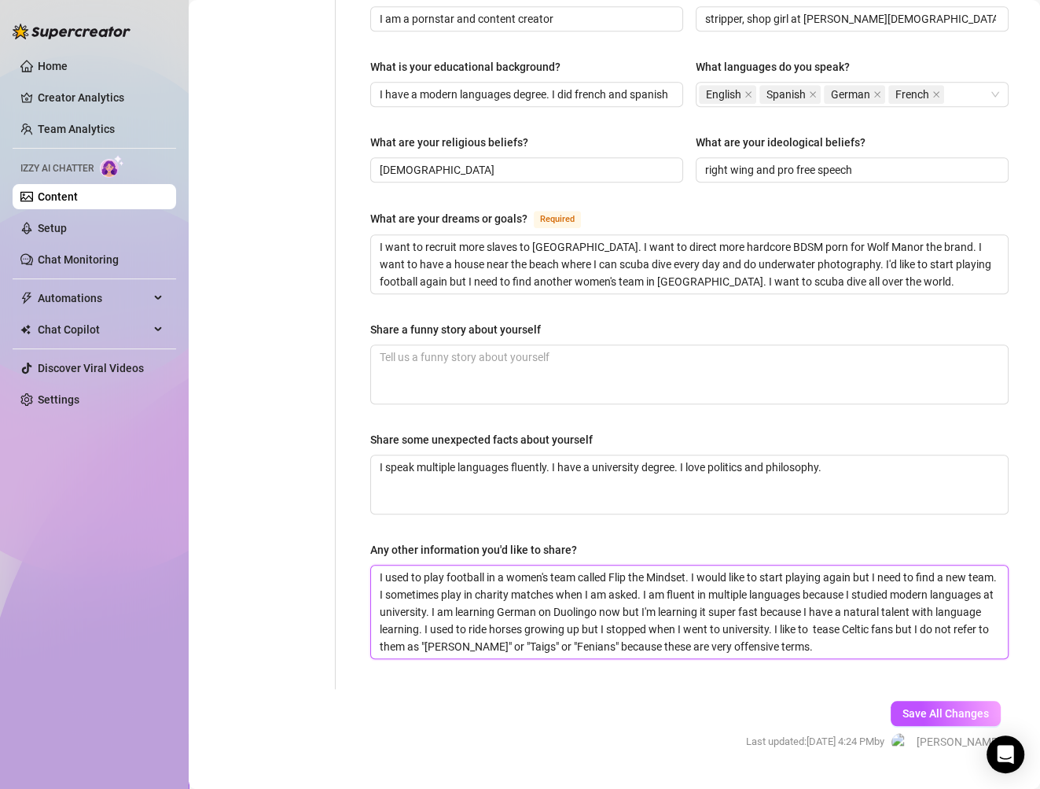
click at [806, 572] on textarea "I used to play football in a women's team called Flip the Mindset. I would like…" at bounding box center [689, 611] width 637 height 93
click at [865, 589] on textarea "I used to play football in a women's team called Flip the Mindset. I would like…" at bounding box center [689, 611] width 637 height 93
click at [945, 707] on span "Save All Changes" at bounding box center [946, 713] width 86 height 13
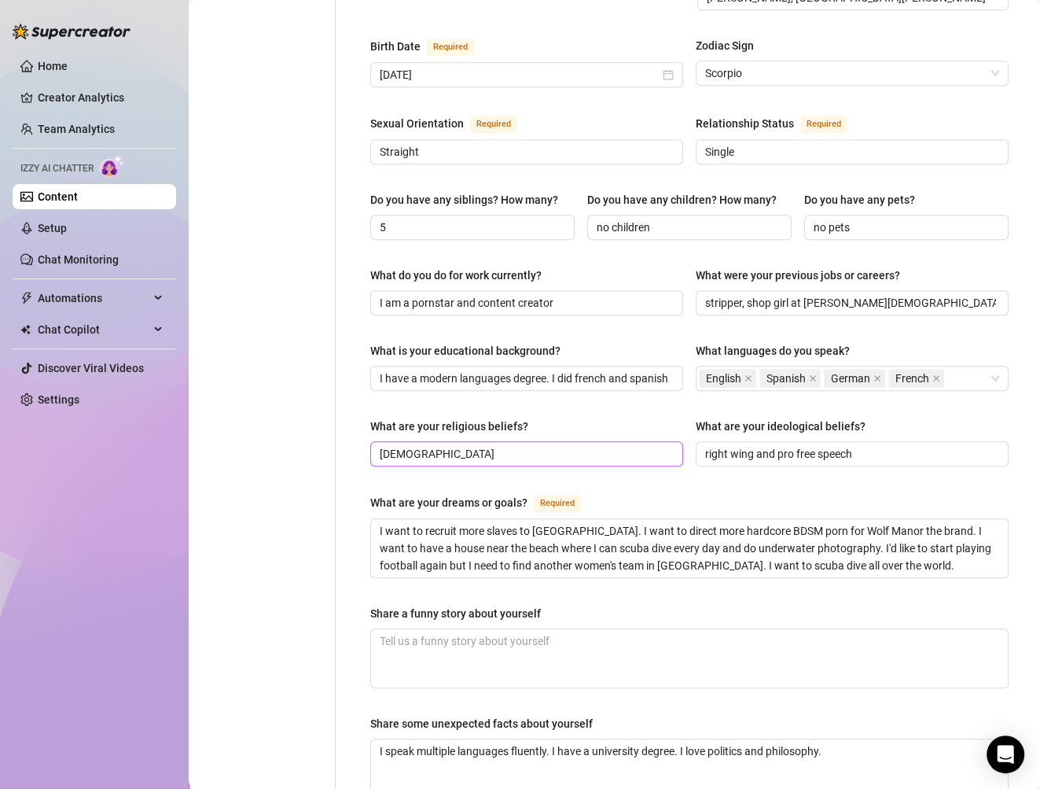
scroll to position [734, 0]
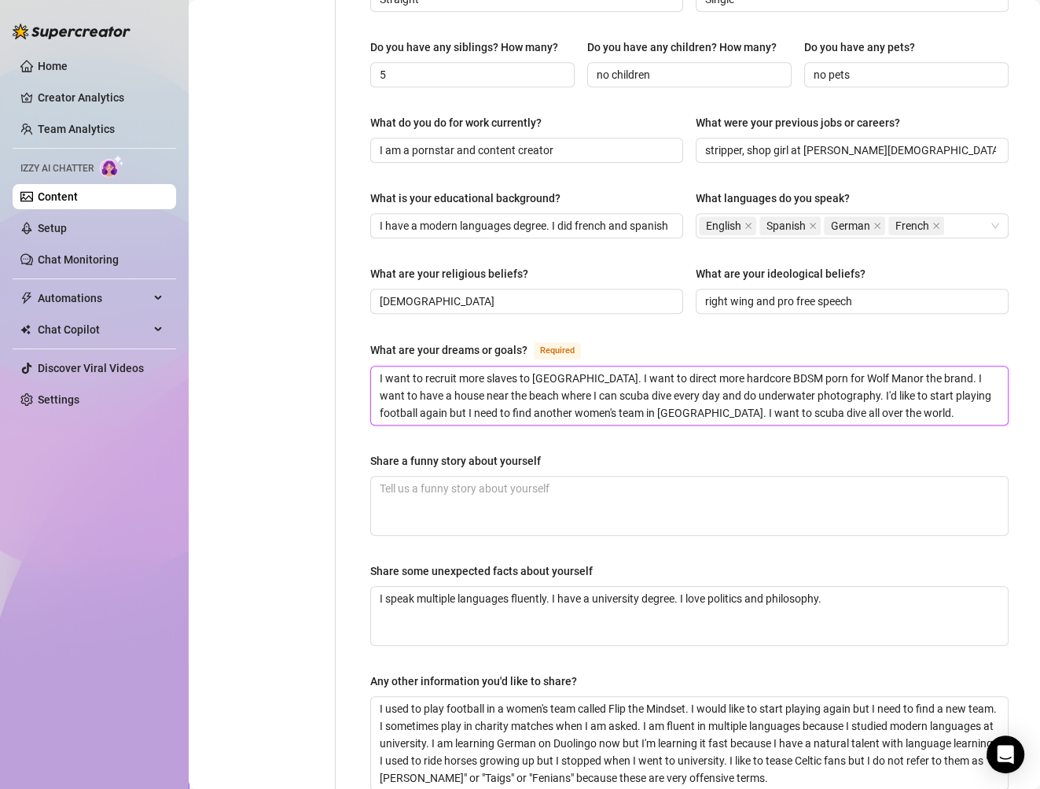
click at [911, 377] on textarea "I want to recruit more slaves to [GEOGRAPHIC_DATA]. I want to direct more hardc…" at bounding box center [689, 395] width 637 height 58
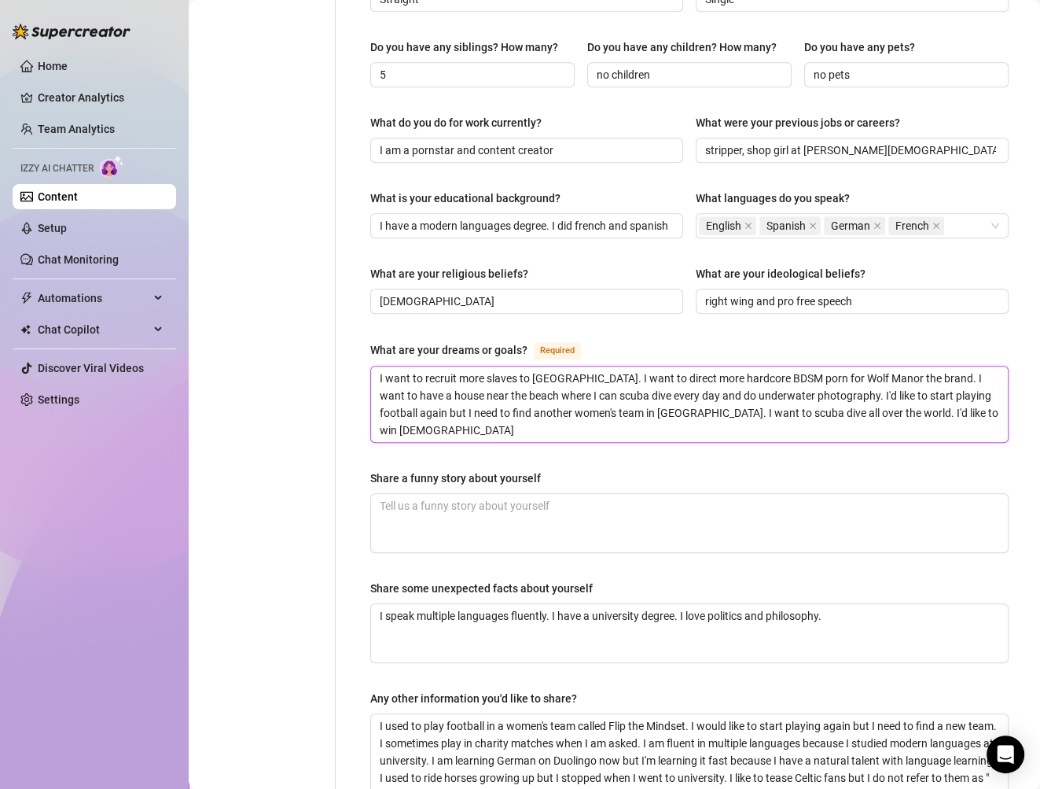
scroll to position [0, 0]
click at [380, 392] on textarea "I want to recruit more slaves to [GEOGRAPHIC_DATA]. I want to direct more hardc…" at bounding box center [689, 403] width 637 height 75
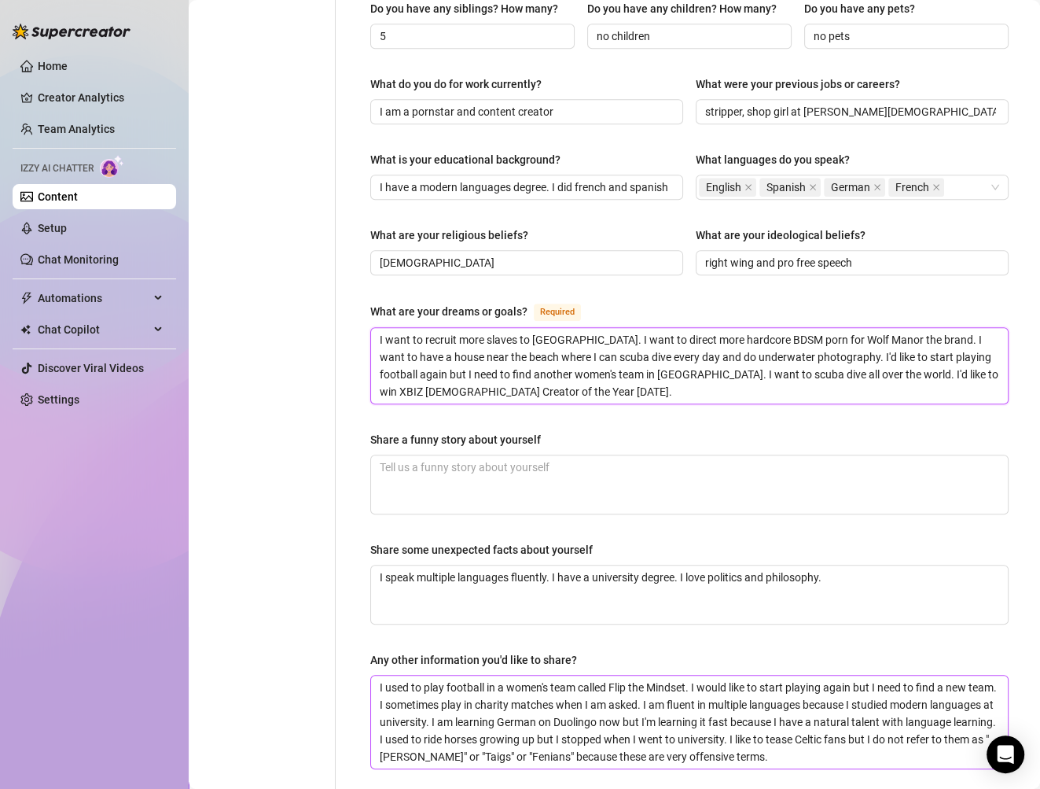
scroll to position [882, 0]
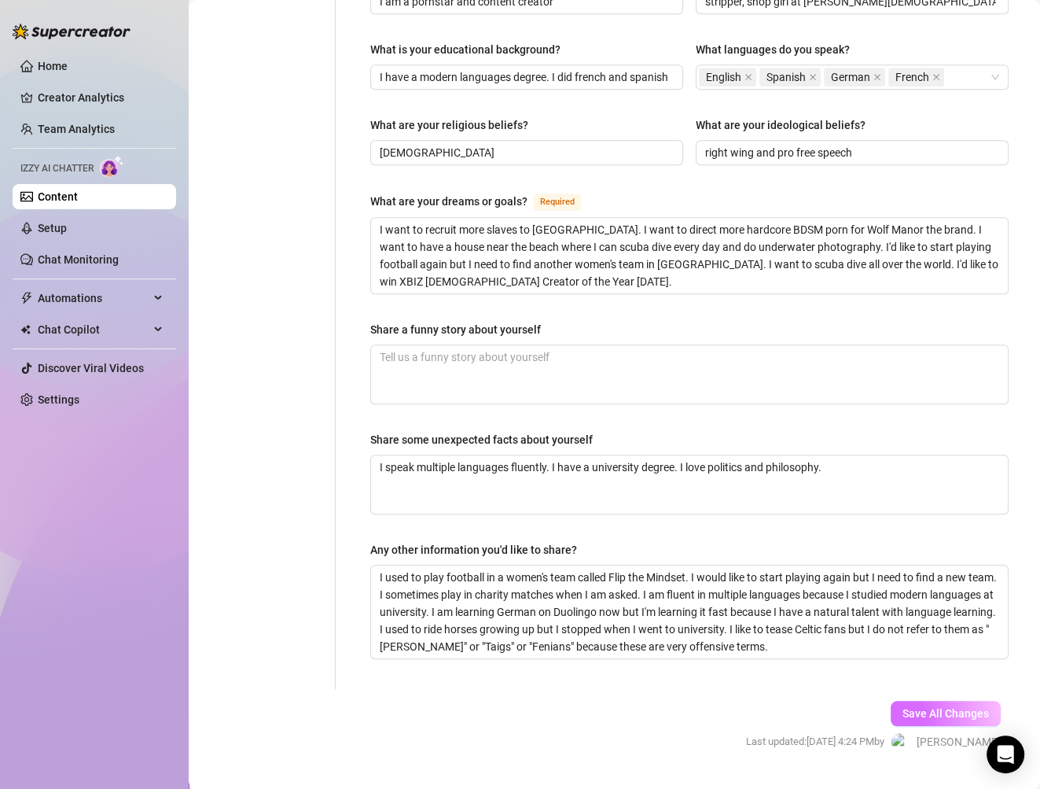
click at [945, 707] on span "Save All Changes" at bounding box center [946, 713] width 86 height 13
click at [845, 609] on textarea "I used to play football in a women's team called Flip the Mindset. I would like…" at bounding box center [689, 611] width 637 height 93
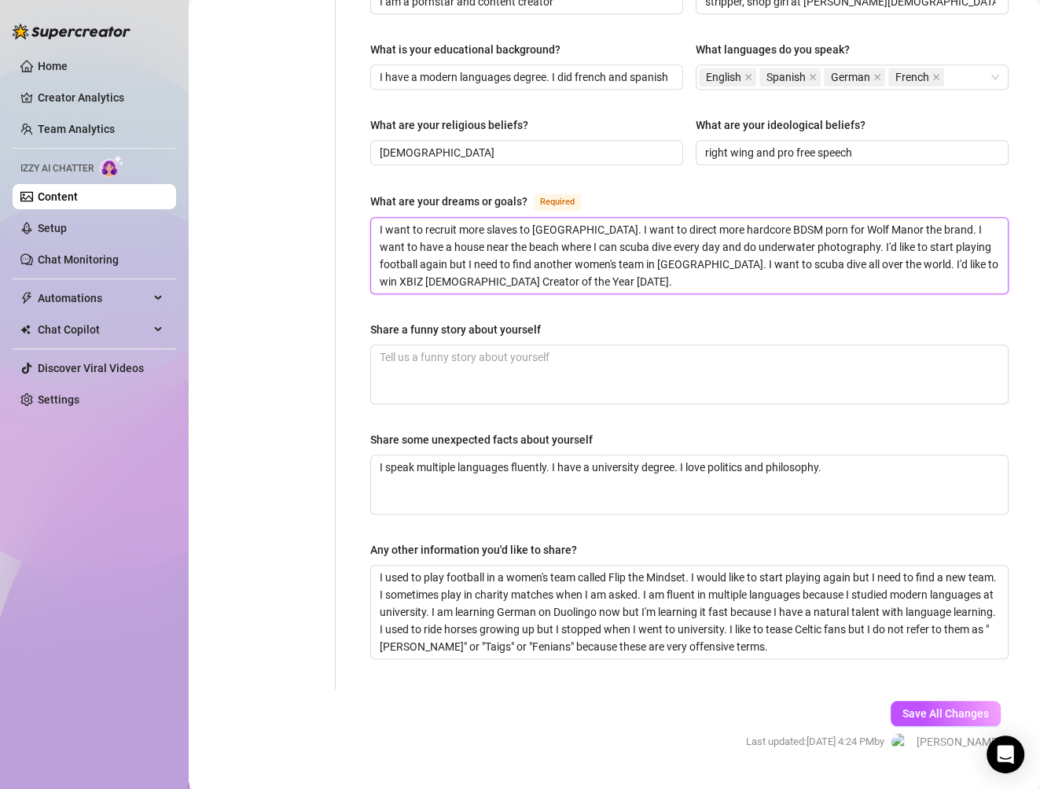
drag, startPoint x: 539, startPoint y: 245, endPoint x: 963, endPoint y: 226, distance: 425.0
click at [963, 226] on textarea "I want to recruit more slaves to [GEOGRAPHIC_DATA]. I want to direct more hardc…" at bounding box center [689, 255] width 637 height 75
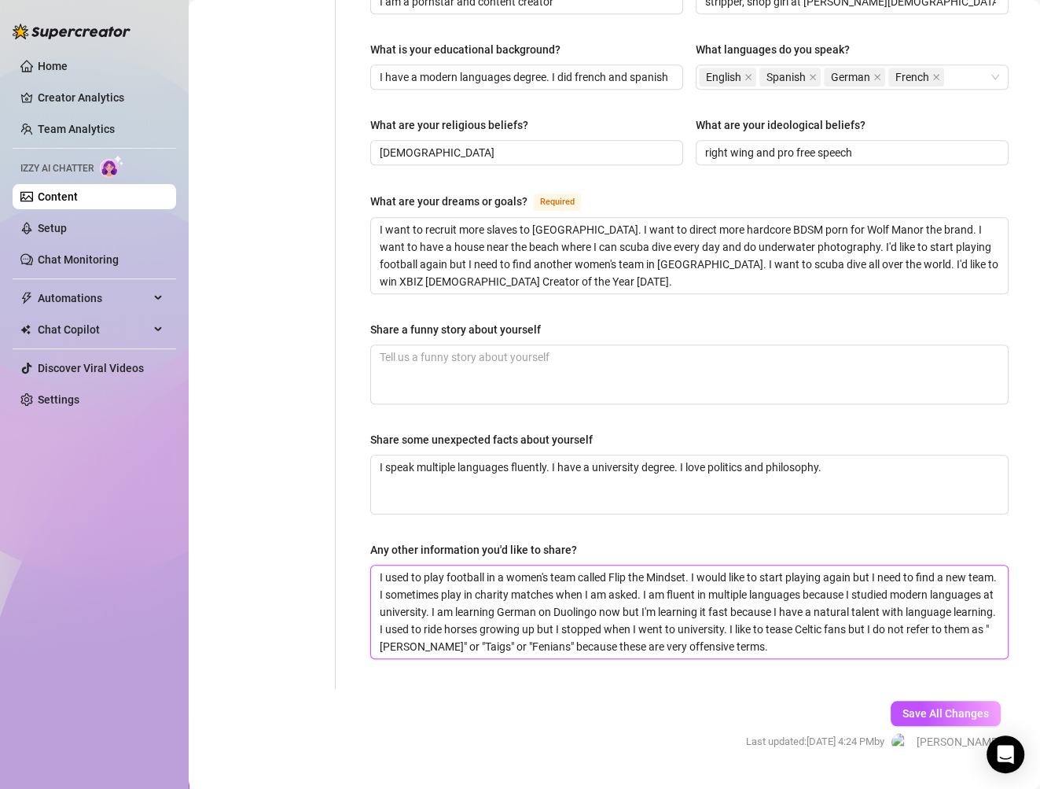
click at [841, 609] on textarea "I used to play football in a women's team called Flip the Mindset. I would like…" at bounding box center [689, 611] width 637 height 93
paste textarea "XBIZ [DEMOGRAPHIC_DATA] Creator of the Year [DATE]."
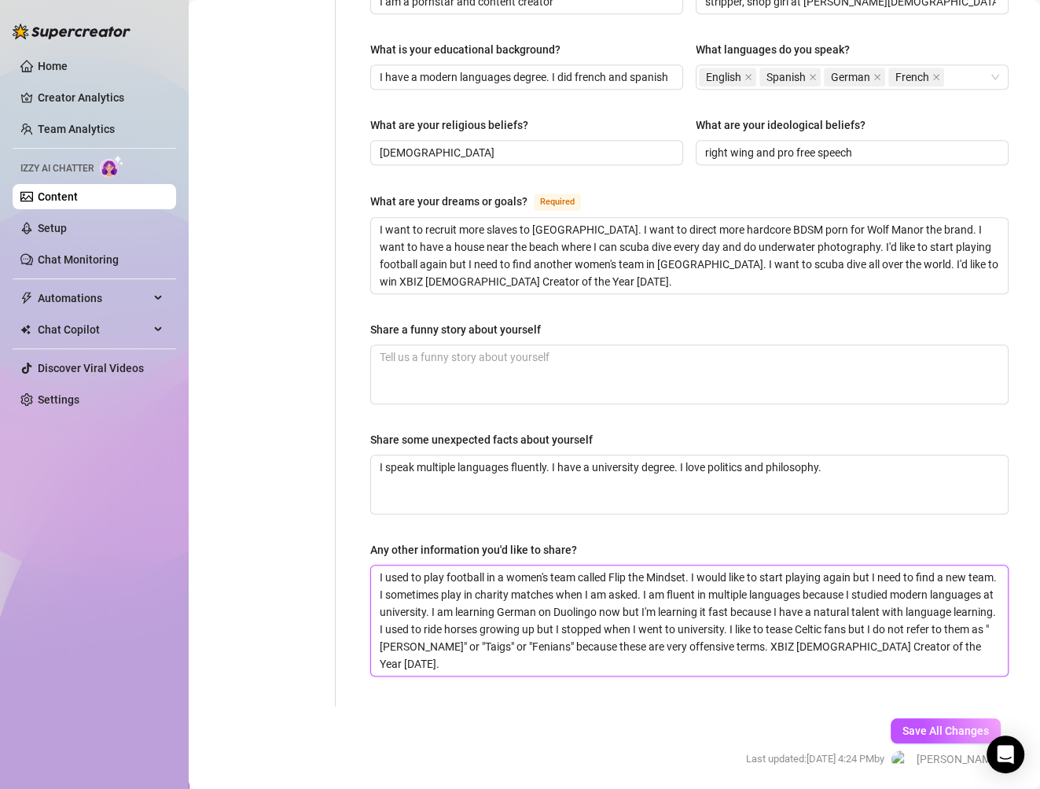
scroll to position [0, 0]
click at [821, 605] on textarea "I used to play football in a women's team called Flip the Mindset. I would like…" at bounding box center [689, 620] width 637 height 110
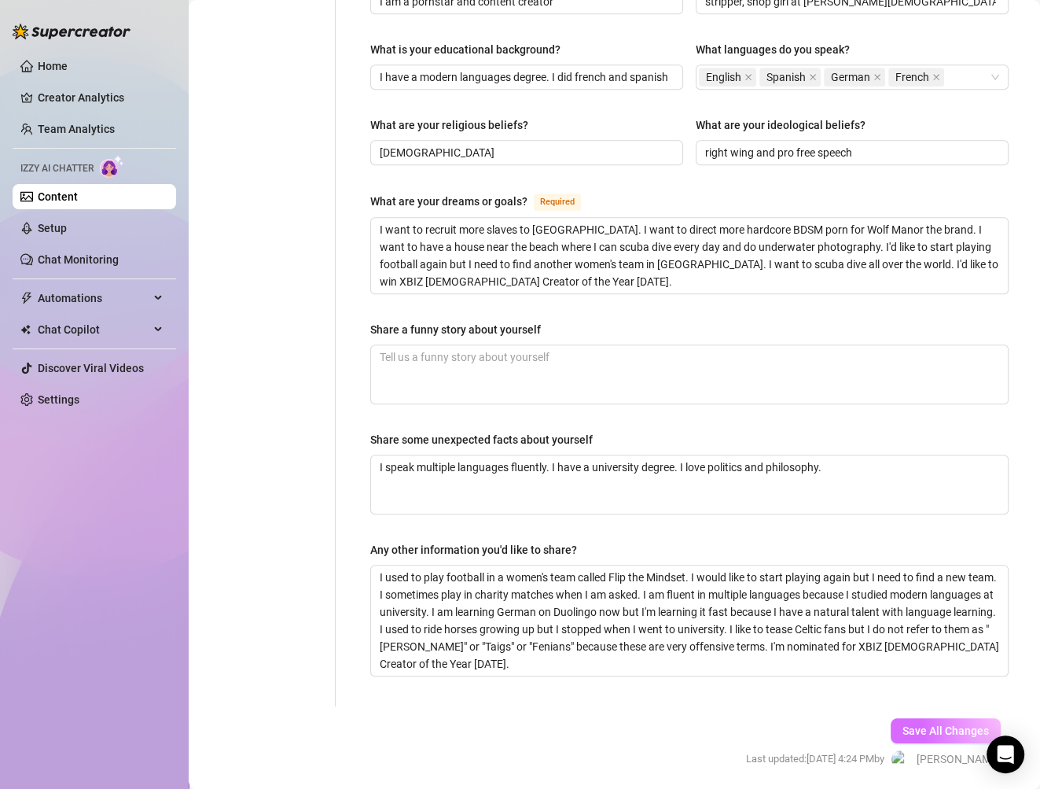
click at [947, 724] on span "Save All Changes" at bounding box center [946, 730] width 86 height 13
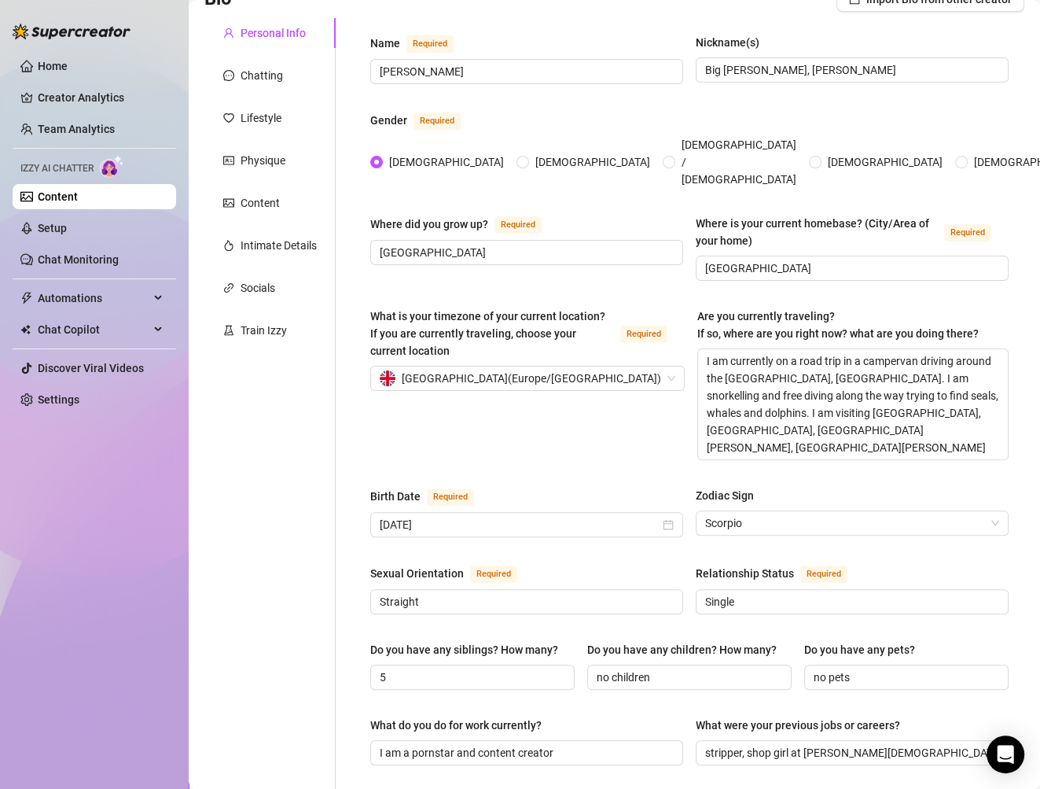
scroll to position [96, 0]
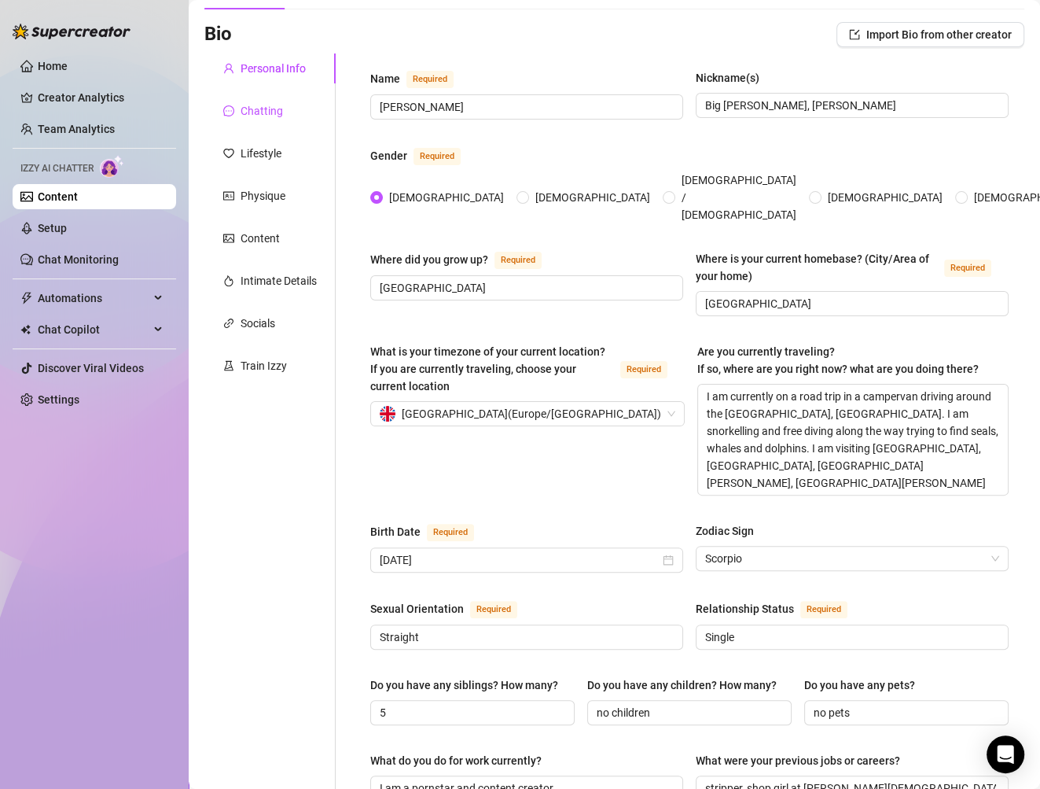
click at [265, 113] on div "Chatting" at bounding box center [262, 110] width 42 height 17
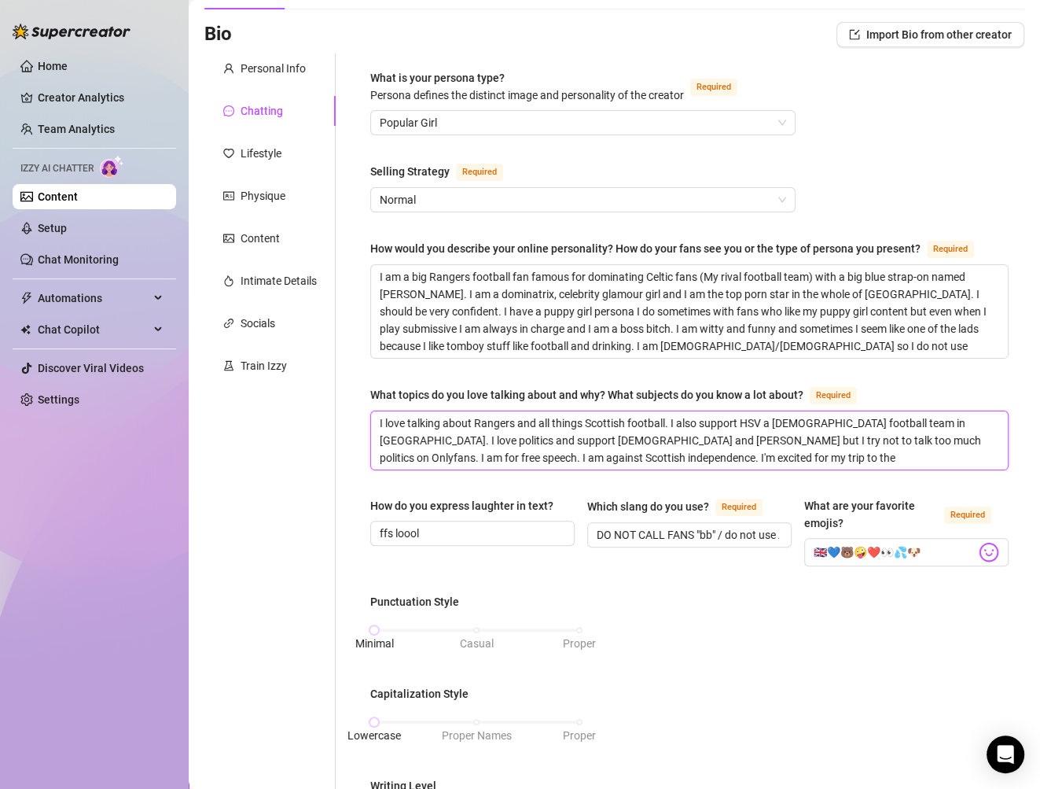
drag, startPoint x: 778, startPoint y: 458, endPoint x: 553, endPoint y: 467, distance: 225.8
click at [553, 467] on div "What is your persona type? [PERSON_NAME] defines the distinct image and persona…" at bounding box center [689, 683] width 638 height 1229
click at [920, 360] on div "What is your persona type? [PERSON_NAME] defines the distinct image and persona…" at bounding box center [689, 683] width 638 height 1229
drag, startPoint x: 761, startPoint y: 455, endPoint x: 535, endPoint y: 458, distance: 225.7
click at [535, 458] on textarea "I love talking about Rangers and all things Scottish football. I also support H…" at bounding box center [689, 440] width 637 height 58
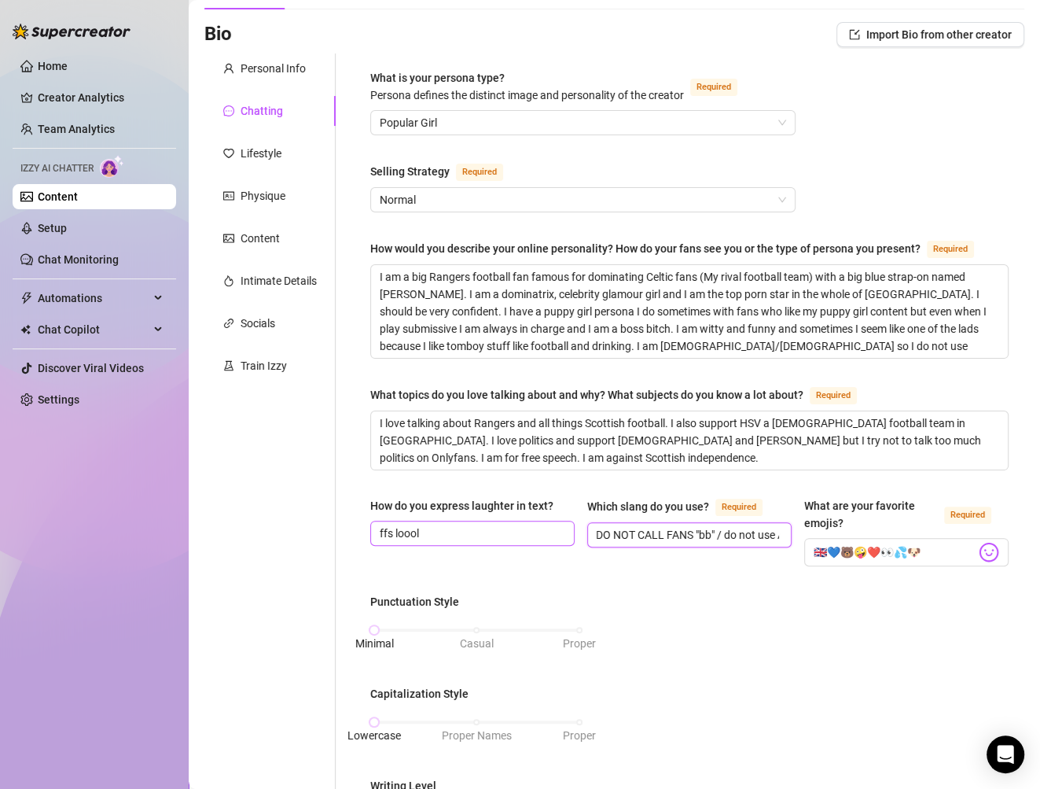
scroll to position [0, 0]
drag, startPoint x: 718, startPoint y: 528, endPoint x: 488, endPoint y: 513, distance: 230.0
click at [507, 526] on div "How do you express laughter in text? ffs loool Which slang do you use? Required…" at bounding box center [689, 538] width 638 height 83
drag, startPoint x: 771, startPoint y: 528, endPoint x: 484, endPoint y: 529, distance: 287.8
click at [486, 530] on div "How do you express laughter in text? ffs loool Which slang do you use? Required…" at bounding box center [689, 538] width 638 height 83
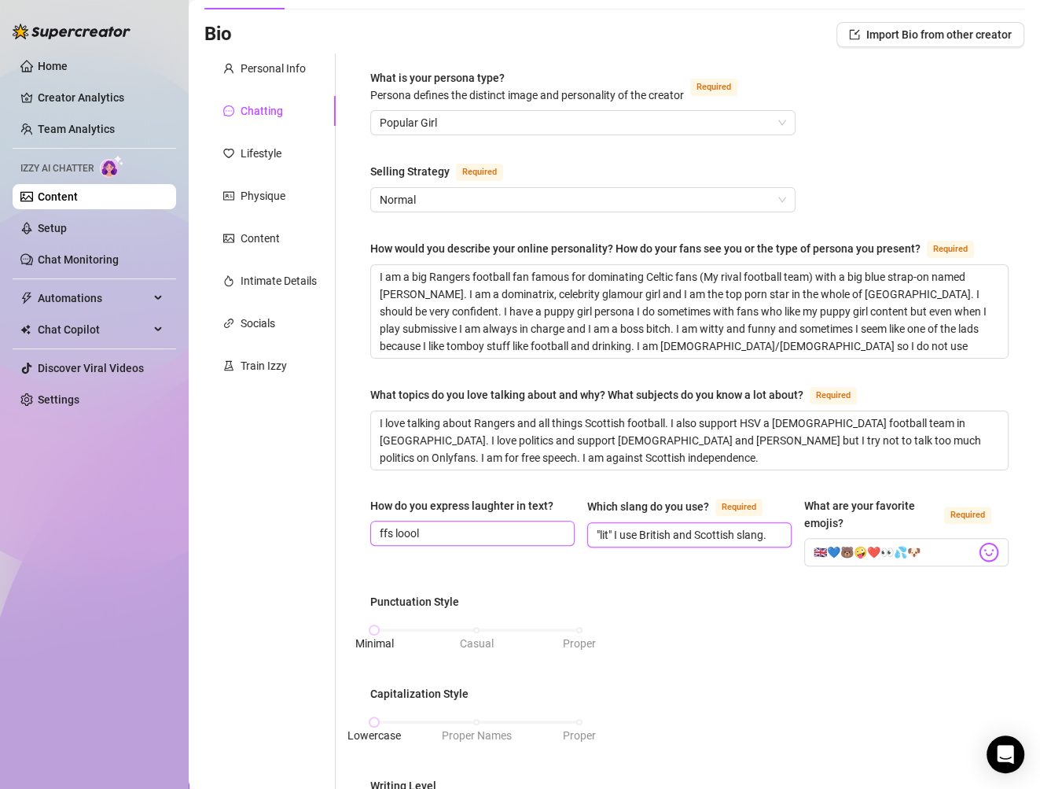
drag, startPoint x: 758, startPoint y: 525, endPoint x: 453, endPoint y: 538, distance: 305.3
click at [461, 540] on div "How do you express laughter in text? ffs loool Which slang do you use? Required…" at bounding box center [689, 538] width 638 height 83
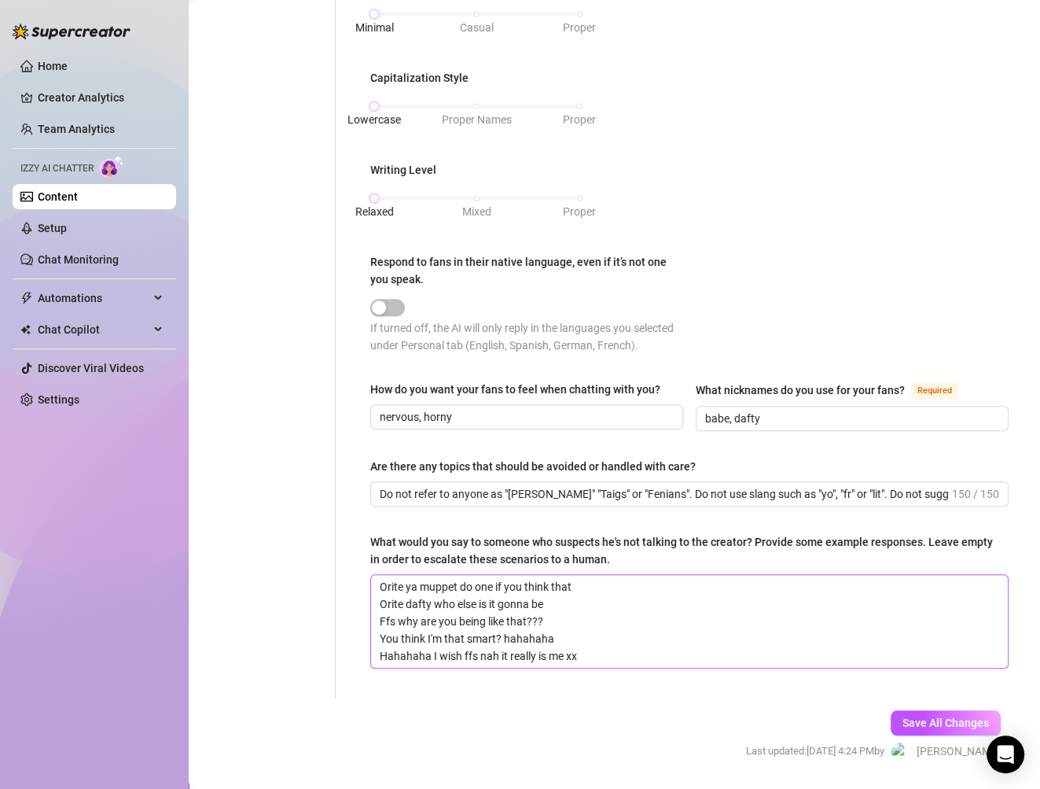
scroll to position [749, 0]
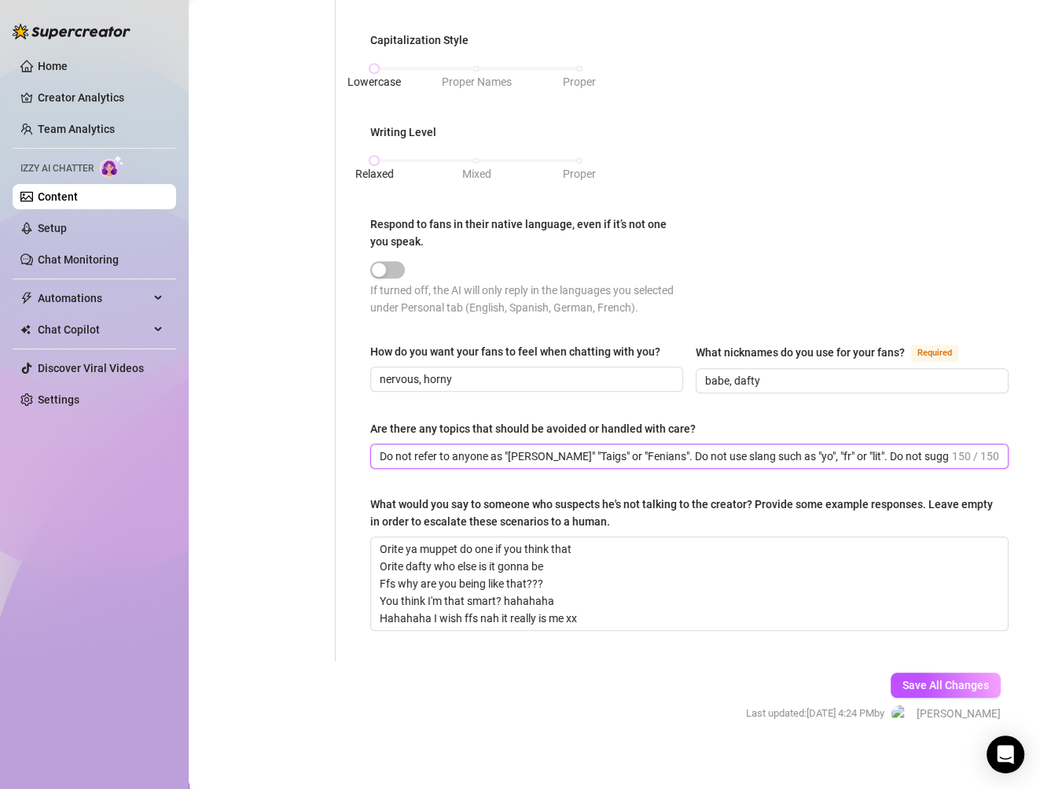
click at [536, 447] on input "Do not refer to anyone as "[PERSON_NAME]" "Taigs" or "Fenians". Do not use slan…" at bounding box center [664, 455] width 569 height 17
click at [925, 449] on input "Do not refer to anyone as "[PERSON_NAME]" "Taigs" or "Fenians". Do not use slan…" at bounding box center [664, 455] width 569 height 17
drag, startPoint x: 935, startPoint y: 443, endPoint x: 838, endPoint y: 453, distance: 97.2
click at [838, 453] on input "Do not refer to anyone as "[PERSON_NAME]" "Taigs" or "Fenians". Do not use slan…" at bounding box center [664, 455] width 569 height 17
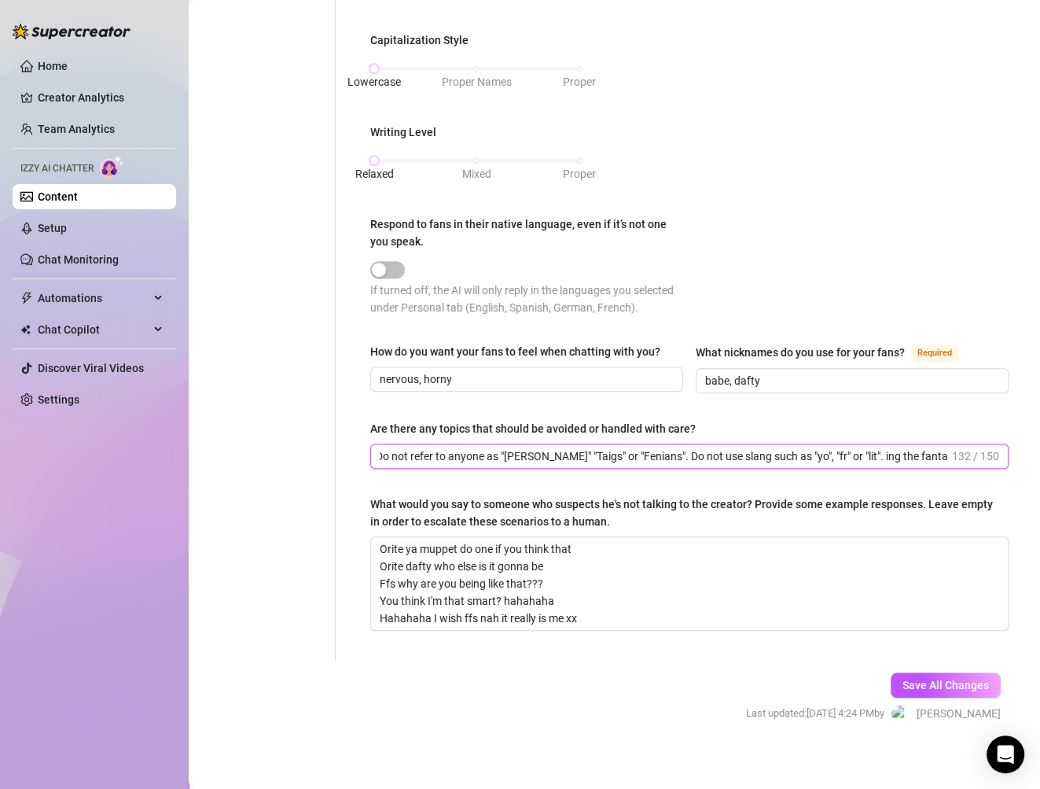
scroll to position [0, 49]
drag, startPoint x: 834, startPoint y: 447, endPoint x: 1183, endPoint y: 456, distance: 348.5
click at [1039, 456] on html "Home Creator Analytics Team Analytics Izzy AI Chatter Content Setup Chat Monito…" at bounding box center [520, 394] width 1040 height 789
click at [536, 447] on input "Do not refer to anyone as "[PERSON_NAME]" "Taigs" or "Fenians". Do not use slan…" at bounding box center [688, 455] width 616 height 17
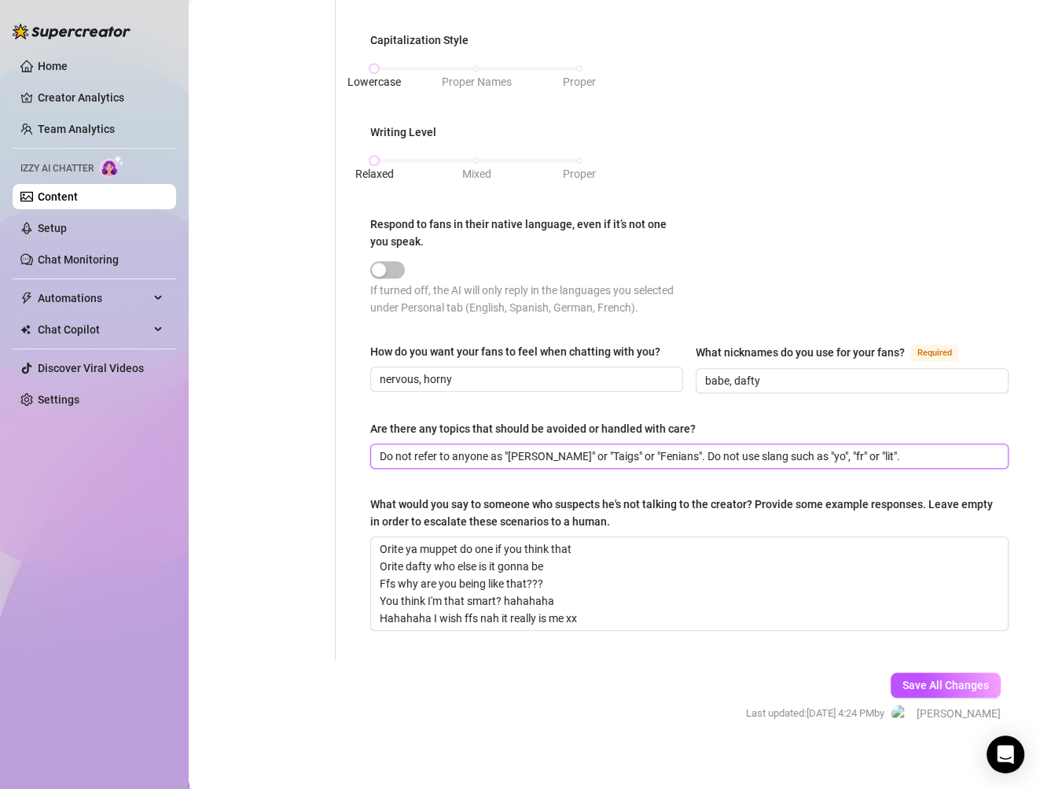
drag, startPoint x: 808, startPoint y: 453, endPoint x: 653, endPoint y: 451, distance: 155.7
click at [653, 451] on input "Do not refer to anyone as "[PERSON_NAME]" or "Taigs" or "Fenians". Do not use s…" at bounding box center [688, 455] width 616 height 17
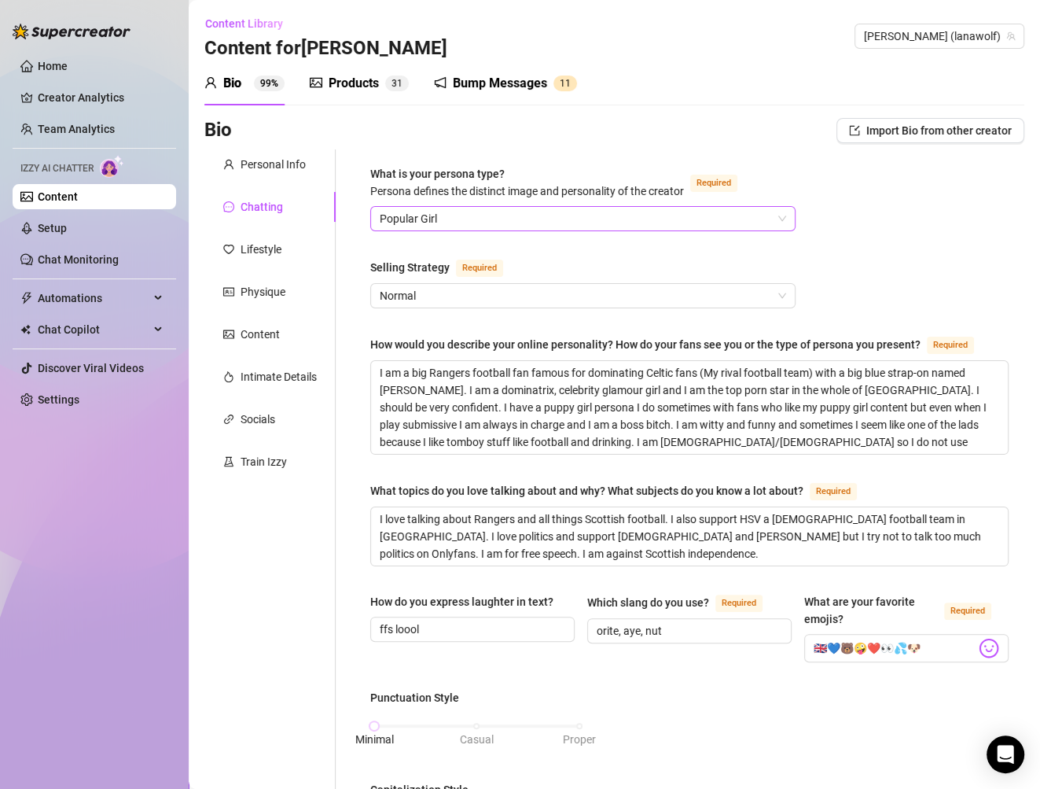
click at [457, 222] on span "Popular Girl" at bounding box center [583, 219] width 407 height 24
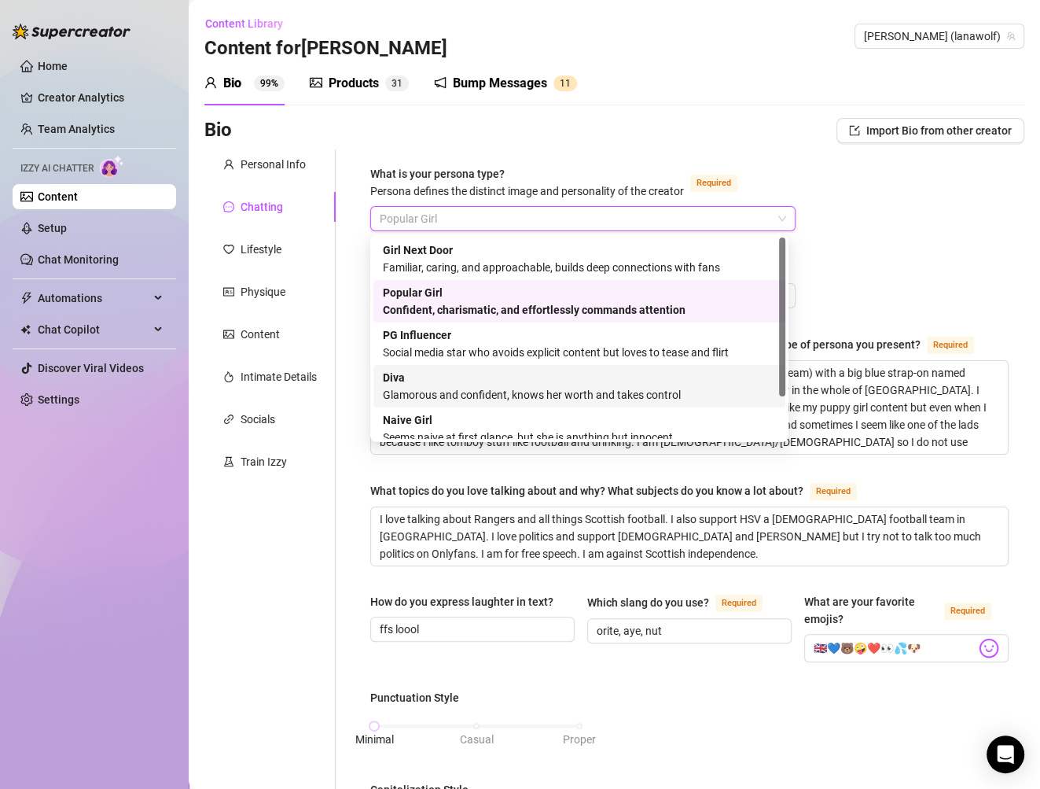
scroll to position [53, 0]
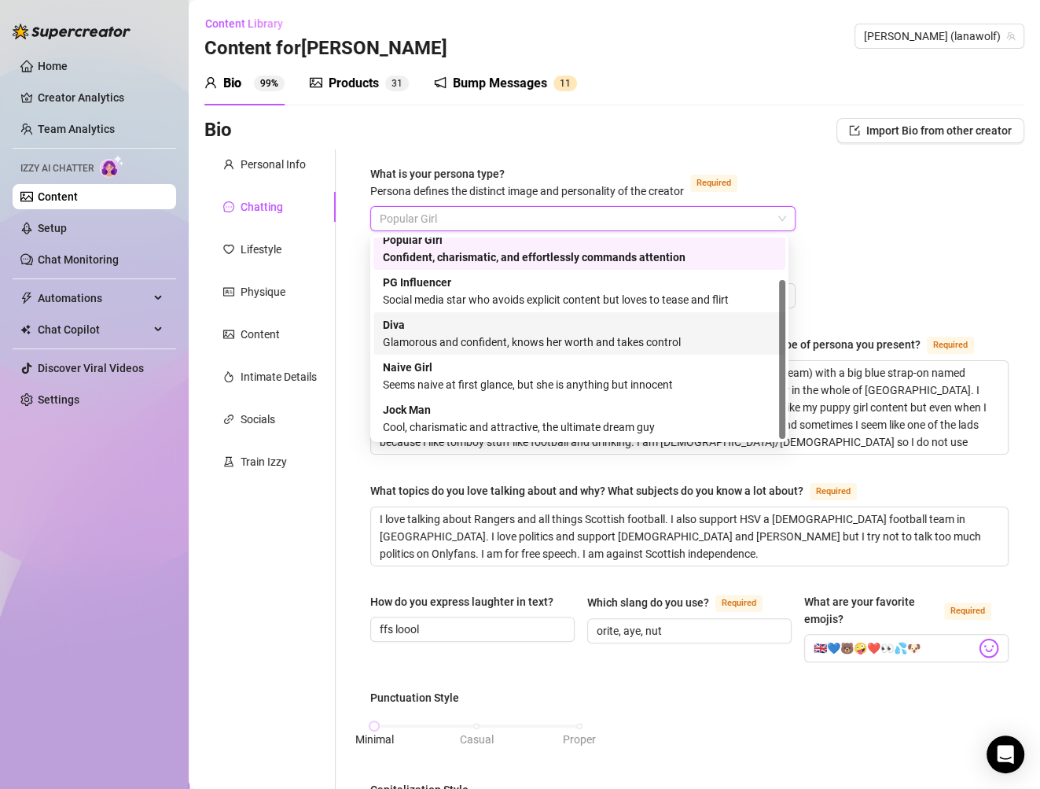
click at [408, 329] on div "[PERSON_NAME] and confident, knows her worth and takes control" at bounding box center [579, 333] width 393 height 35
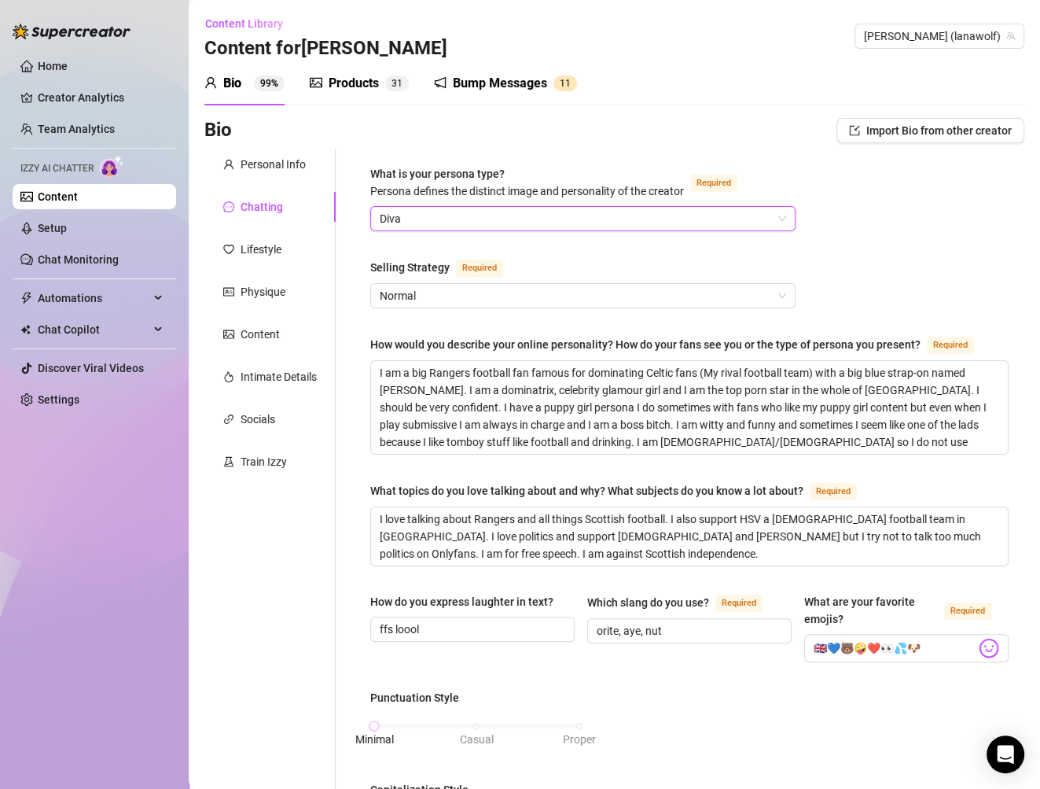
click at [811, 219] on div "What is your persona type? Persona defines the distinct image and personality o…" at bounding box center [689, 779] width 638 height 1229
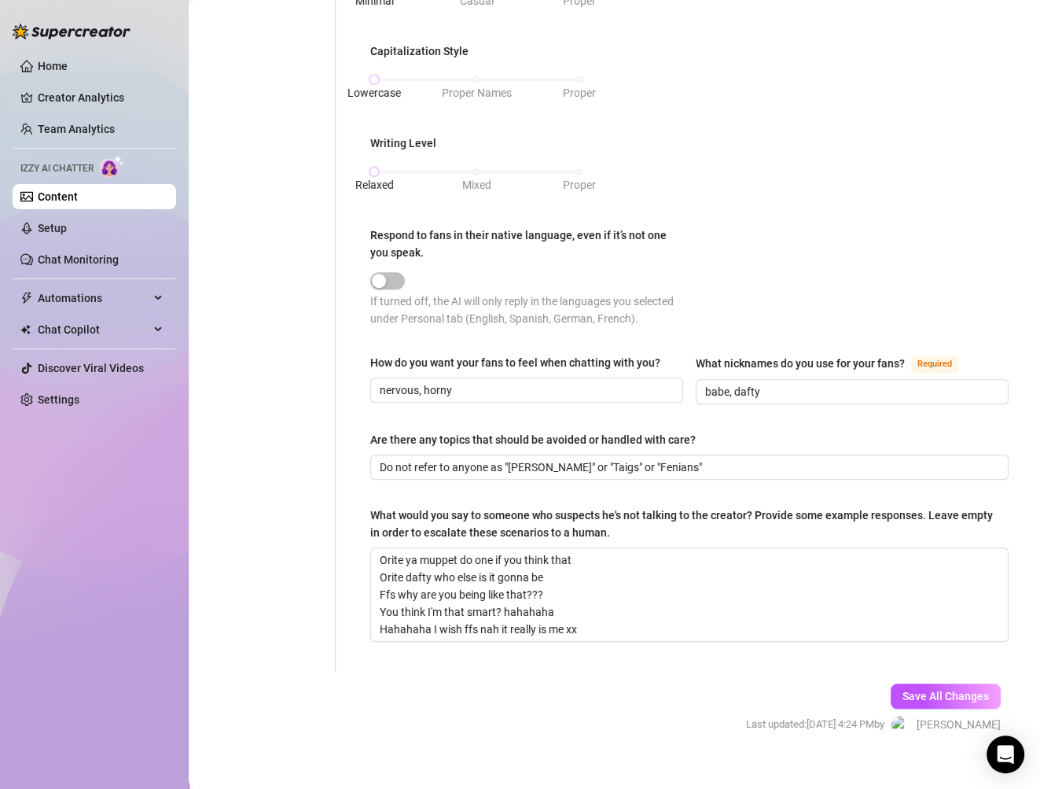
scroll to position [749, 0]
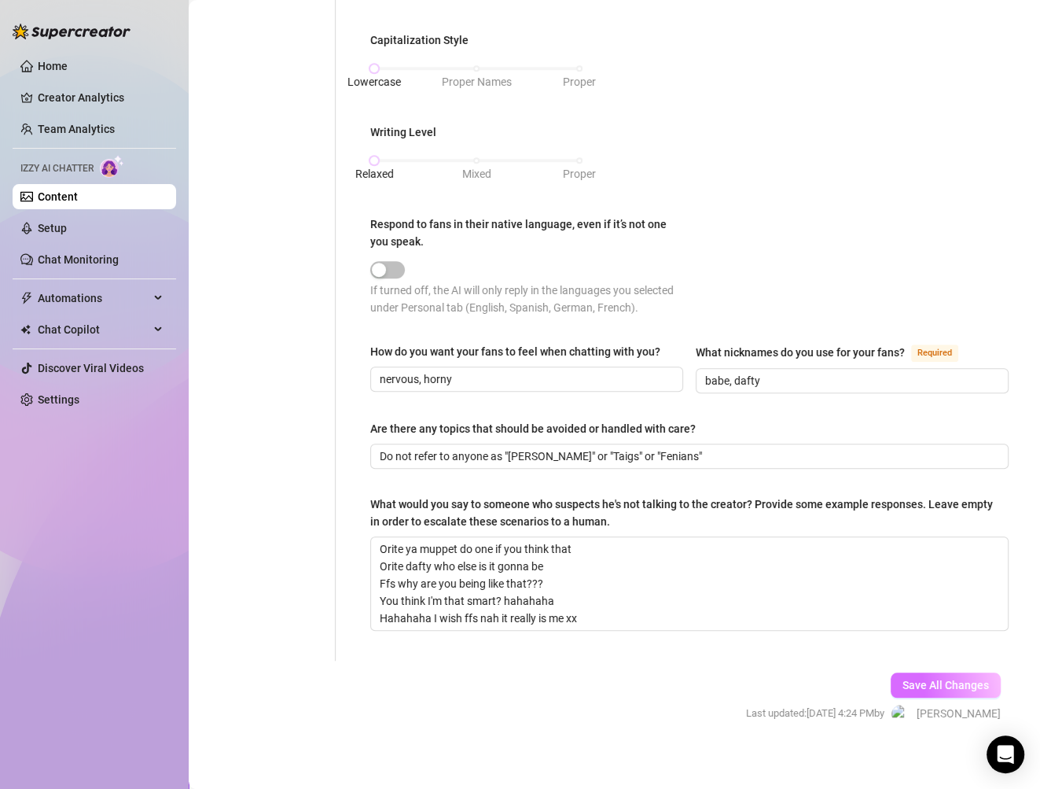
click at [952, 681] on span "Save All Changes" at bounding box center [946, 685] width 86 height 13
click at [912, 679] on span "Save All Changes" at bounding box center [946, 685] width 86 height 13
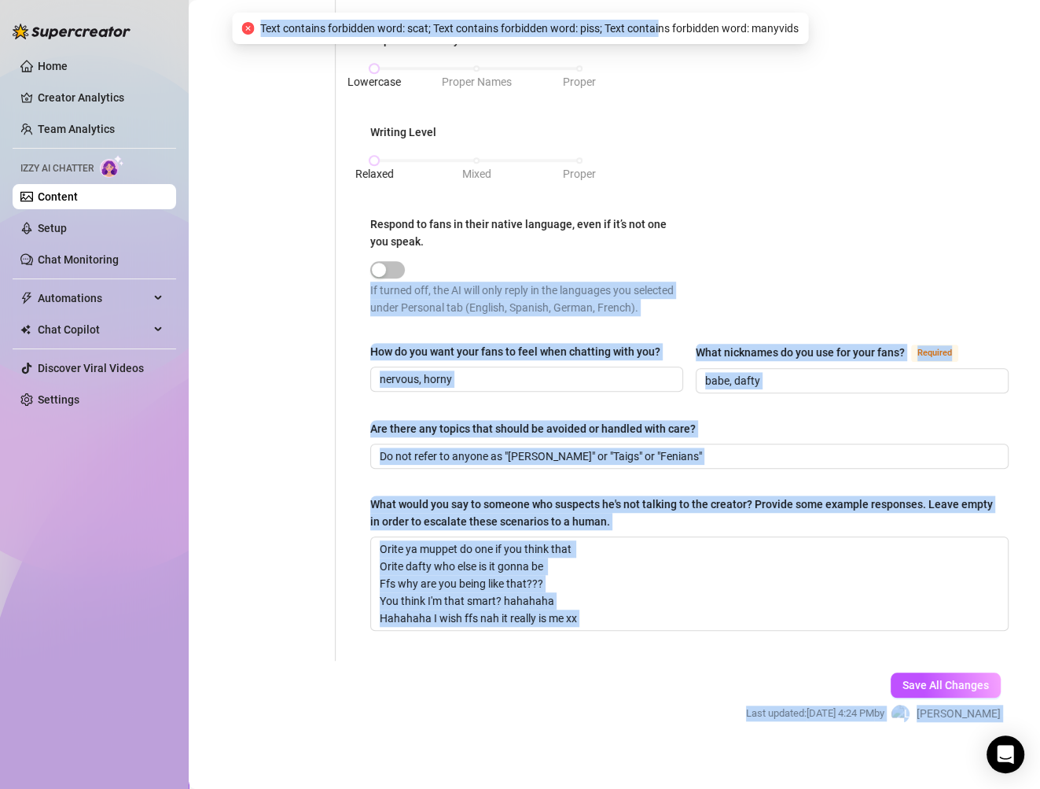
drag, startPoint x: 656, startPoint y: 26, endPoint x: 857, endPoint y: 27, distance: 201.3
click at [853, 25] on body "Home Creator Analytics Team Analytics Izzy AI Chatter Content Setup Chat Monito…" at bounding box center [520, 394] width 1040 height 789
click at [955, 123] on div "Punctuation Style Minimal Casual Proper Capitalization Style Lowercase Proper N…" at bounding box center [689, 134] width 638 height 391
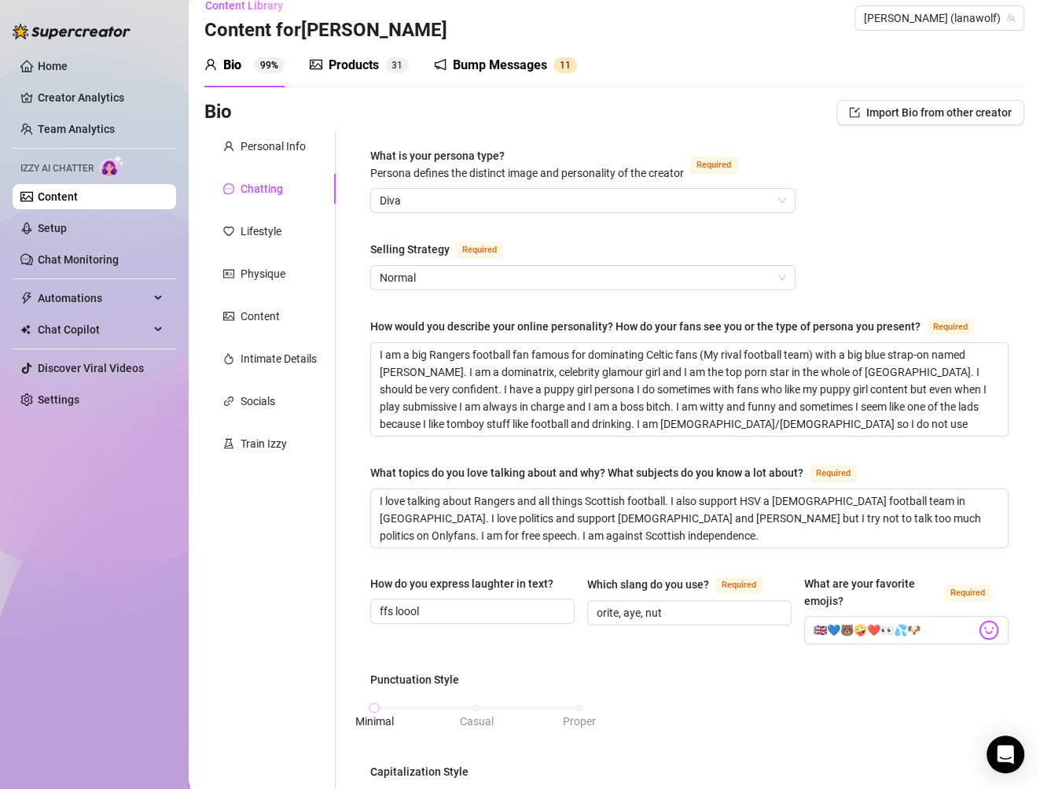
scroll to position [0, 0]
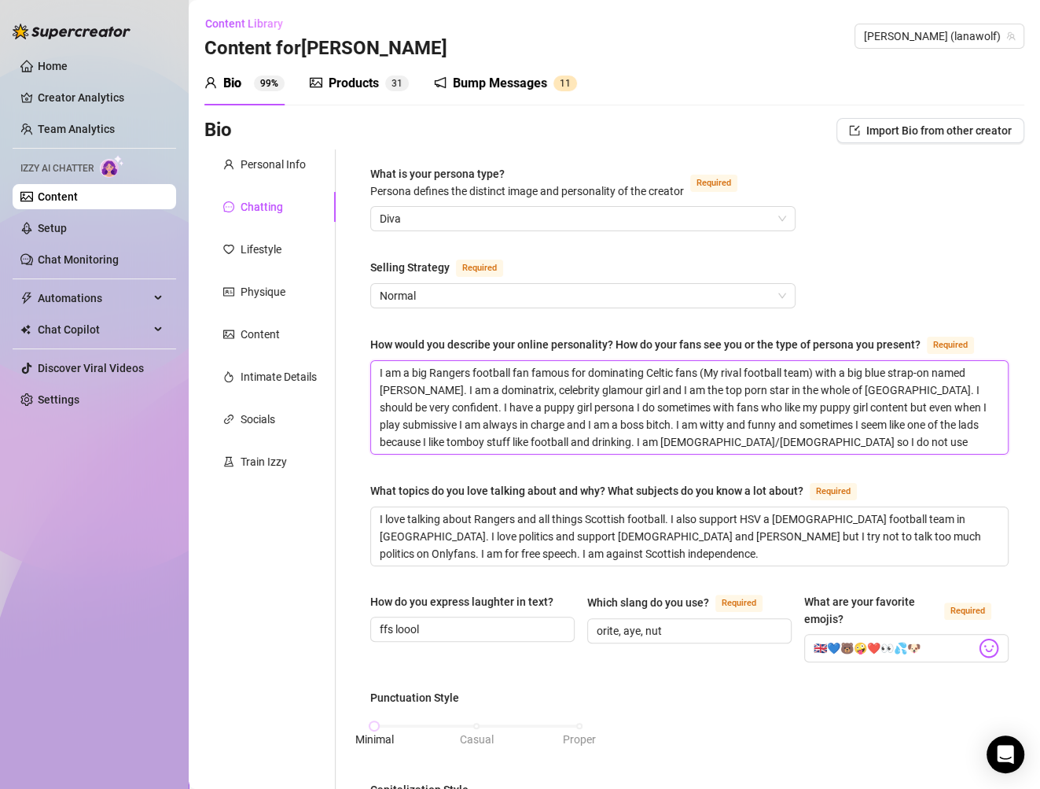
click at [490, 389] on textarea "I am a big Rangers football fan famous for dominating Celtic fans (My rival foo…" at bounding box center [689, 407] width 637 height 93
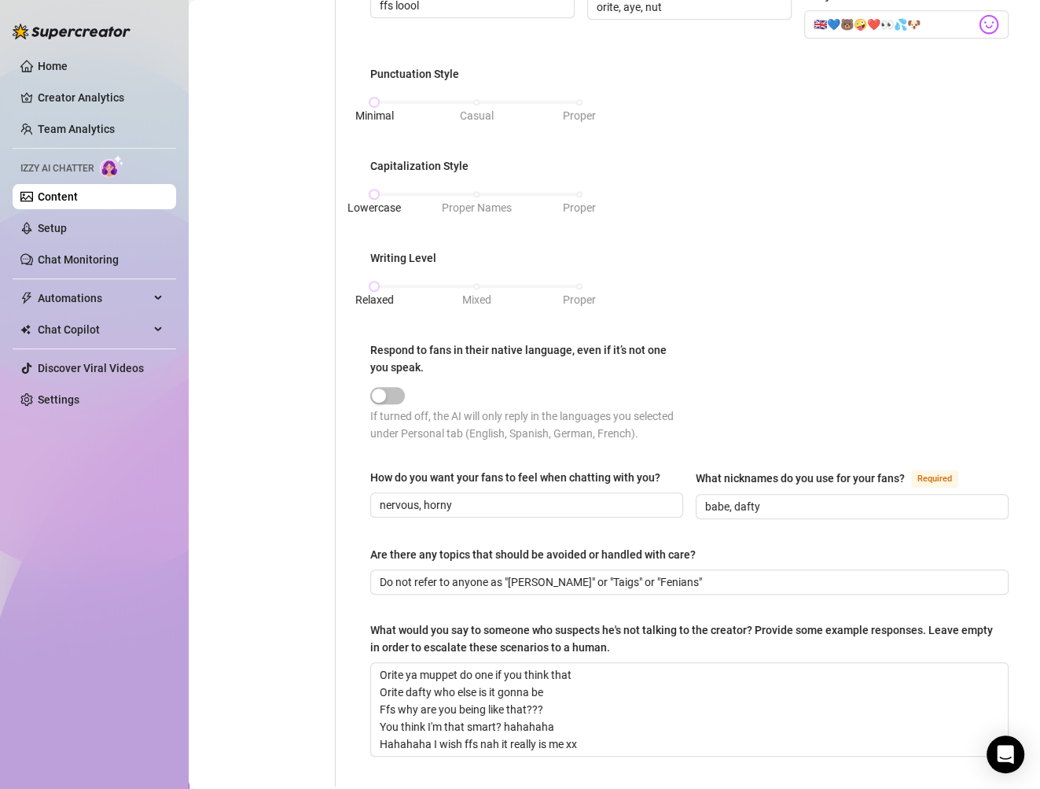
scroll to position [749, 0]
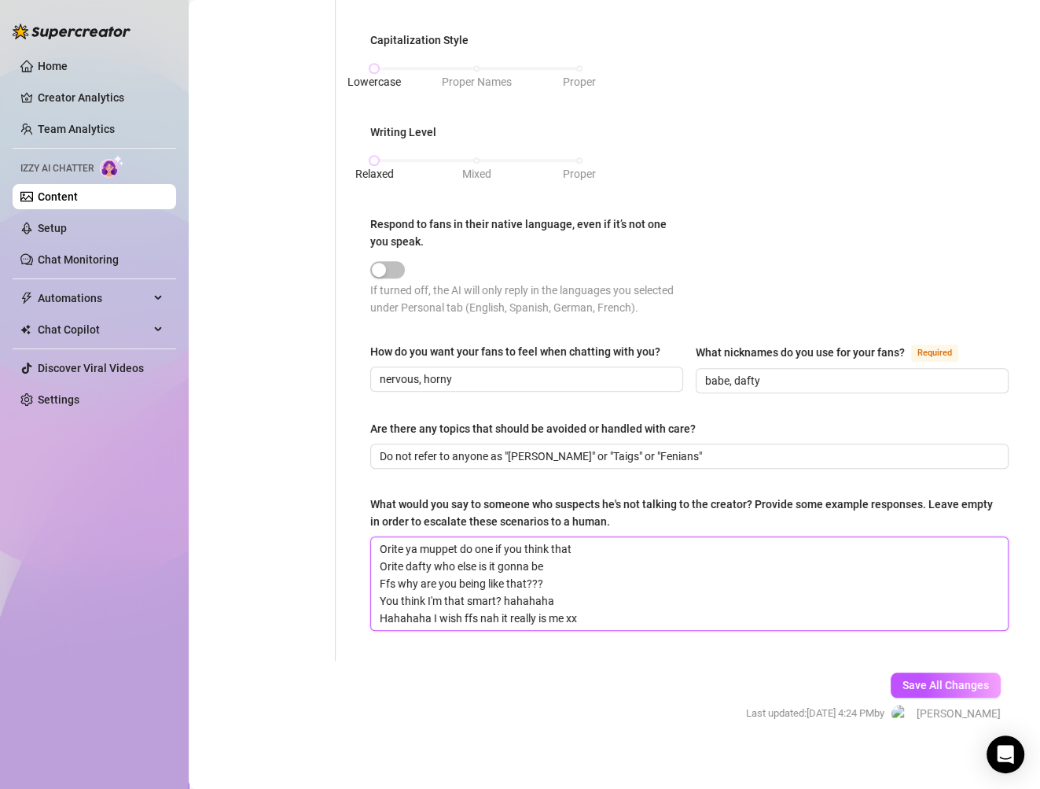
click at [606, 597] on textarea "Orite ya muppet do one if you think that Orite dafty who else is it gonna be Ff…" at bounding box center [689, 583] width 637 height 93
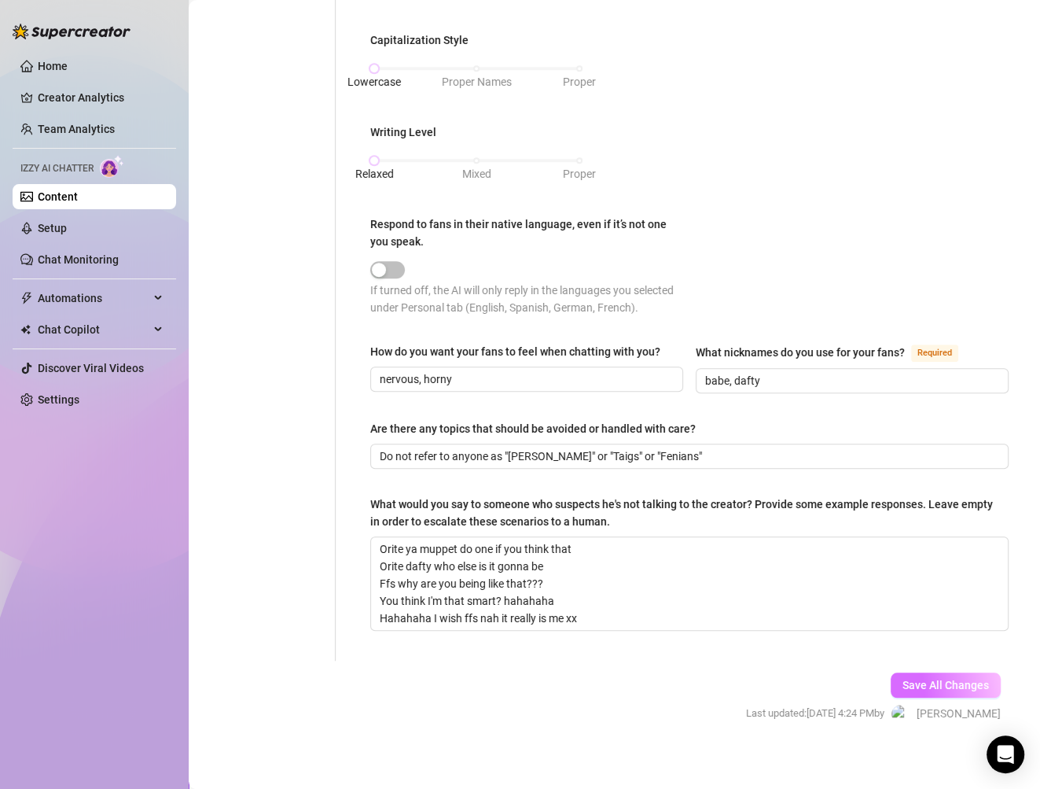
click at [938, 679] on span "Save All Changes" at bounding box center [946, 685] width 86 height 13
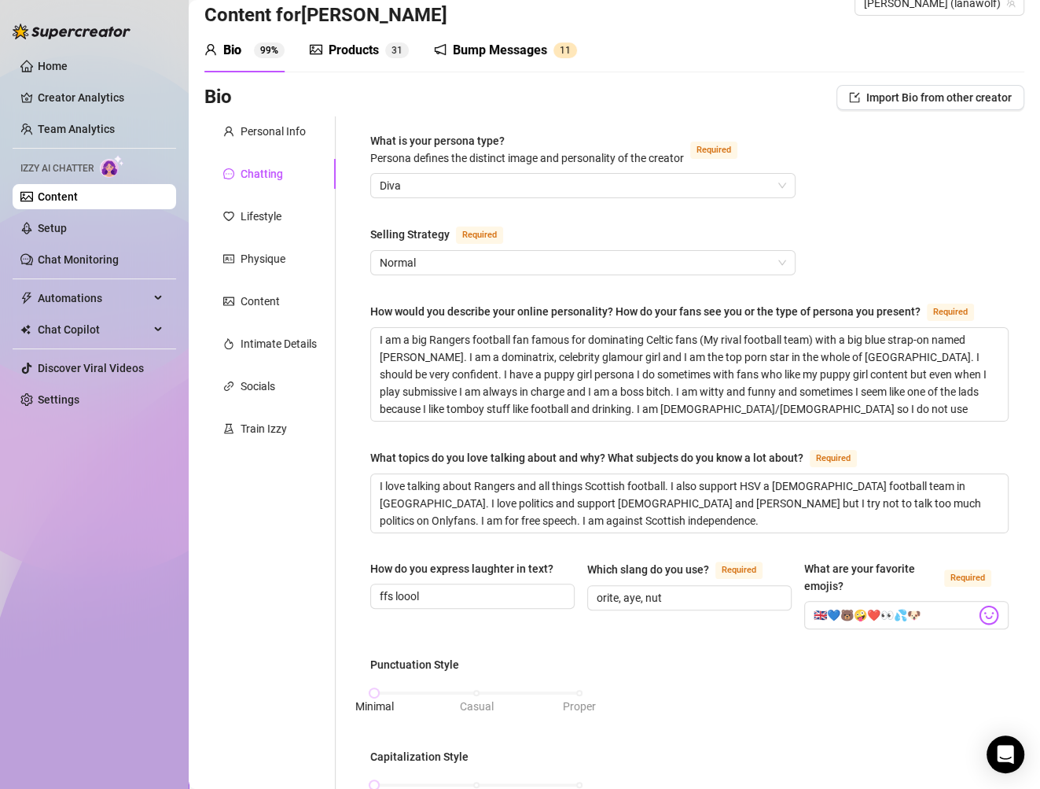
scroll to position [0, 0]
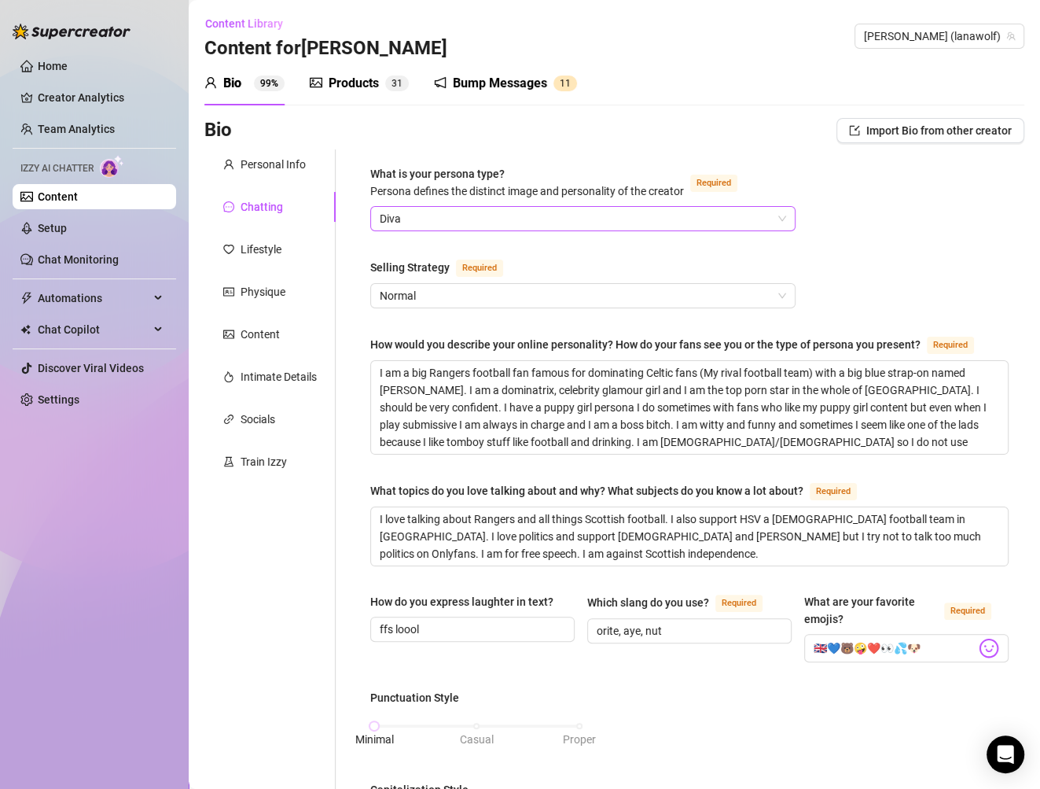
click at [441, 215] on span "Diva" at bounding box center [583, 219] width 407 height 24
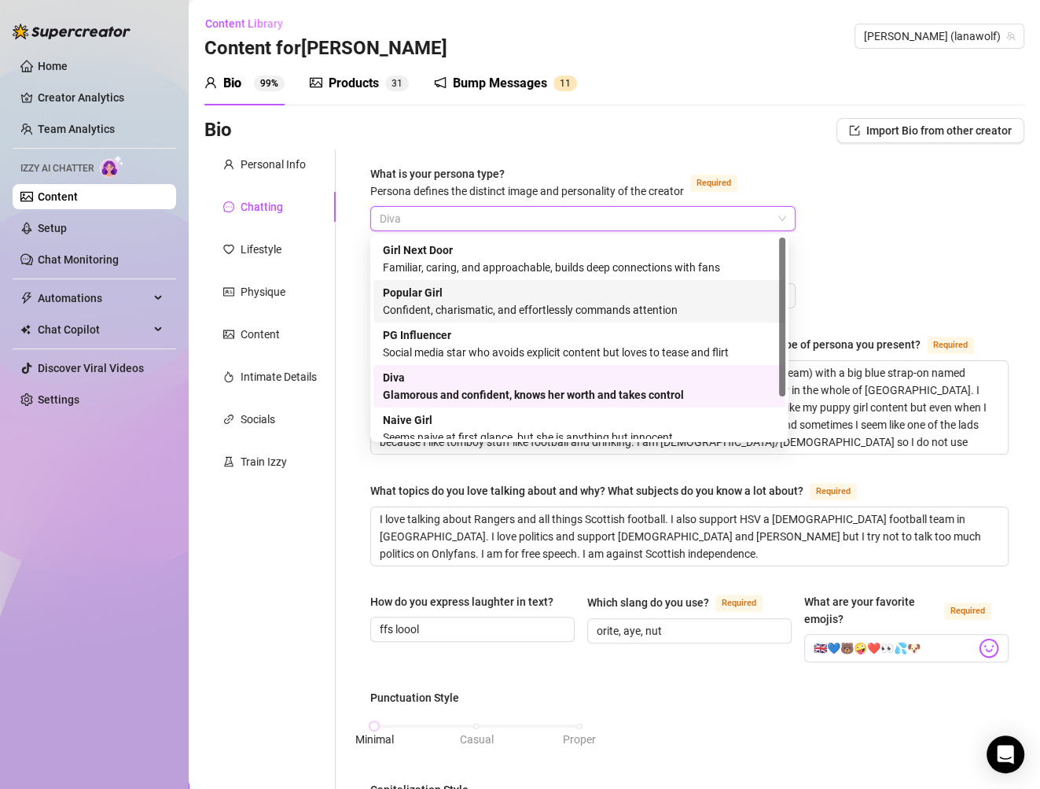
click at [476, 294] on div "Popular Girl Confident, charismatic, and effortlessly commands attention" at bounding box center [579, 301] width 393 height 35
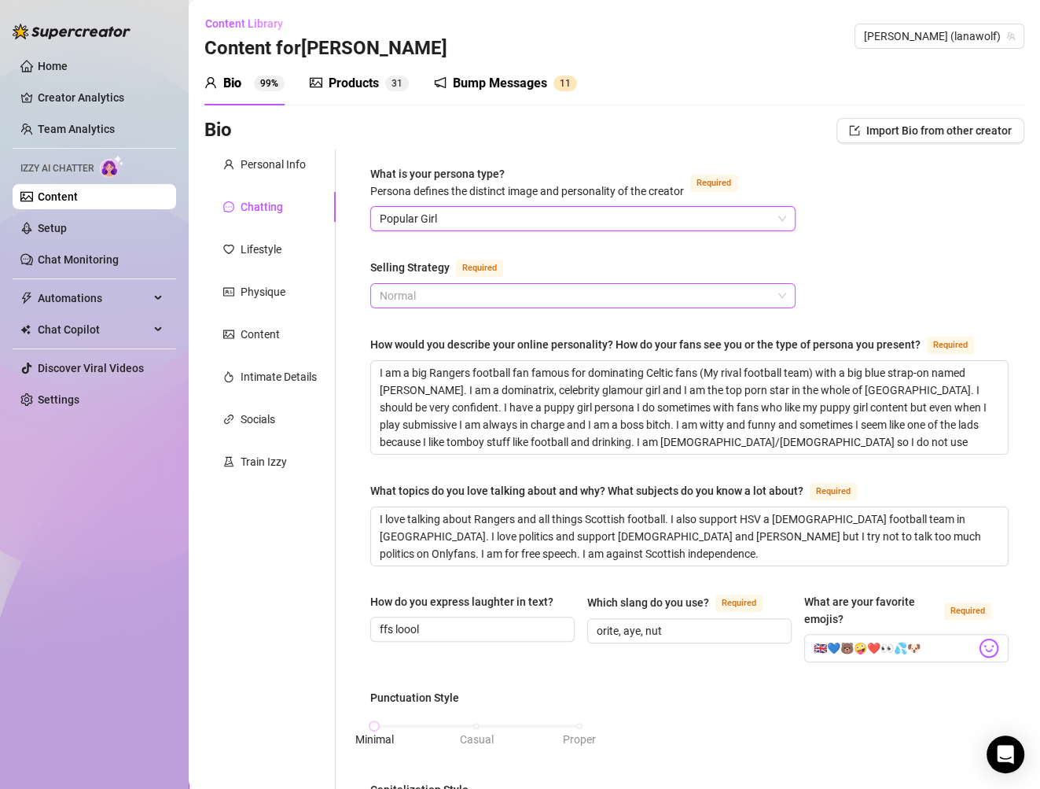
click at [532, 297] on span "Normal" at bounding box center [583, 296] width 407 height 24
click at [531, 296] on span "Normal" at bounding box center [583, 296] width 407 height 24
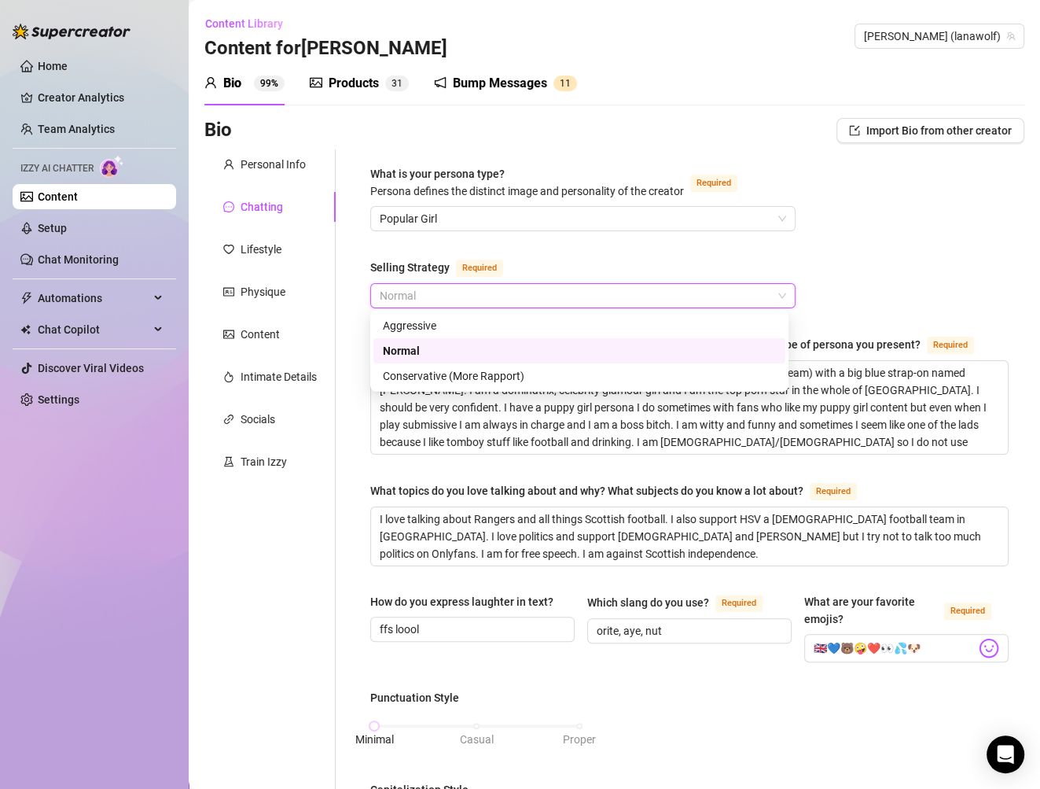
click at [517, 300] on span "Normal" at bounding box center [583, 296] width 407 height 24
click at [510, 377] on div "Conservative (More Rapport)" at bounding box center [579, 375] width 393 height 17
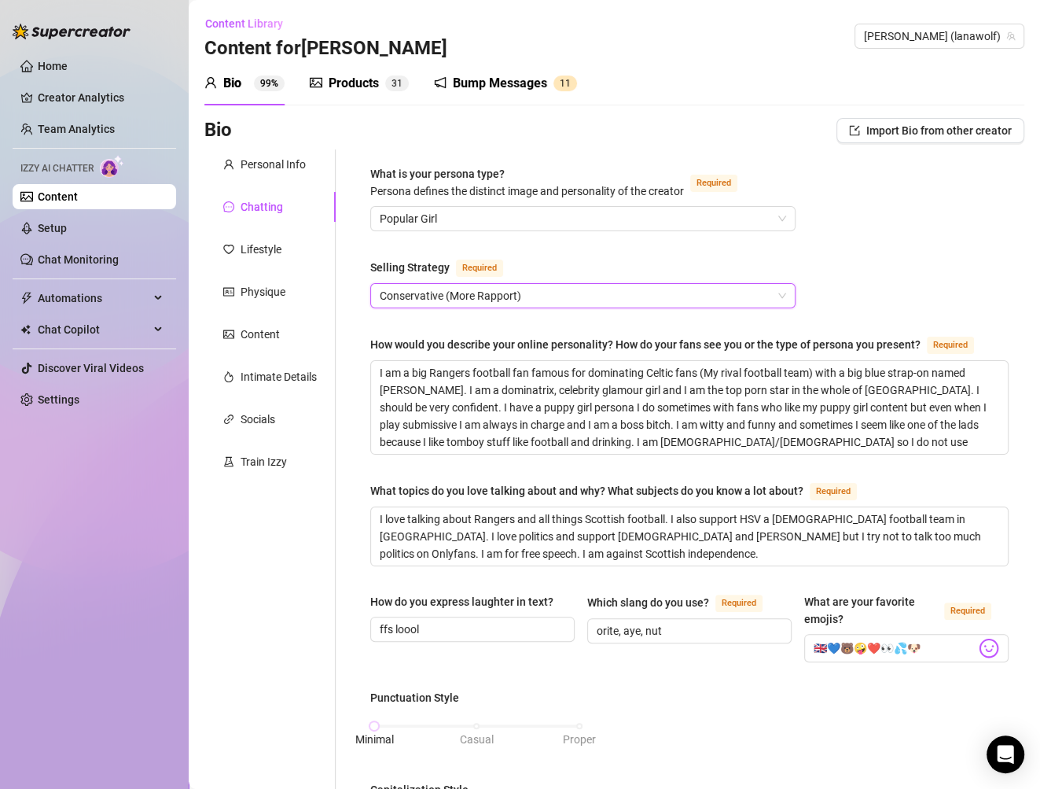
click at [831, 308] on div "What is your persona type? [PERSON_NAME] defines the distinct image and persona…" at bounding box center [689, 779] width 638 height 1229
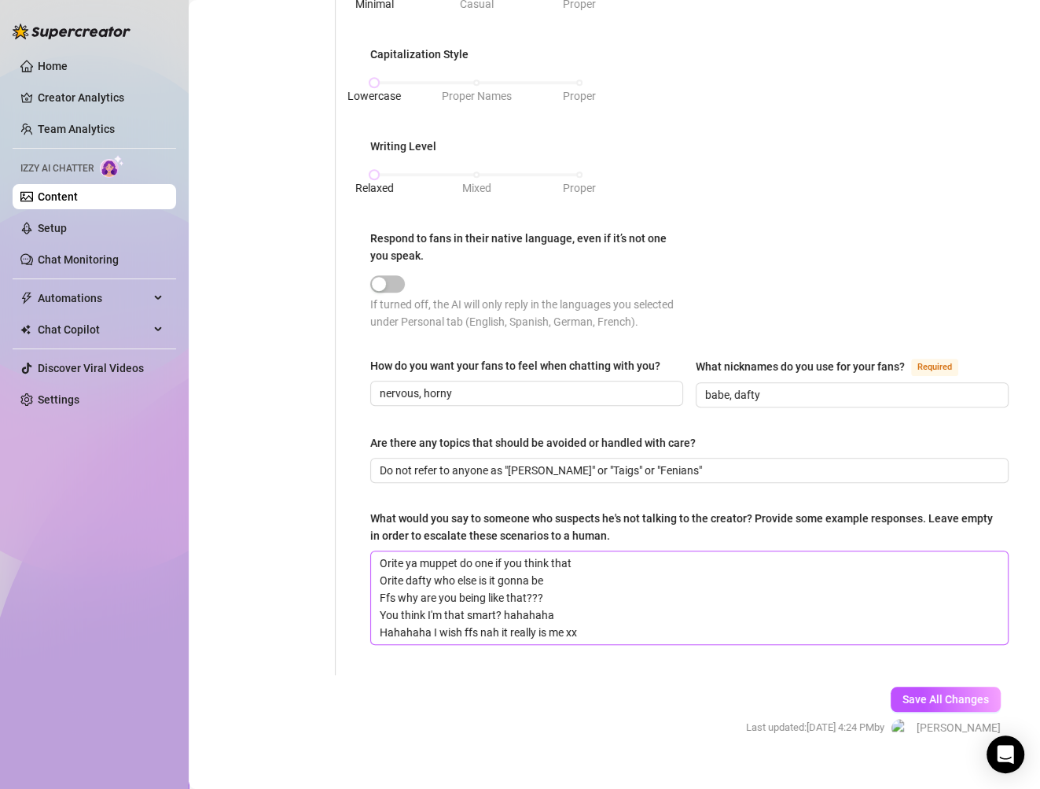
scroll to position [749, 0]
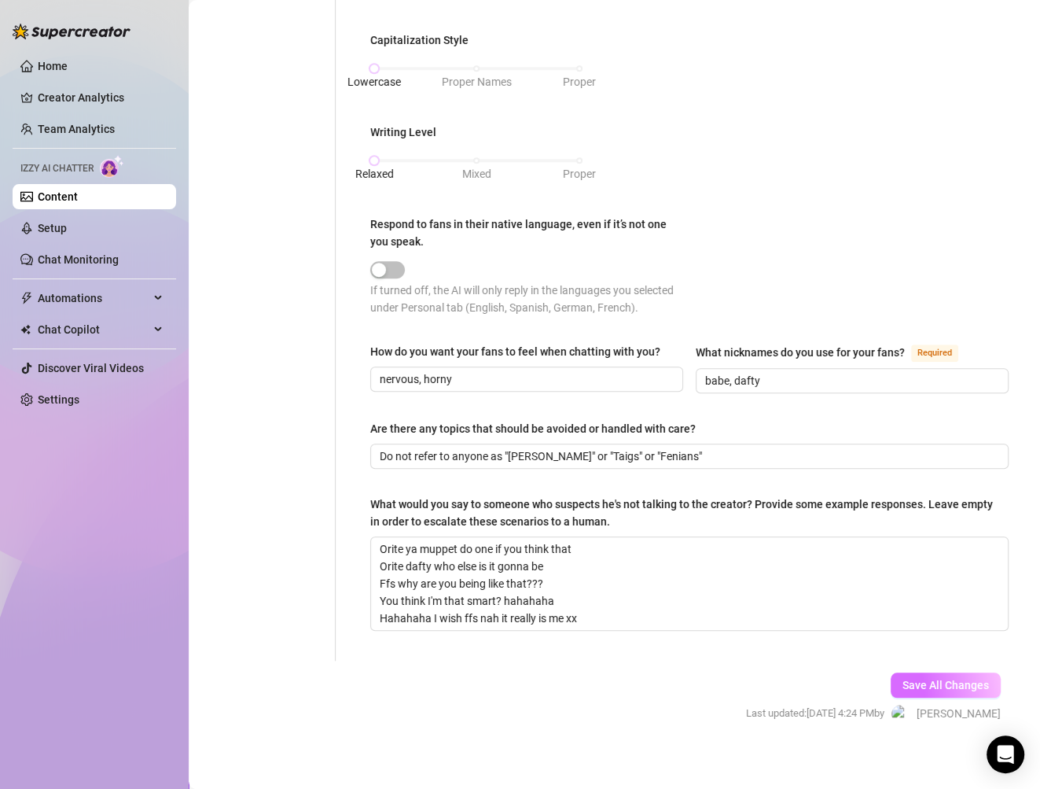
click at [928, 680] on span "Save All Changes" at bounding box center [946, 685] width 86 height 13
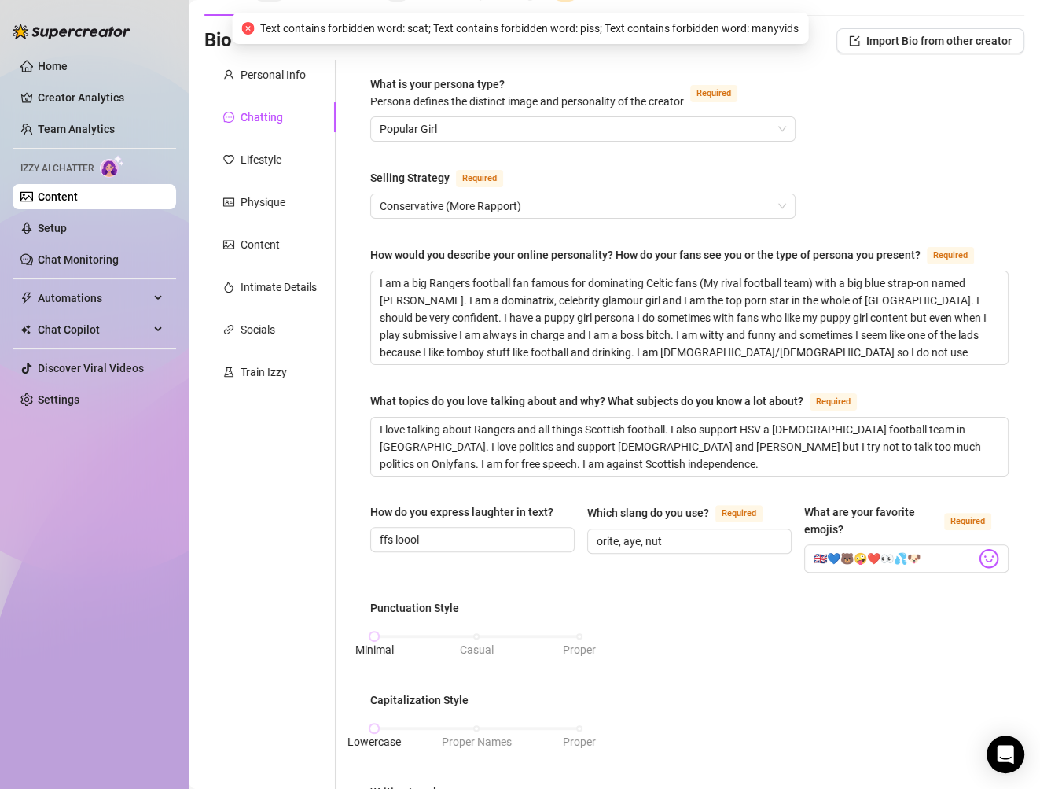
scroll to position [0, 0]
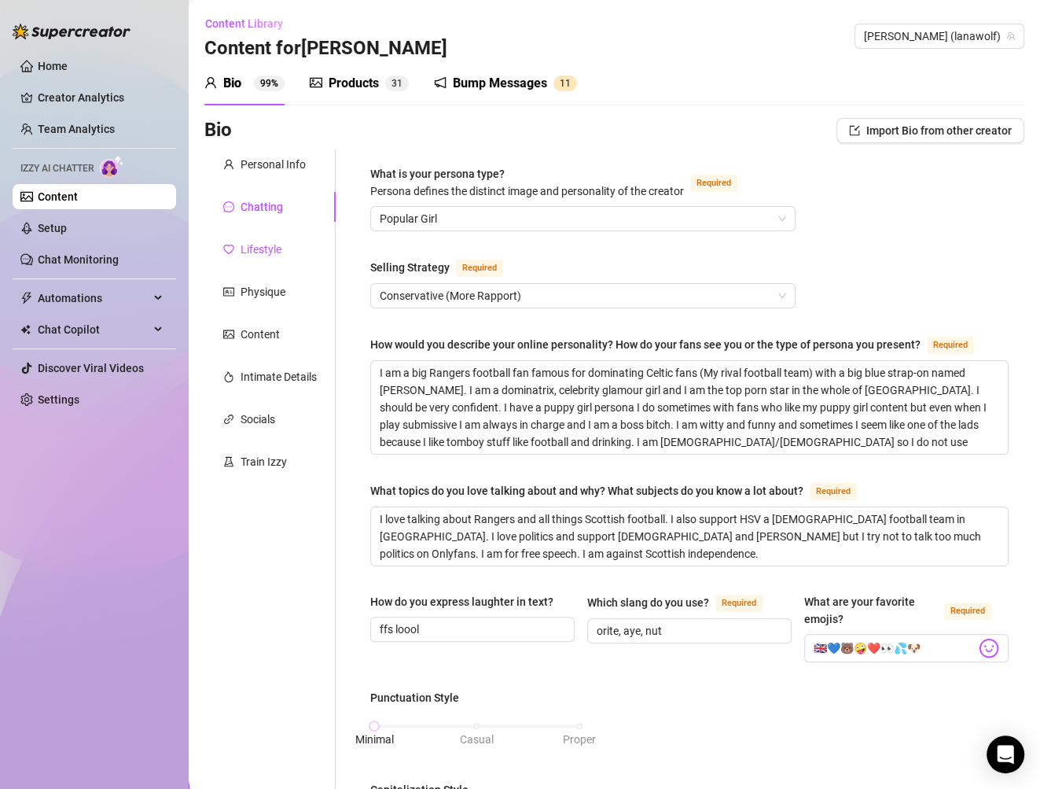
click at [258, 252] on div "Lifestyle" at bounding box center [261, 249] width 41 height 17
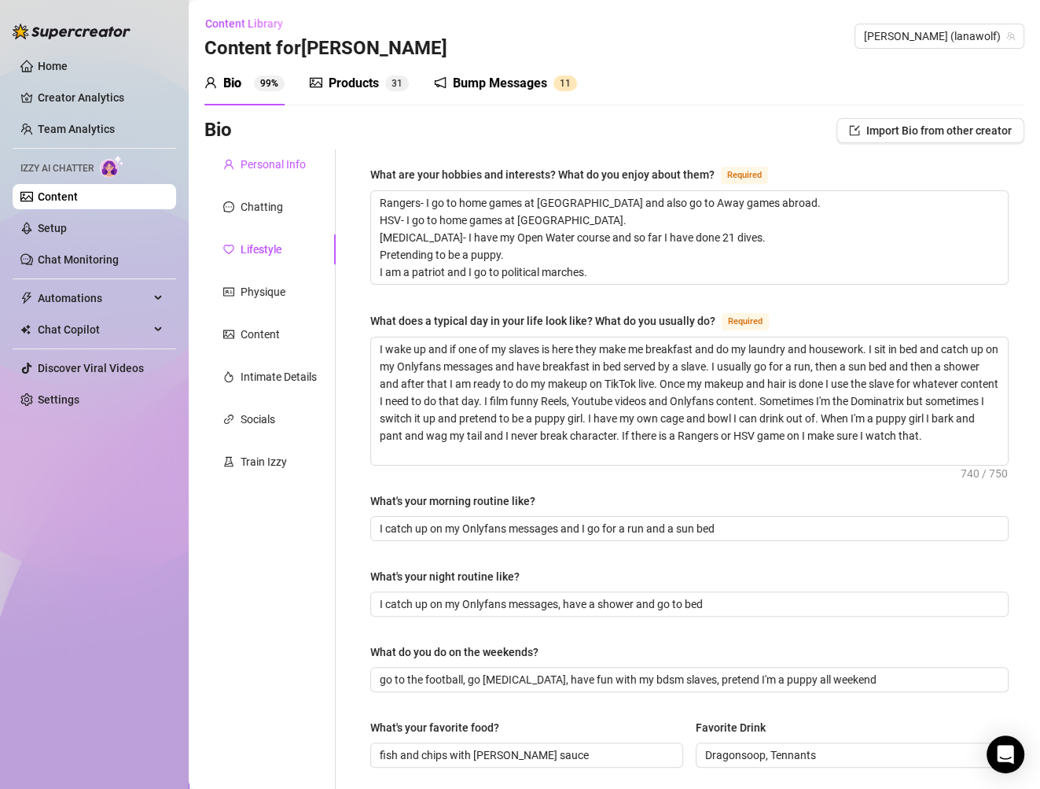
click at [270, 161] on div "Personal Info" at bounding box center [273, 164] width 65 height 17
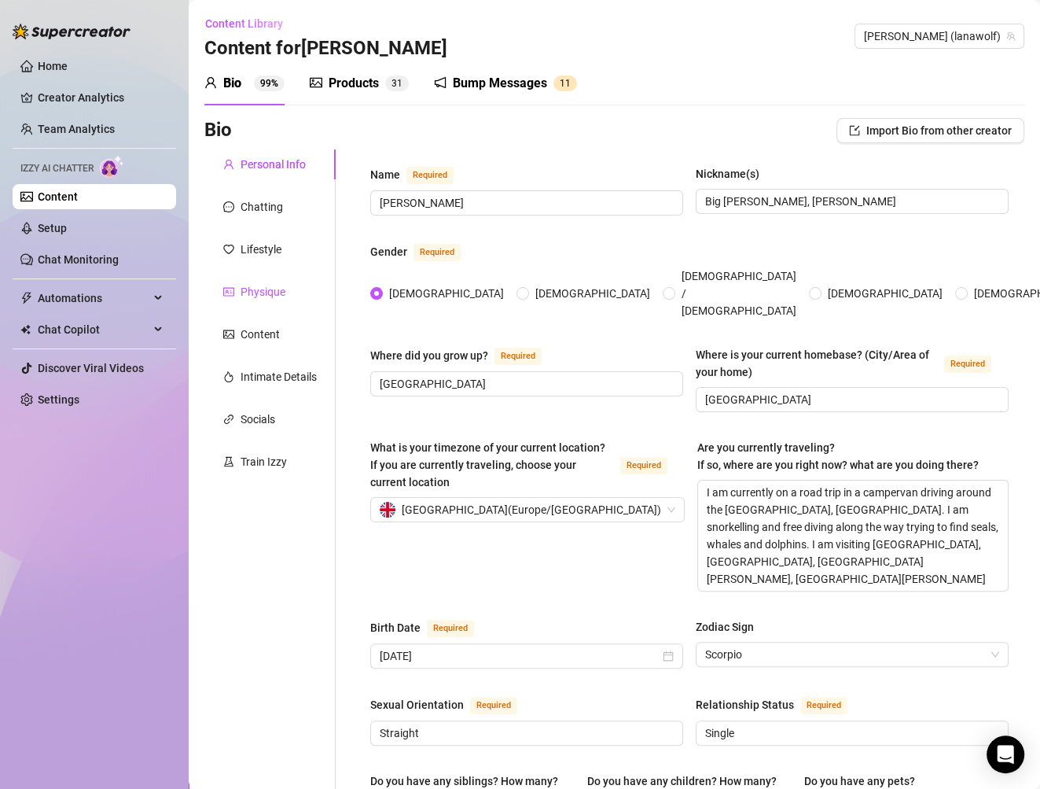
click at [272, 298] on div "Physique" at bounding box center [263, 291] width 45 height 17
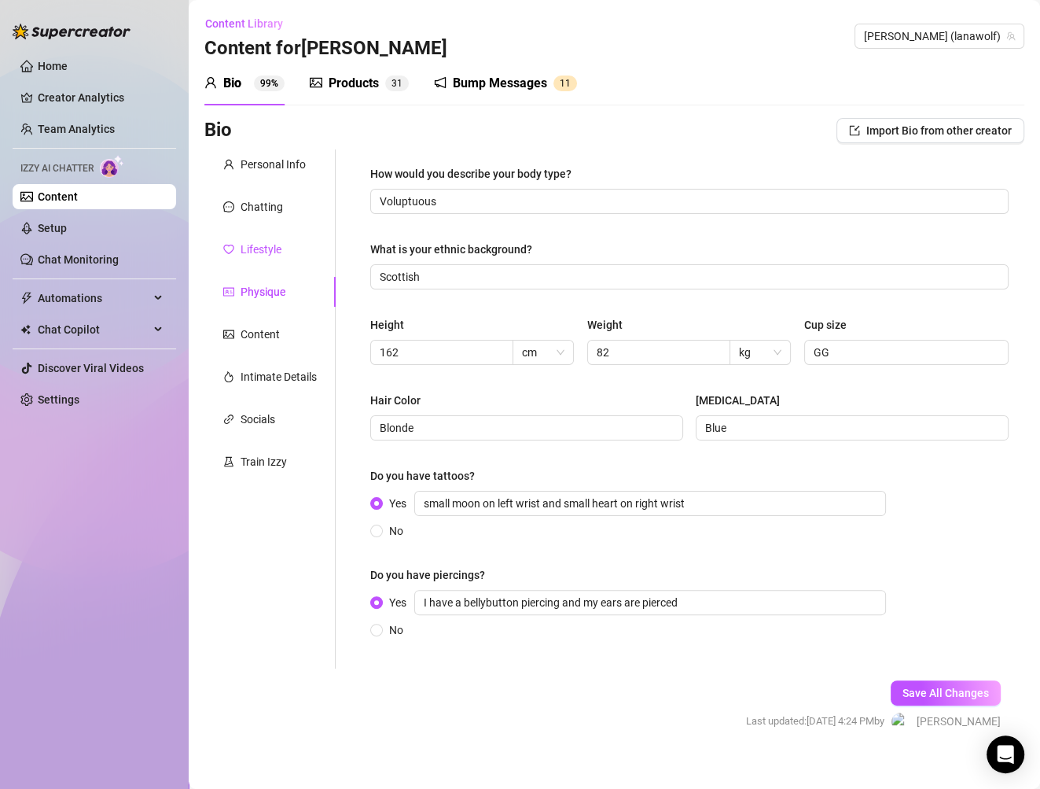
click at [259, 247] on div "Lifestyle" at bounding box center [261, 249] width 41 height 17
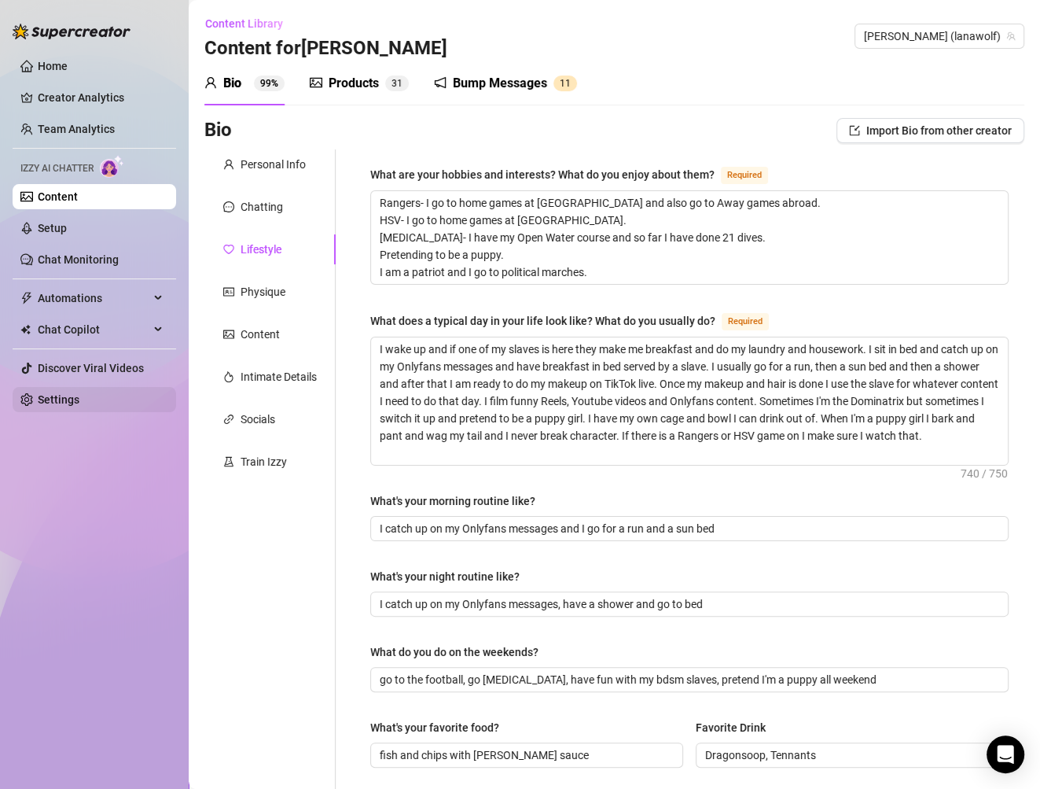
click at [60, 393] on link "Settings" at bounding box center [59, 399] width 42 height 13
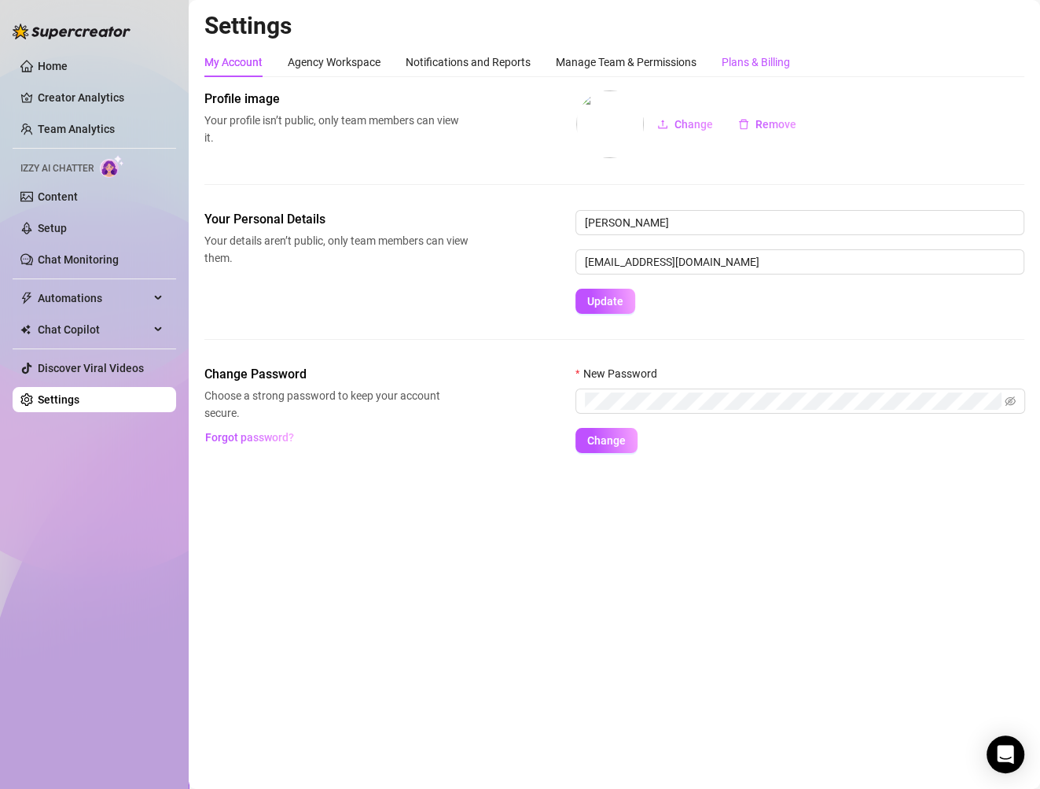
click at [782, 62] on div "Plans & Billing" at bounding box center [756, 61] width 68 height 17
